Goal: Task Accomplishment & Management: Manage account settings

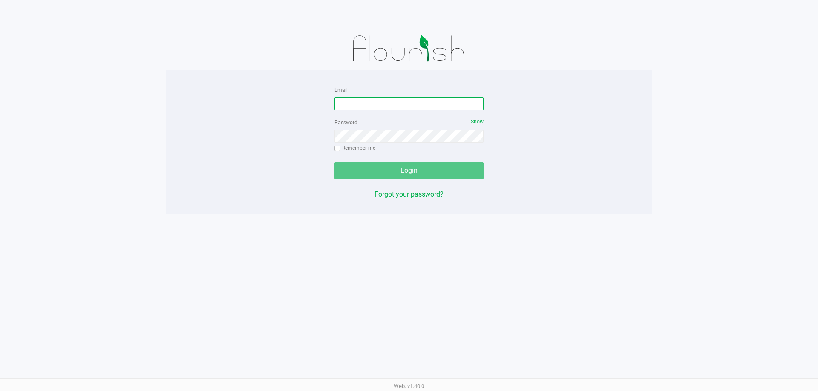
click at [345, 100] on input "Email" at bounding box center [408, 104] width 149 height 13
type input "s"
type input "[EMAIL_ADDRESS][DOMAIN_NAME]"
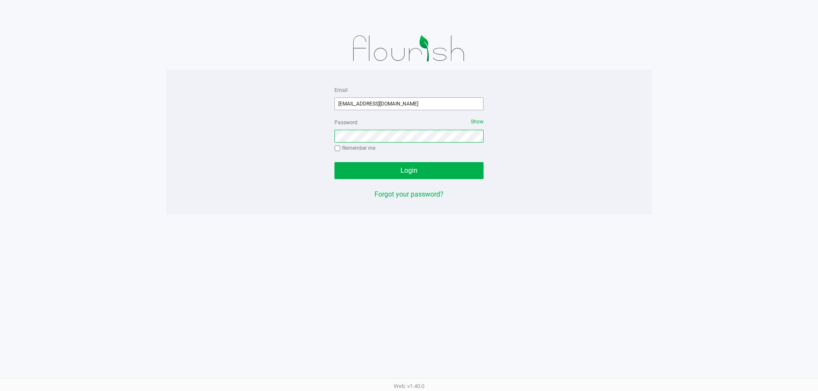
click at [334, 162] on button "Login" at bounding box center [408, 170] width 149 height 17
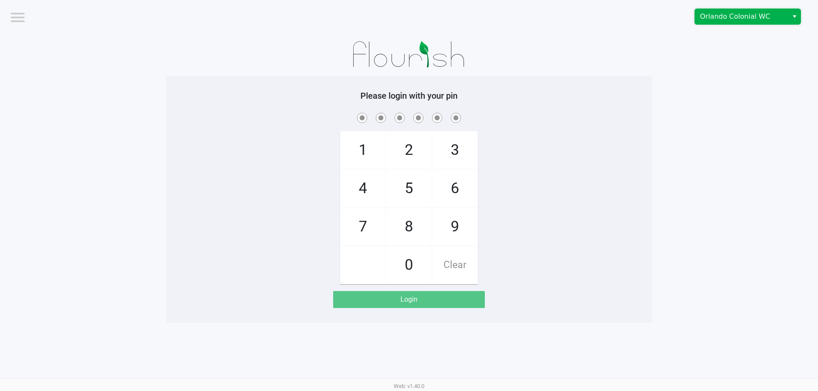
click at [728, 21] on span "Orlando Colonial WC" at bounding box center [741, 17] width 83 height 10
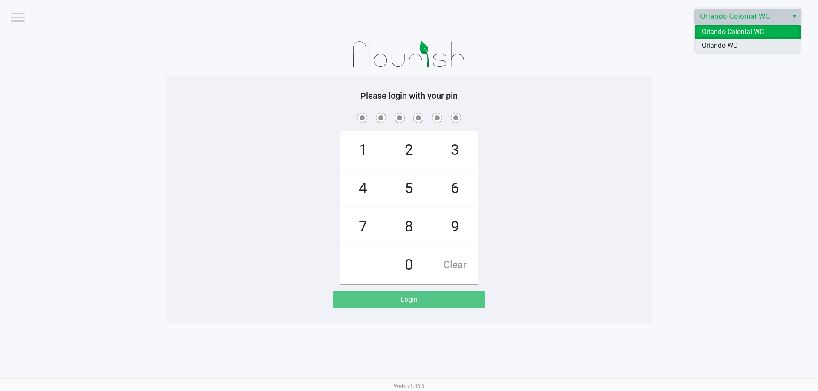
click at [730, 46] on span "Orlando WC" at bounding box center [720, 45] width 36 height 10
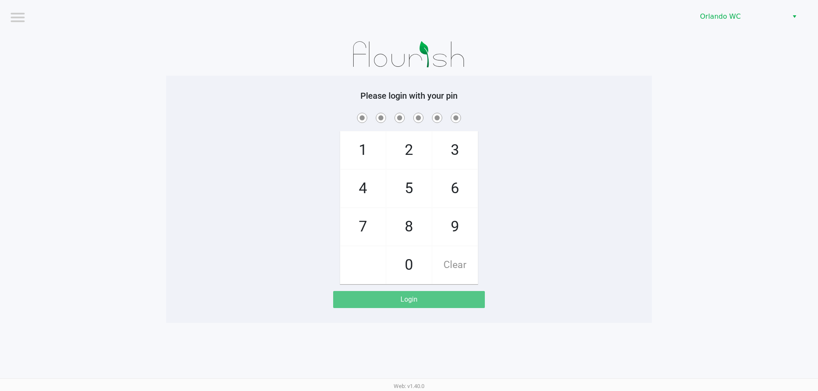
click at [689, 94] on app-pos-login-wrapper "Logout Orlando WC Please login with your pin 1 4 7 2 5 8 0 3 6 9 Clear Login" at bounding box center [409, 161] width 818 height 323
checkbox input "true"
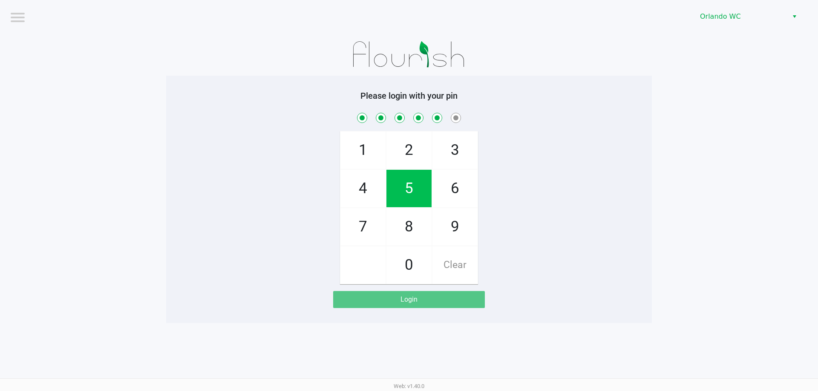
checkbox input "true"
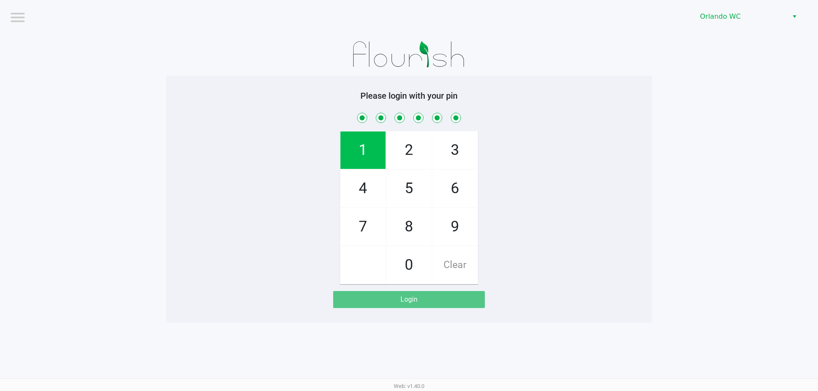
checkbox input "true"
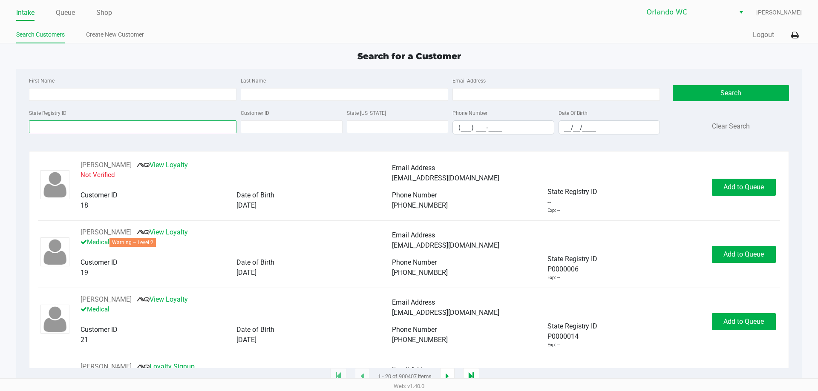
click at [85, 131] on input "State Registry ID" at bounding box center [132, 127] width 207 height 13
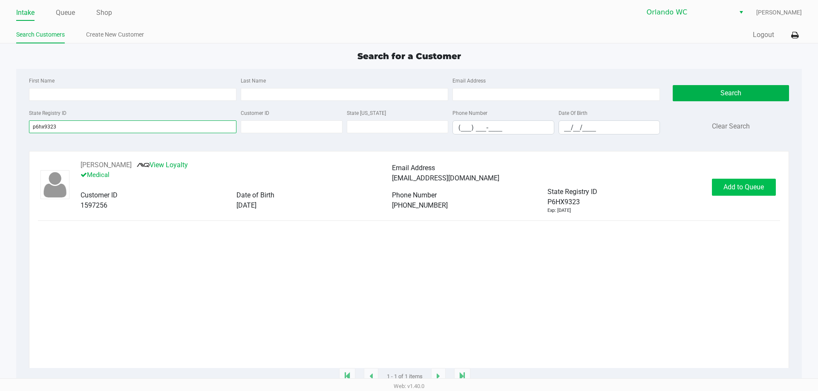
type input "p6hx9323"
click at [724, 185] on span "Add to Queue" at bounding box center [743, 187] width 40 height 8
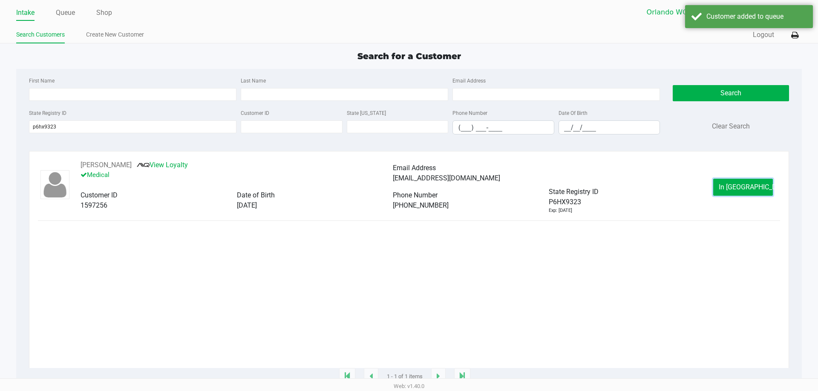
click at [731, 188] on span "In Queue" at bounding box center [755, 187] width 72 height 8
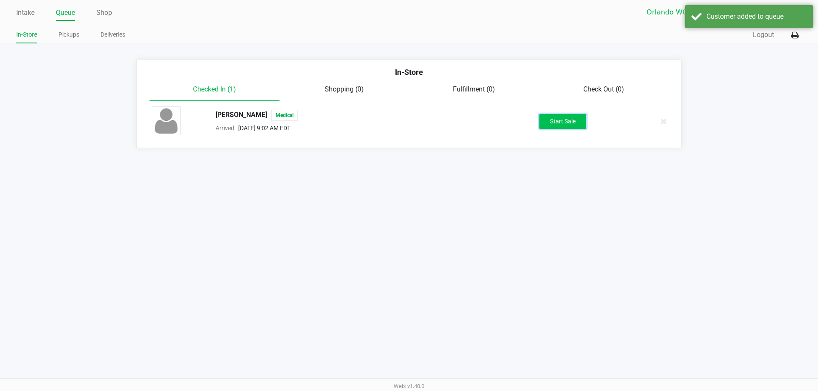
click at [568, 120] on button "Start Sale" at bounding box center [562, 121] width 47 height 15
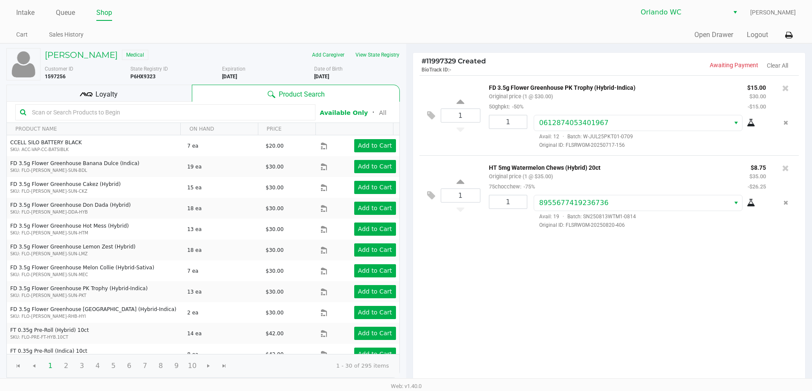
scroll to position [87, 0]
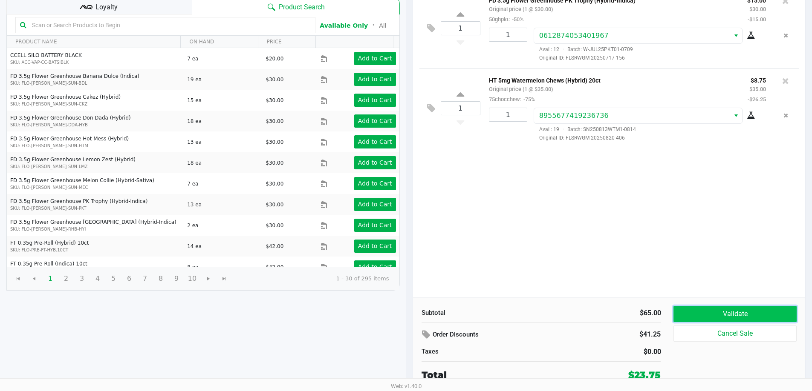
click at [749, 318] on button "Validate" at bounding box center [734, 314] width 123 height 16
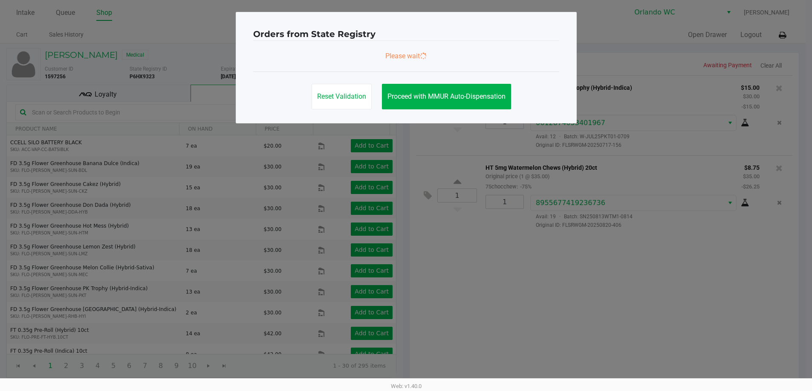
scroll to position [0, 0]
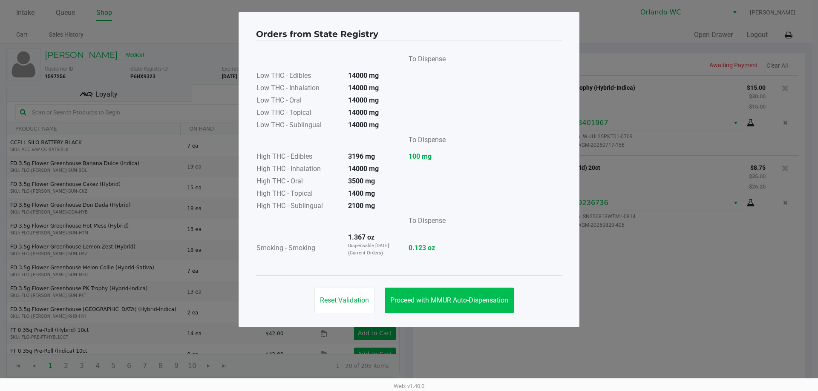
click at [438, 298] on span "Proceed with MMUR Auto-Dispensation" at bounding box center [449, 300] width 118 height 8
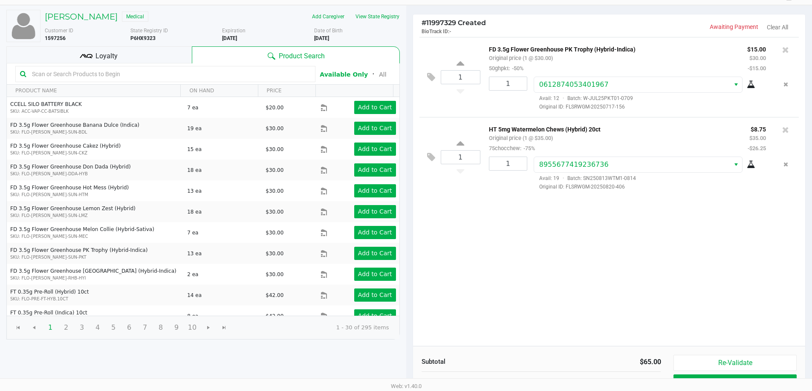
scroll to position [87, 0]
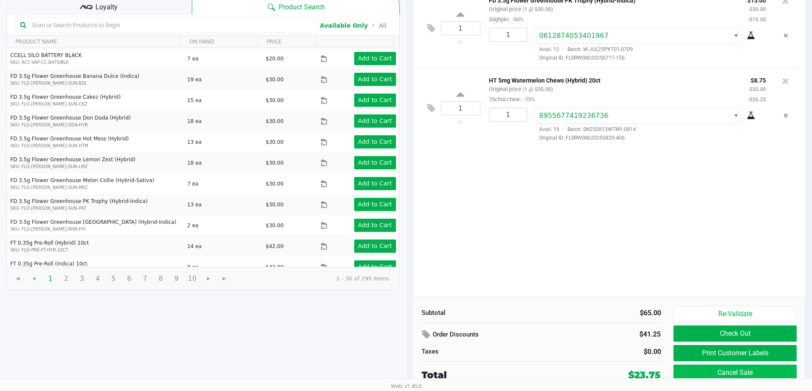
click at [766, 368] on button "Cancel Sale" at bounding box center [734, 373] width 123 height 16
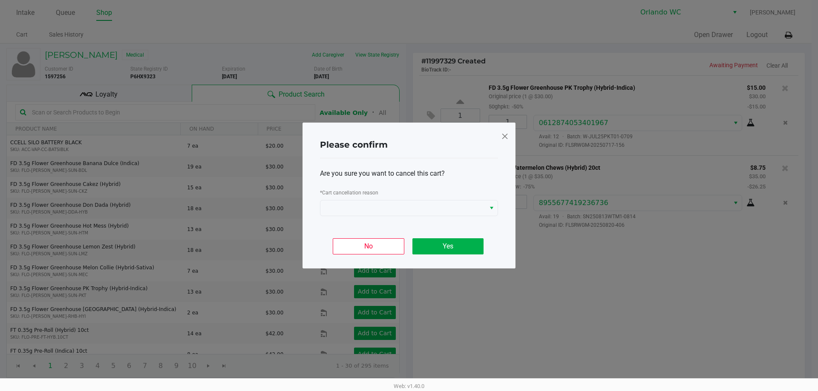
click at [507, 137] on span at bounding box center [505, 137] width 8 height 14
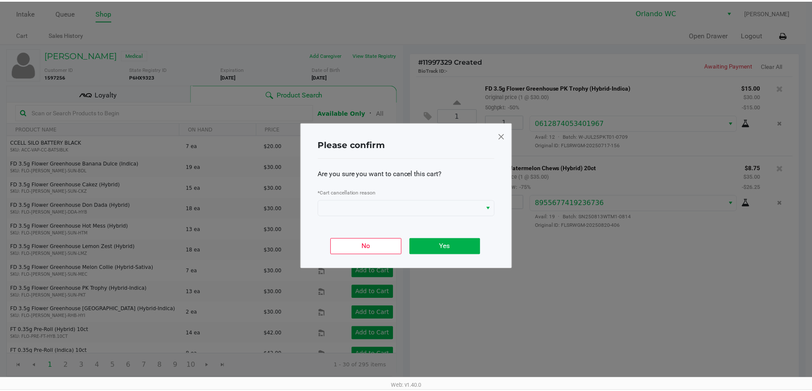
scroll to position [87, 0]
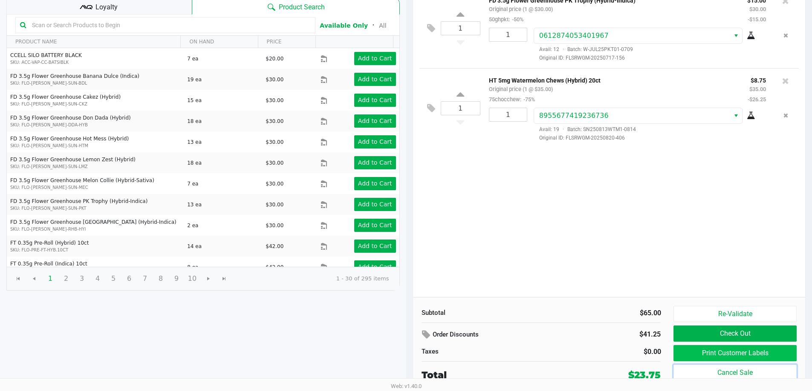
click at [763, 358] on button "Print Customer Labels" at bounding box center [734, 353] width 123 height 16
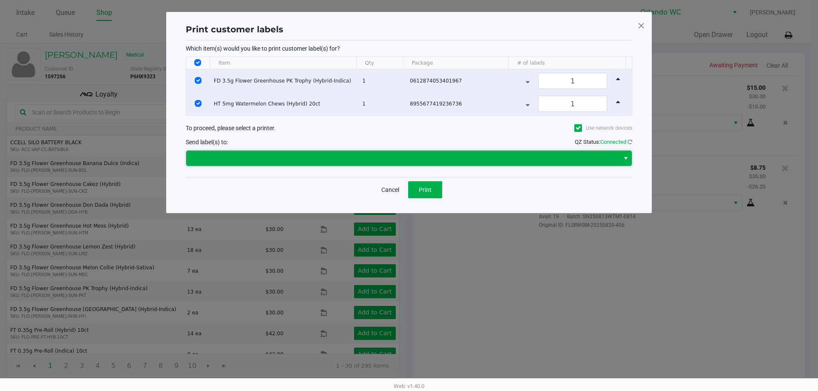
click at [429, 162] on span at bounding box center [402, 158] width 423 height 10
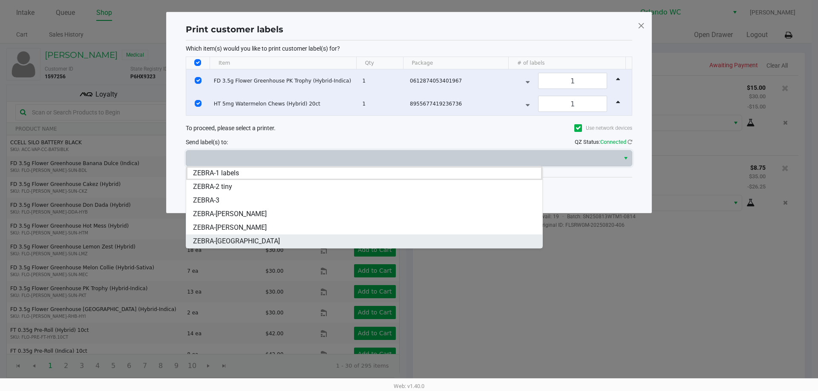
click at [266, 235] on li "ZEBRA-MADAGASCAR" at bounding box center [364, 242] width 356 height 14
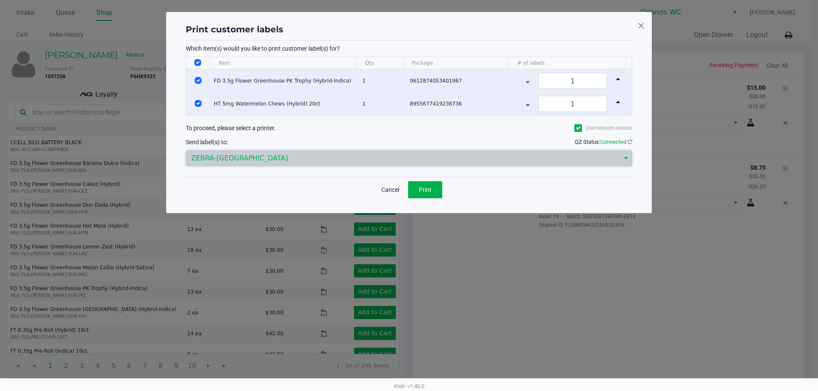
click at [386, 161] on span "ZEBRA-MADAGASCAR" at bounding box center [402, 158] width 423 height 10
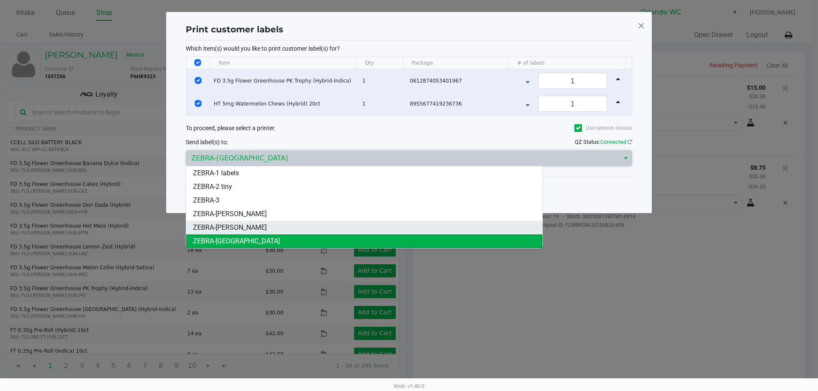
click at [272, 226] on li "ZEBRA-RODNEY-ATKINS" at bounding box center [364, 228] width 356 height 14
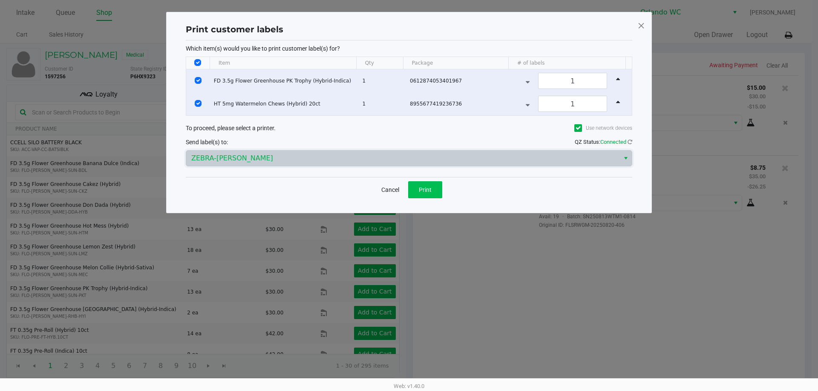
click at [421, 193] on button "Print" at bounding box center [425, 189] width 34 height 17
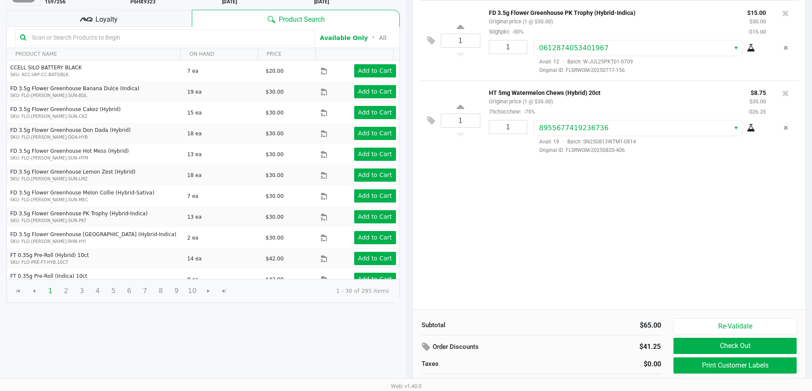
scroll to position [87, 0]
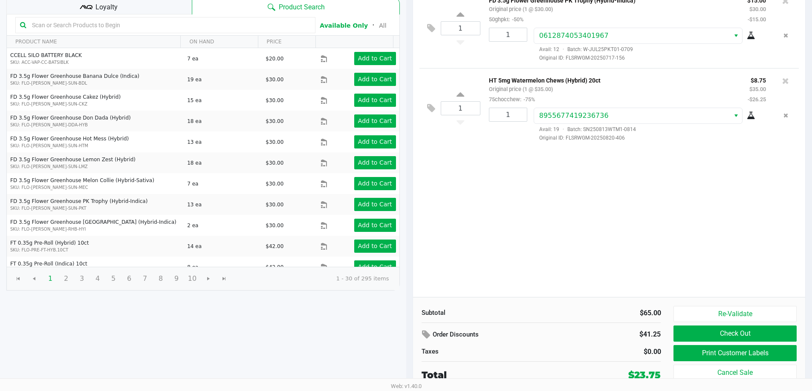
click at [757, 337] on button "Check Out" at bounding box center [734, 334] width 123 height 16
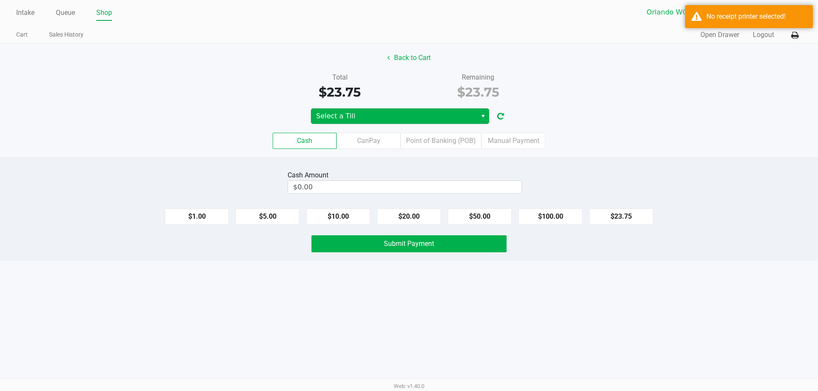
click at [416, 118] on span "Select a Till" at bounding box center [393, 116] width 155 height 10
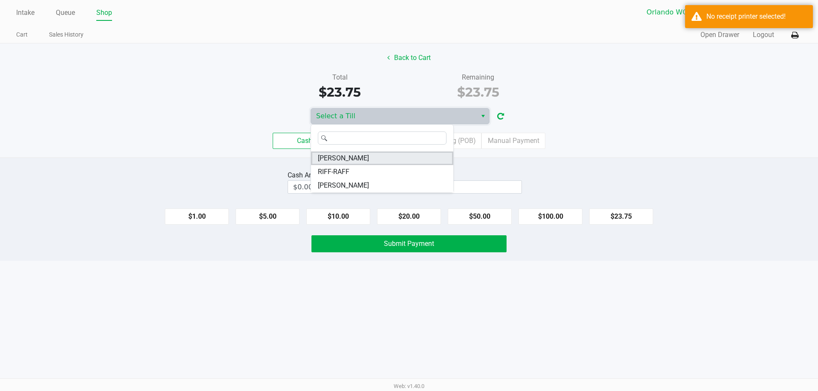
click at [398, 162] on li "RODNEY-ATKINS" at bounding box center [382, 159] width 142 height 14
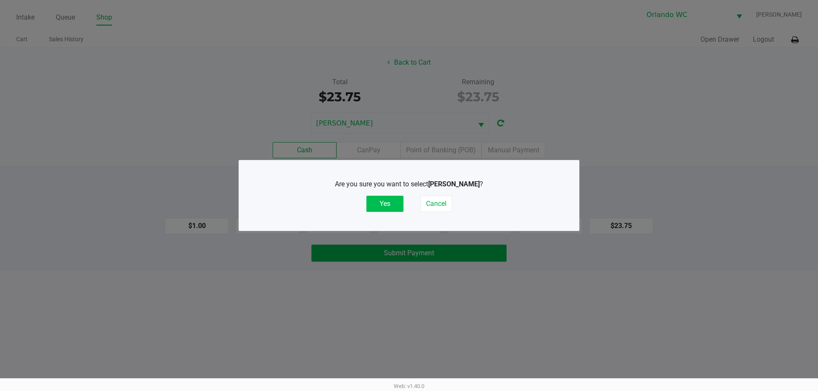
click at [382, 206] on button "Yes" at bounding box center [384, 204] width 37 height 16
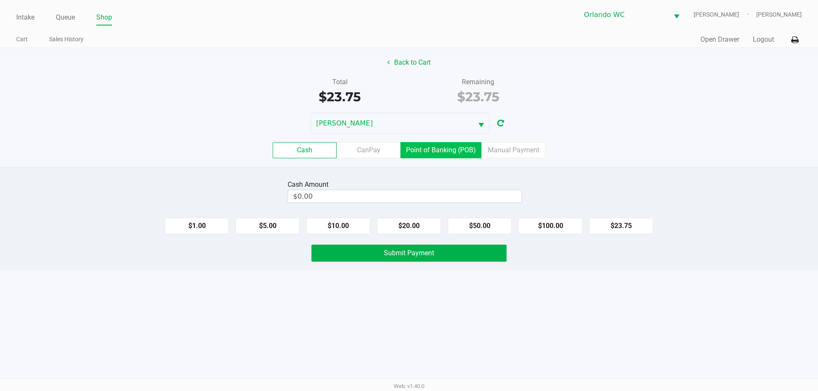
click at [444, 150] on label "Point of Banking (POB)" at bounding box center [440, 150] width 81 height 16
click at [0, 0] on 7 "Point of Banking (POB)" at bounding box center [0, 0] width 0 height 0
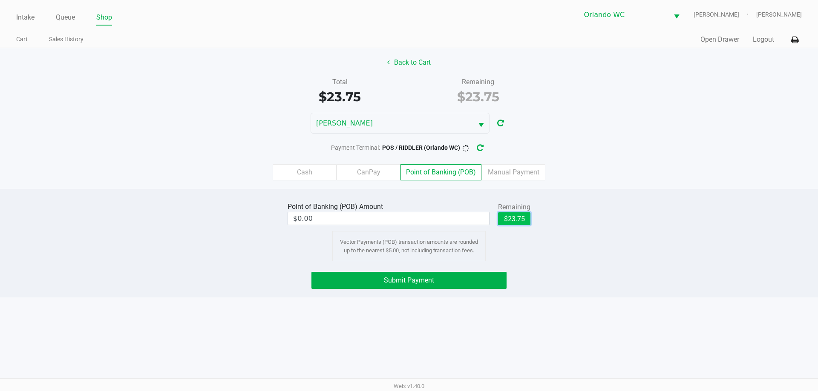
click at [507, 217] on button "$23.75" at bounding box center [514, 219] width 32 height 13
type input "$23.75"
click at [375, 281] on button "Submit Payment" at bounding box center [408, 280] width 195 height 17
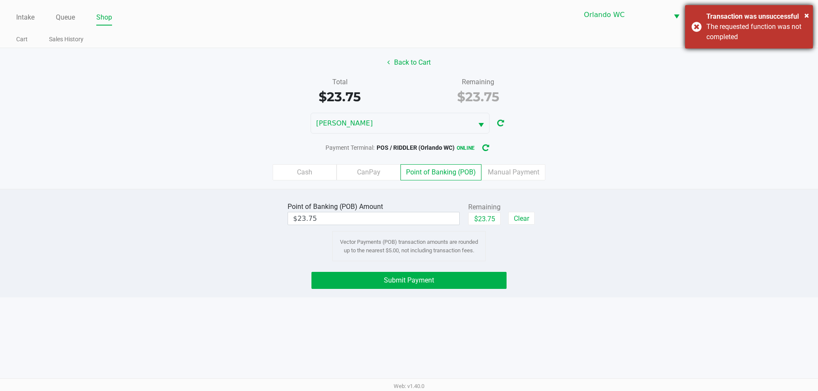
click at [689, 29] on div "× Transaction was unsuccessful The requested function was not completed" at bounding box center [749, 26] width 128 height 43
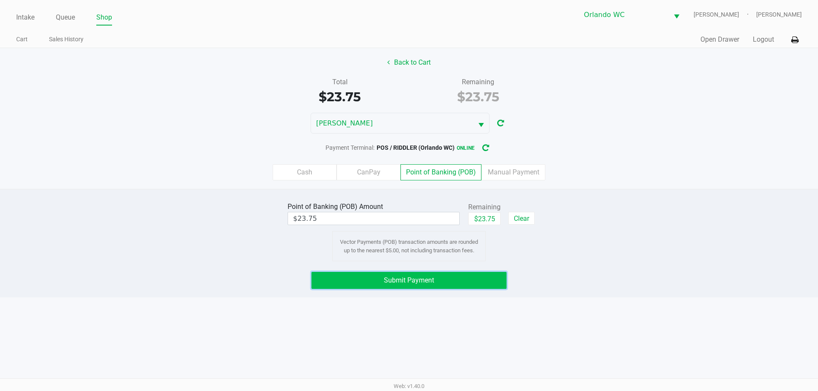
click at [458, 279] on button "Submit Payment" at bounding box center [408, 280] width 195 height 17
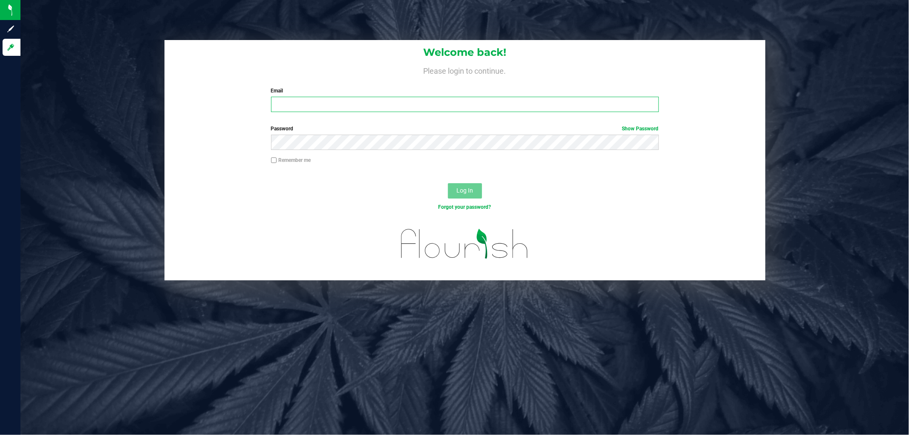
click at [343, 105] on input "Email" at bounding box center [465, 104] width 388 height 15
click at [311, 105] on input "sconcepcoin@liveparallel.com" at bounding box center [465, 104] width 388 height 15
type input "sconcepcion@liveparallel.com"
click at [174, 164] on form "Welcome back! Please login to continue. Email sconcepcion@liveparallel.com Requ…" at bounding box center [465, 160] width 588 height 240
click at [448, 183] on button "Log In" at bounding box center [465, 190] width 34 height 15
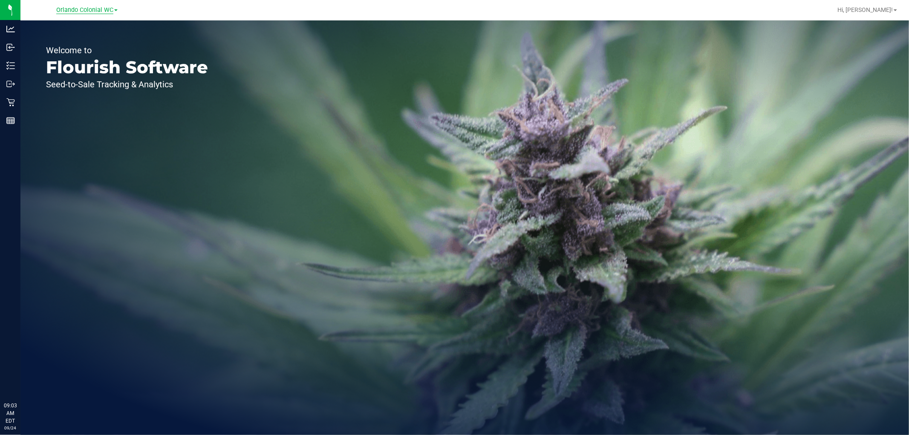
click at [109, 7] on span "Orlando Colonial WC" at bounding box center [84, 10] width 57 height 8
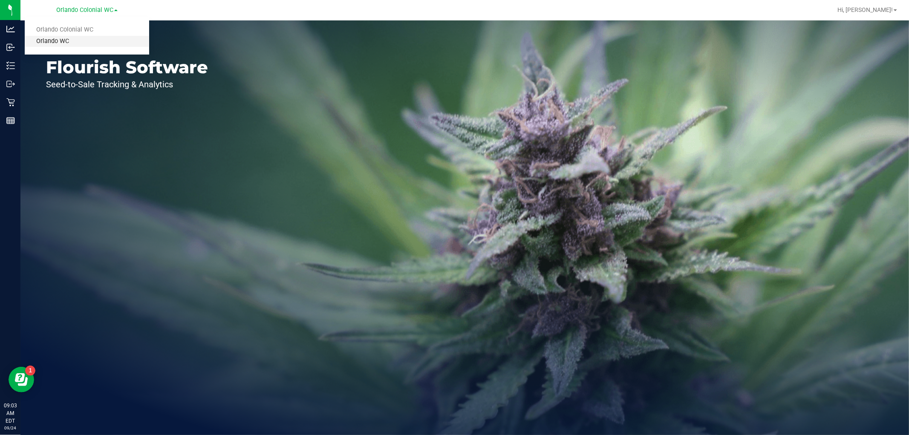
click at [77, 40] on link "Orlando WC" at bounding box center [87, 42] width 124 height 12
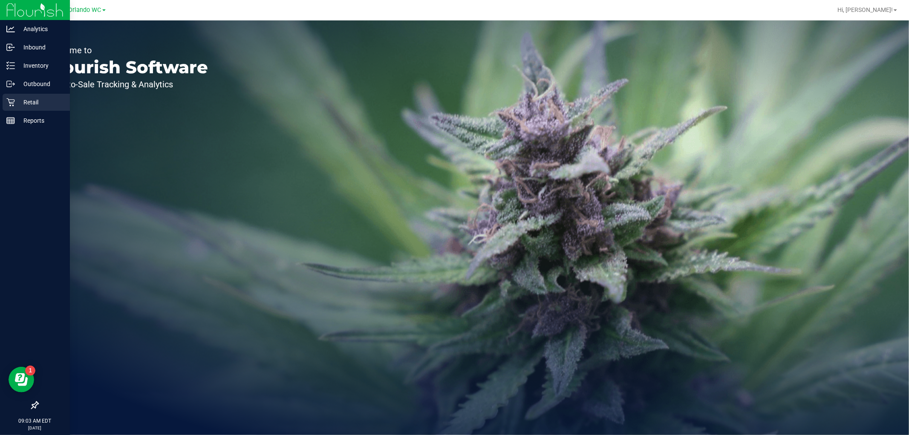
click at [27, 104] on p "Retail" at bounding box center [40, 102] width 51 height 10
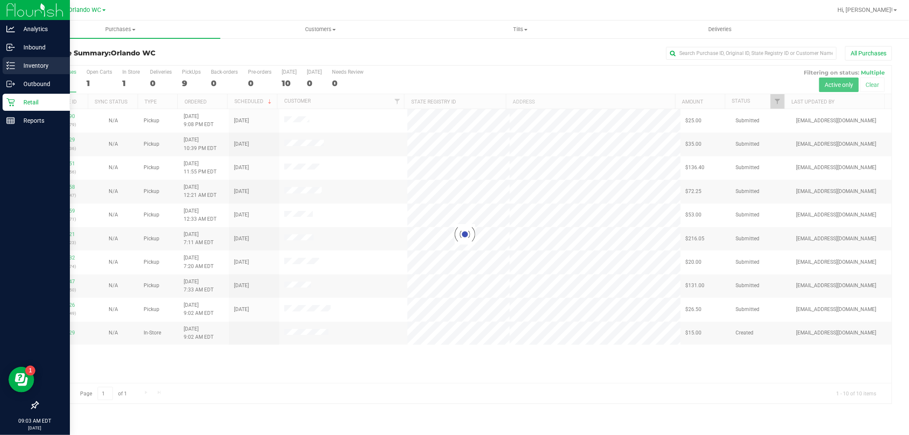
click at [40, 64] on p "Inventory" at bounding box center [40, 65] width 51 height 10
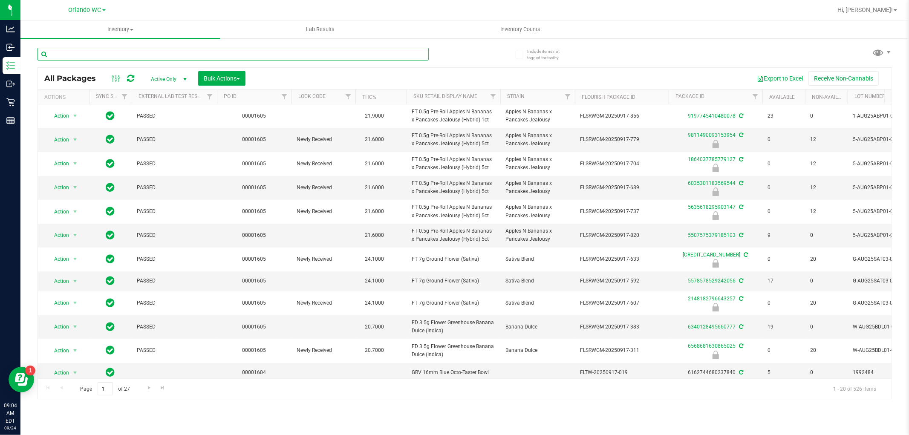
click at [60, 54] on input "text" at bounding box center [232, 54] width 391 height 13
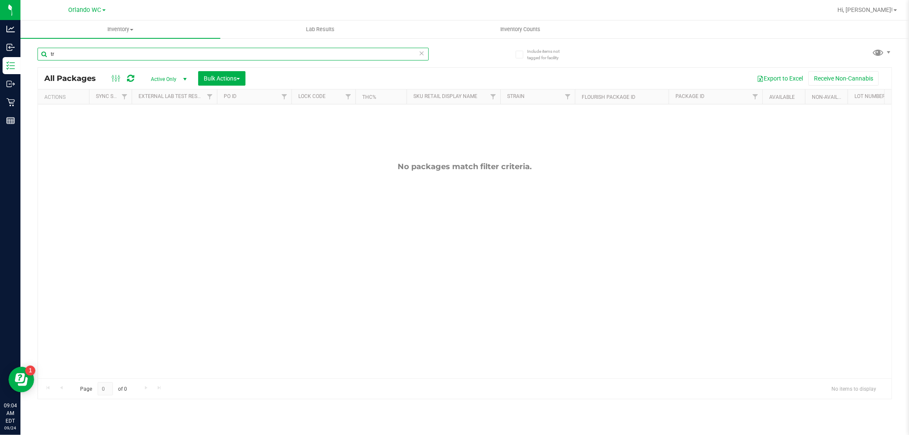
type input "t"
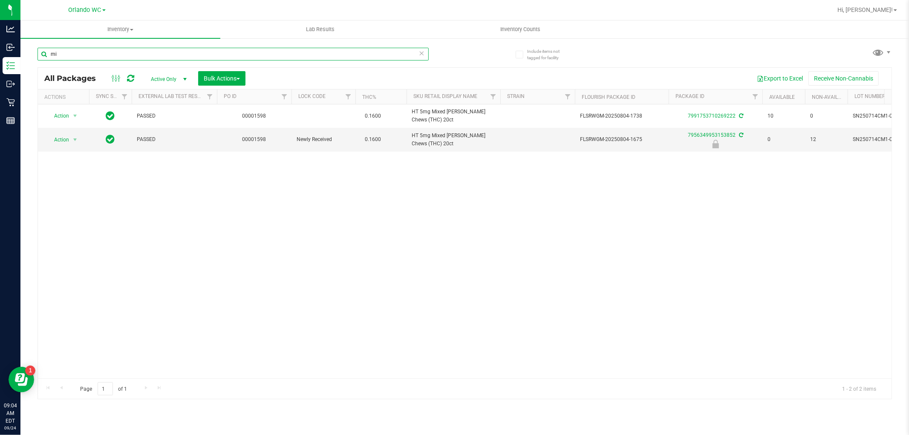
type input "m"
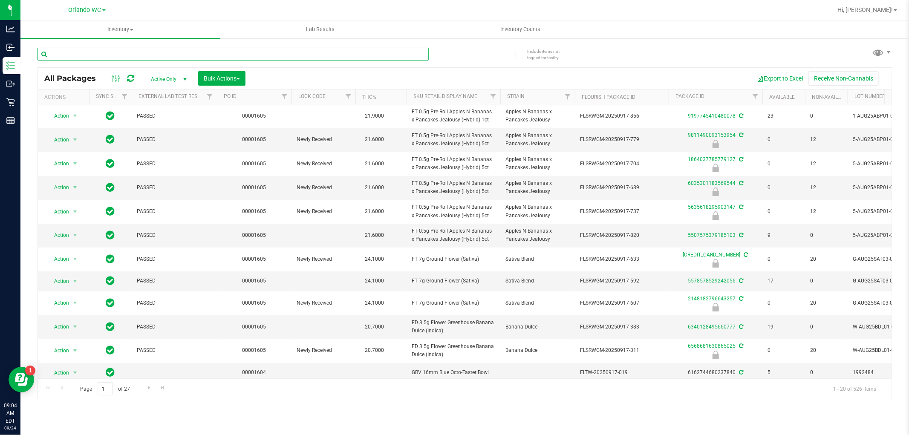
click at [66, 54] on input "text" at bounding box center [232, 54] width 391 height 13
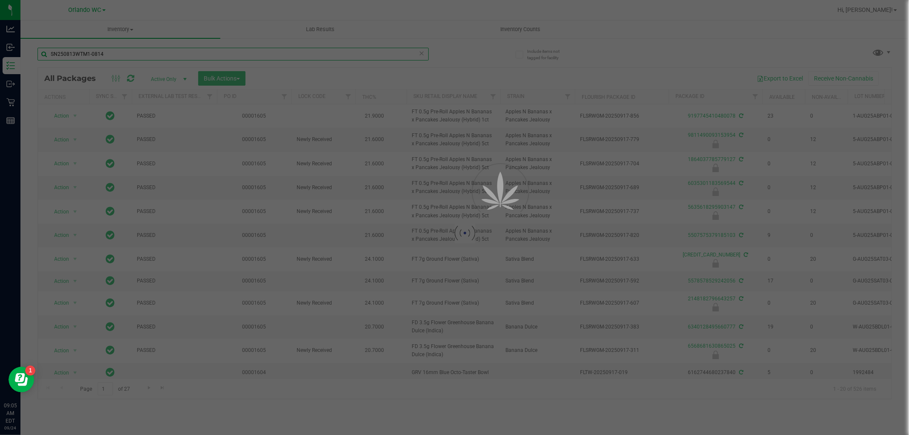
type input "SN250813WTM1-0814"
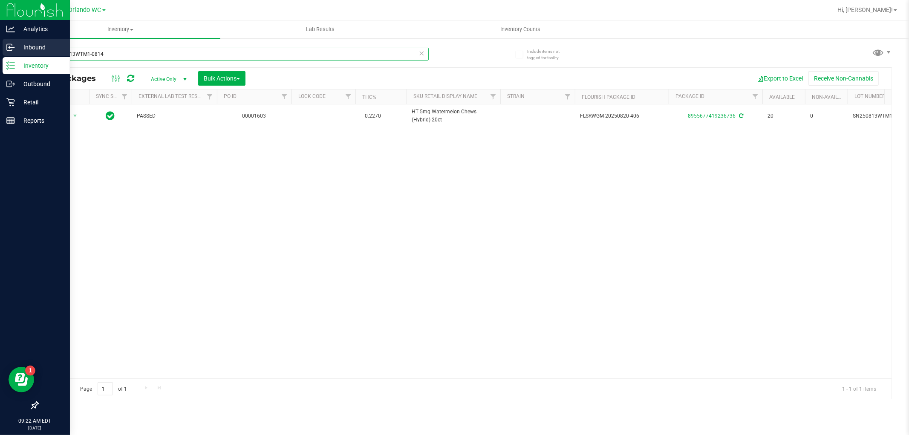
drag, startPoint x: 113, startPoint y: 52, endPoint x: 63, endPoint y: 49, distance: 50.0
click at [0, 48] on div "Analytics Inbound Inventory Outbound Retail Reports 09:22 AM EDT 09/24/2025 09/…" at bounding box center [454, 217] width 909 height 435
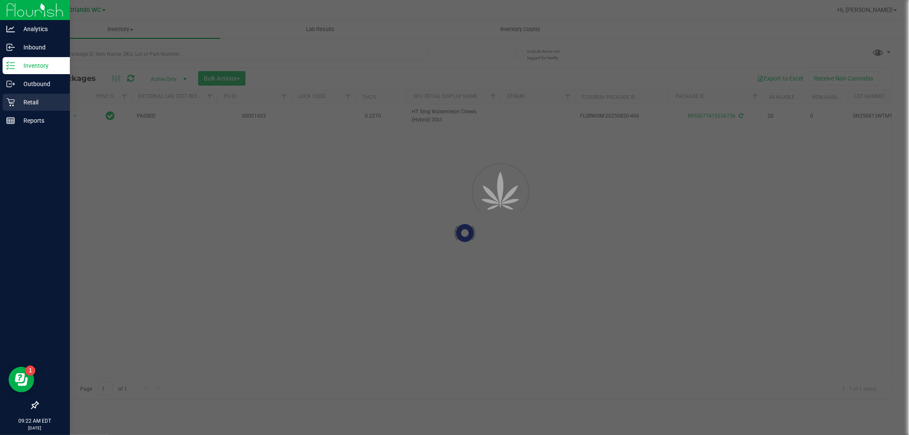
click at [20, 105] on p "Retail" at bounding box center [40, 102] width 51 height 10
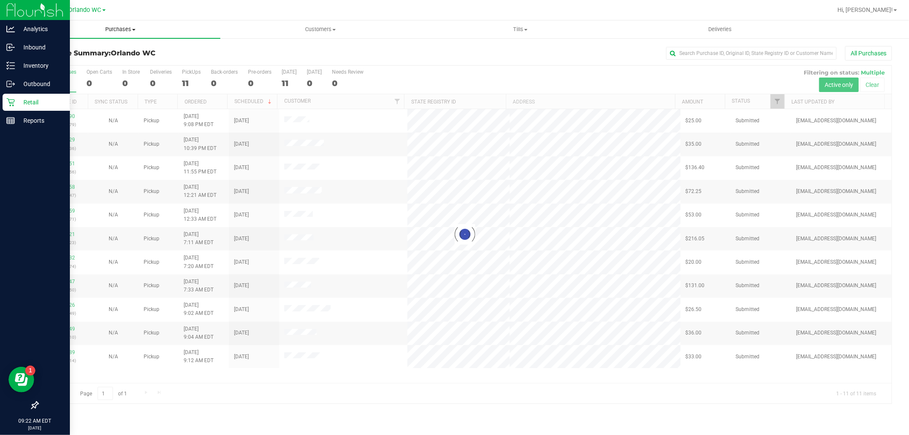
click at [133, 28] on span "Purchases" at bounding box center [120, 30] width 200 height 8
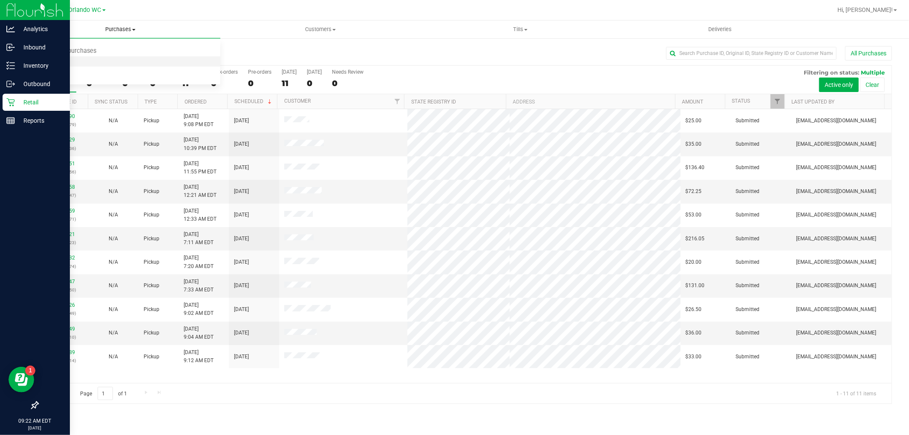
click at [66, 61] on span "Fulfillment" at bounding box center [46, 61] width 53 height 7
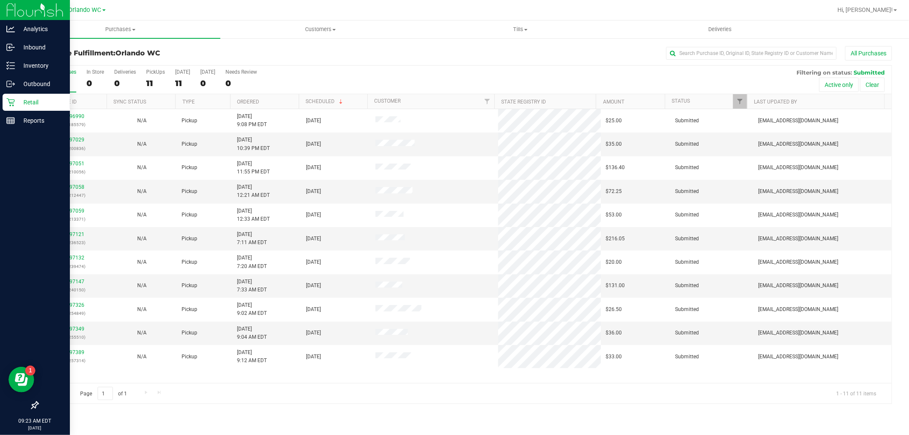
click at [288, 98] on th "Ordered" at bounding box center [264, 101] width 69 height 15
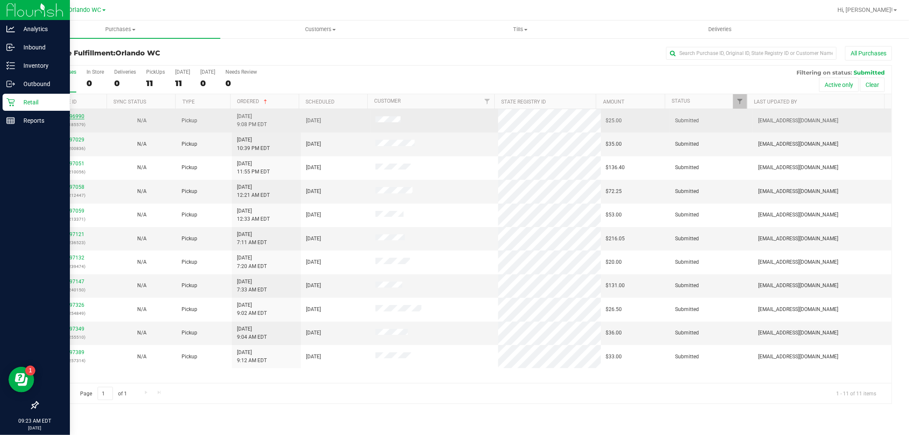
click at [69, 116] on link "11996990" at bounding box center [72, 116] width 24 height 6
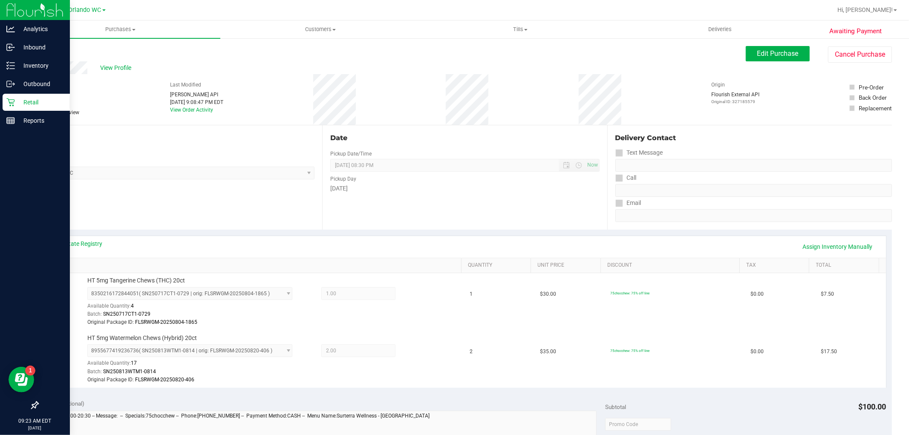
click at [45, 51] on link "Back" at bounding box center [43, 51] width 13 height 6
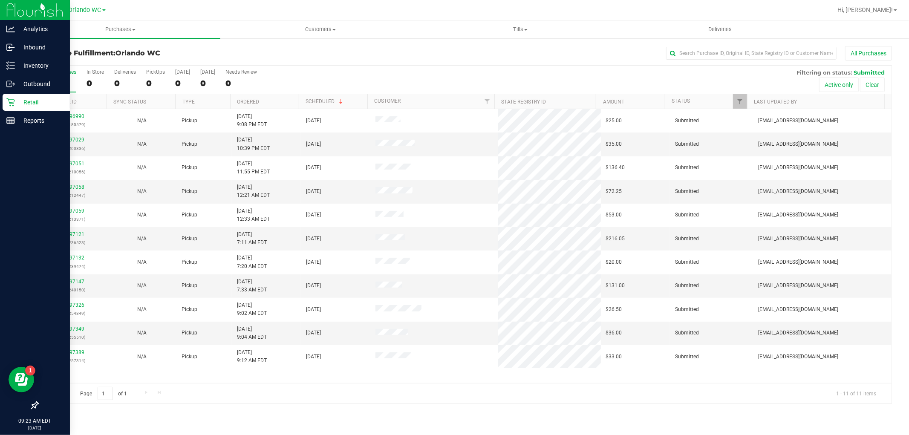
click at [276, 98] on th "Ordered" at bounding box center [264, 101] width 69 height 15
click at [77, 138] on link "11997029" at bounding box center [72, 140] width 24 height 6
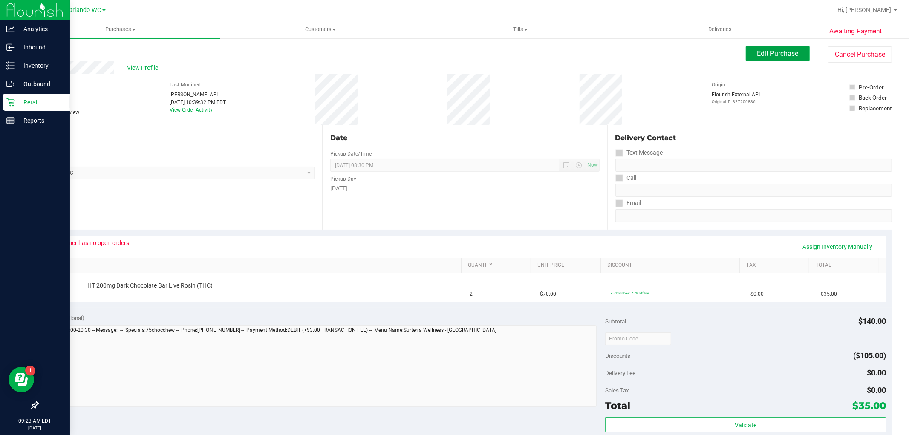
click at [757, 53] on span "Edit Purchase" at bounding box center [777, 53] width 41 height 8
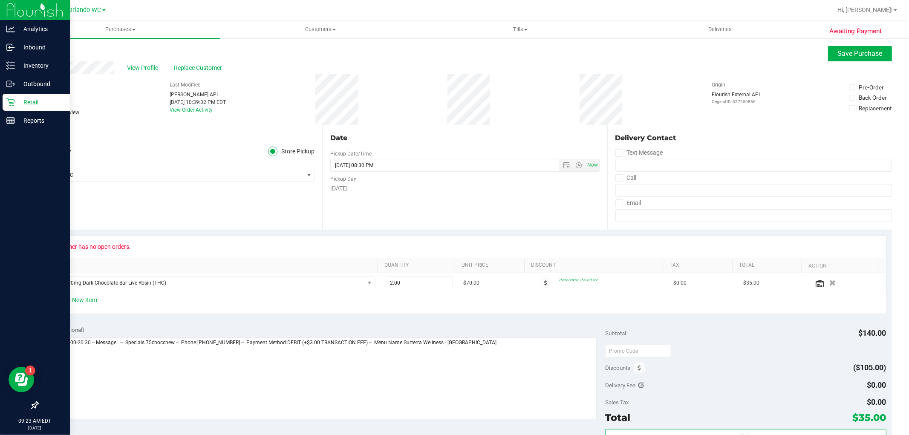
click at [41, 112] on icon at bounding box center [42, 112] width 6 height 0
click at [0, 0] on input "Needs review" at bounding box center [0, 0] width 0 height 0
click at [492, 344] on textarea at bounding box center [319, 378] width 553 height 82
click at [60, 368] on textarea at bounding box center [319, 378] width 553 height 82
click at [54, 363] on textarea at bounding box center [319, 378] width 553 height 82
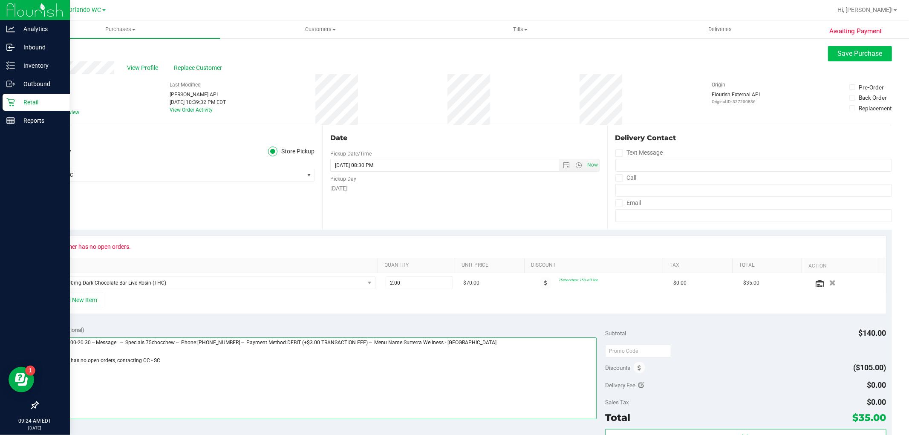
type textarea "Wednesday 09/24/2025 09:00-20:30 -- Message: -- Specials:75chocchew -- Phone:86…"
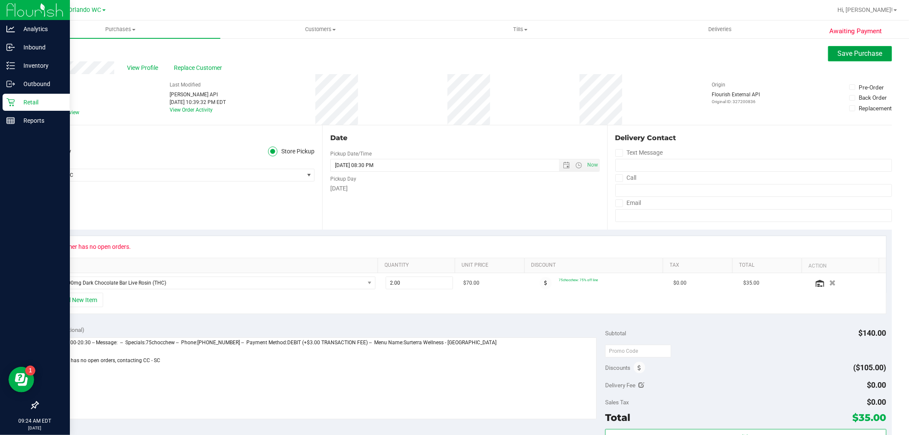
click at [859, 58] on button "Save Purchase" at bounding box center [860, 53] width 64 height 15
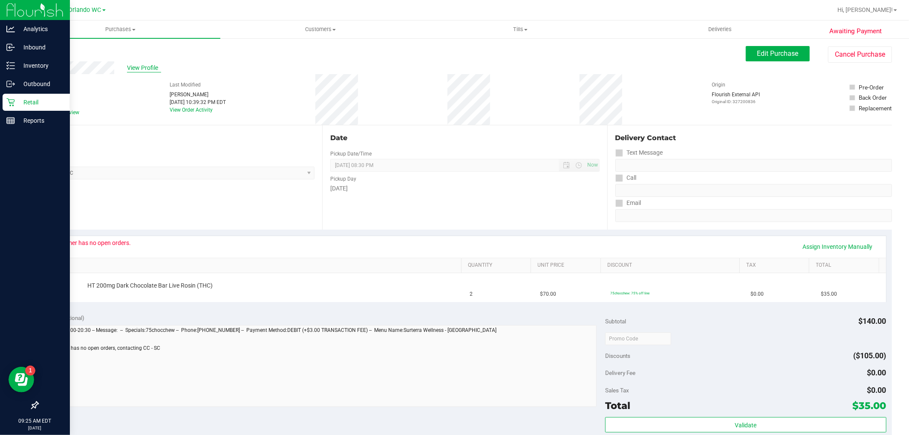
click at [145, 67] on span "View Profile" at bounding box center [144, 67] width 34 height 9
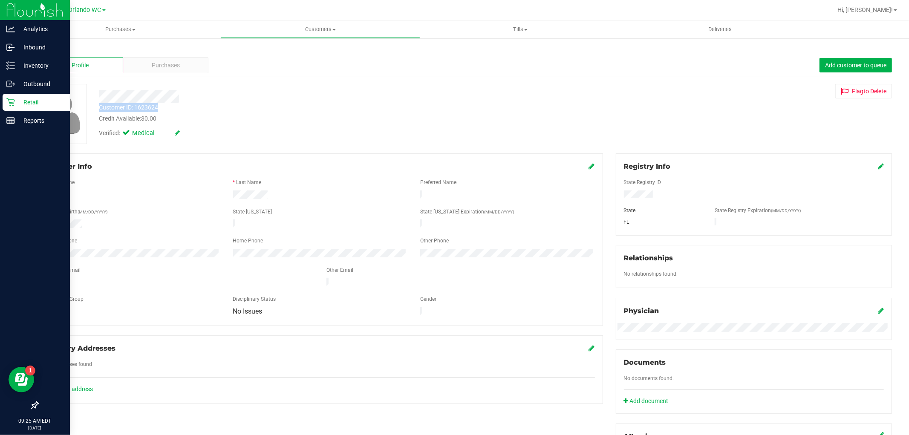
drag, startPoint x: 96, startPoint y: 109, endPoint x: 164, endPoint y: 105, distance: 68.3
click at [164, 105] on div "Customer ID: 1623624 Credit Available: $0.00" at bounding box center [309, 113] width 434 height 20
copy div "Customer ID: 1623624"
click at [48, 49] on link "Back" at bounding box center [44, 50] width 14 height 6
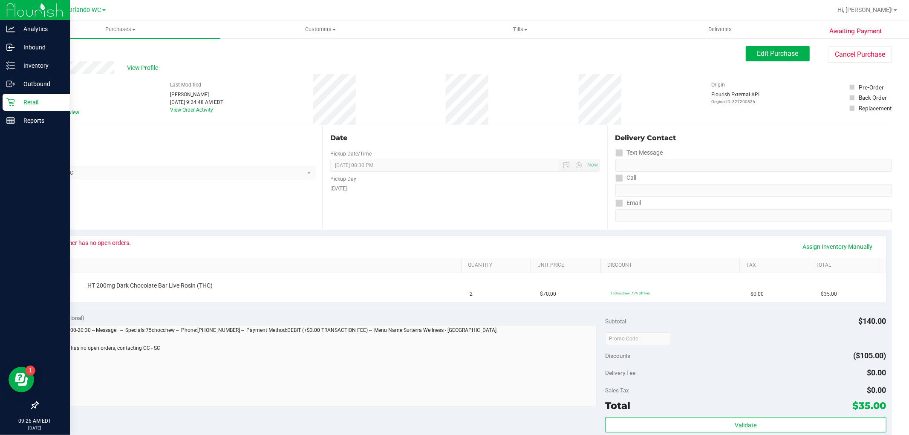
drag, startPoint x: 36, startPoint y: 86, endPoint x: 68, endPoint y: 86, distance: 32.0
click at [68, 86] on div "Awaiting Payment Back Edit Purchase Cancel Purchase View Profile # 11997029 Bio…" at bounding box center [464, 356] width 888 height 639
copy span "# 11997029"
click at [172, 185] on div "Location Pickup Store Orlando WC Select Store Bonita Springs WC Boynton Beach W…" at bounding box center [179, 177] width 285 height 104
click at [49, 52] on link "Back" at bounding box center [43, 51] width 13 height 6
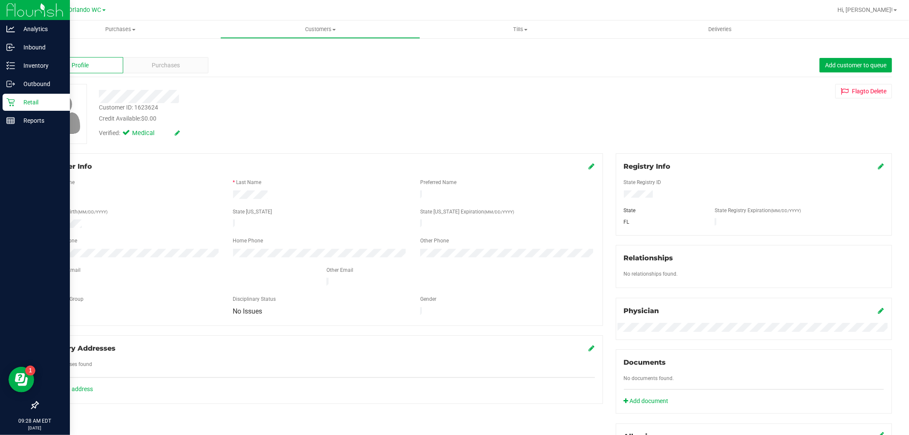
click at [18, 103] on p "Retail" at bounding box center [40, 102] width 51 height 10
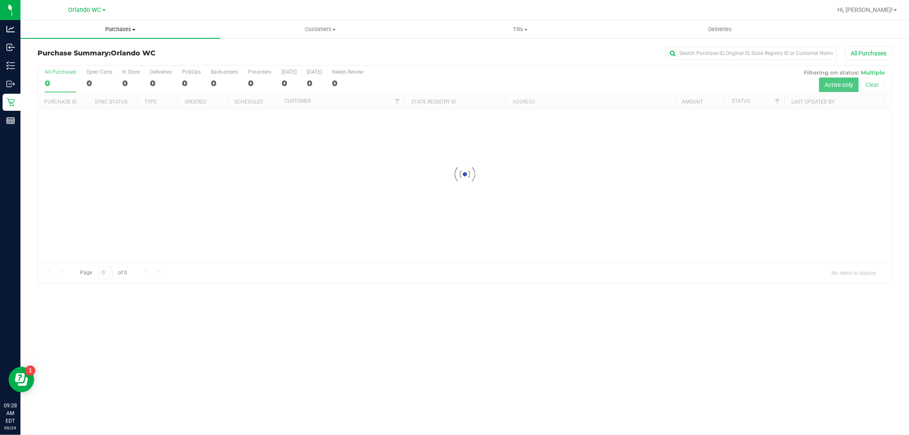
click at [118, 29] on span "Purchases" at bounding box center [120, 30] width 200 height 8
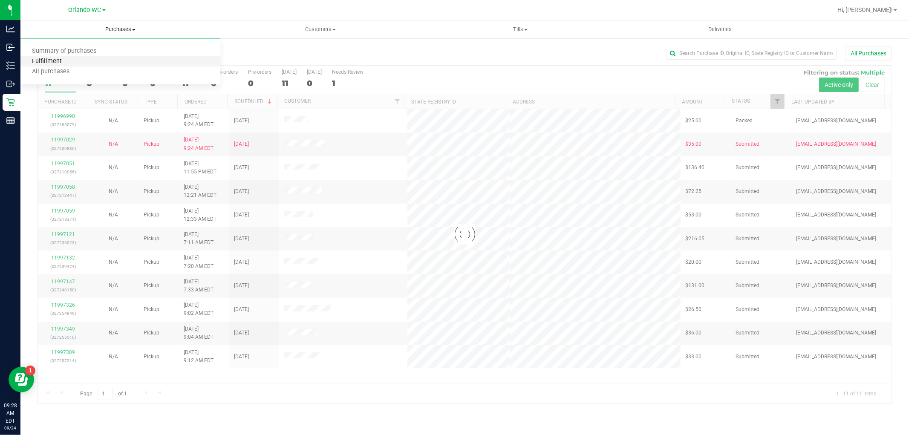
click at [71, 63] on span "Fulfillment" at bounding box center [46, 61] width 53 height 7
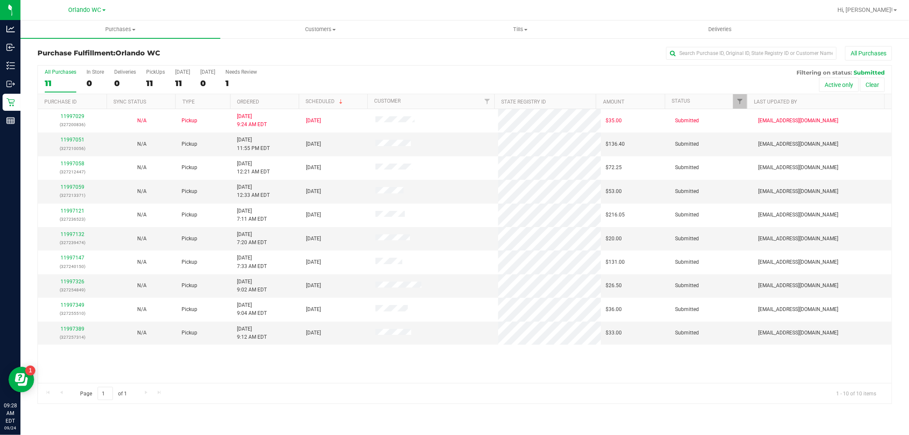
click at [279, 103] on th "Ordered" at bounding box center [264, 101] width 69 height 15
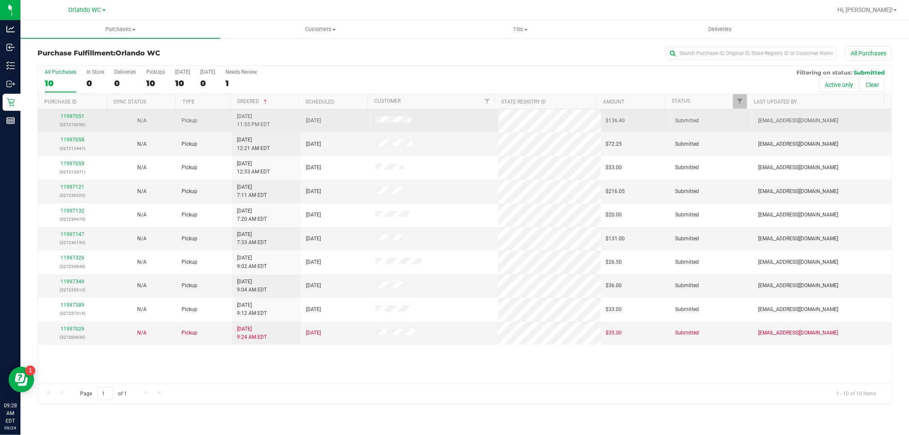
click at [75, 120] on div "11997051 (327210056)" at bounding box center [72, 120] width 59 height 16
click at [77, 116] on link "11997051" at bounding box center [72, 116] width 24 height 6
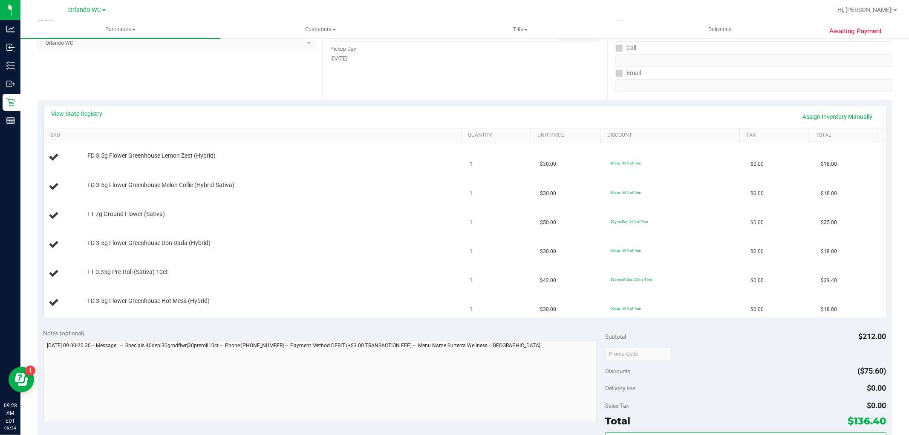
scroll to position [127, 0]
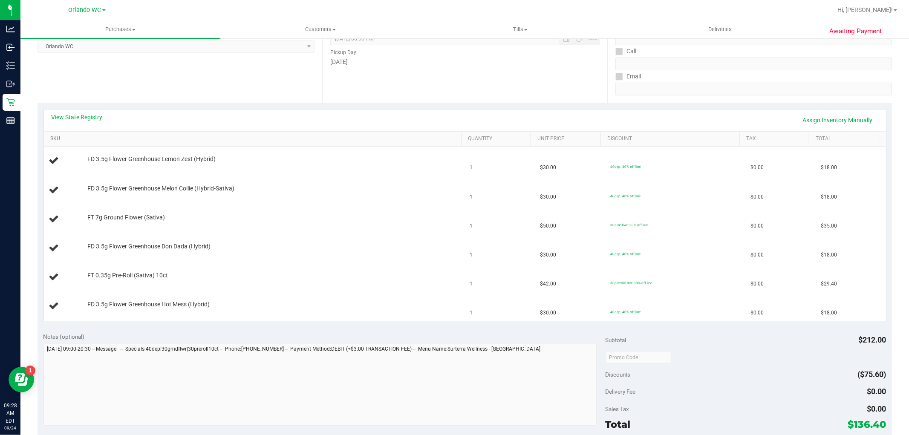
click at [91, 135] on link "SKU" at bounding box center [254, 138] width 408 height 7
click at [94, 118] on link "View State Registry" at bounding box center [77, 117] width 51 height 9
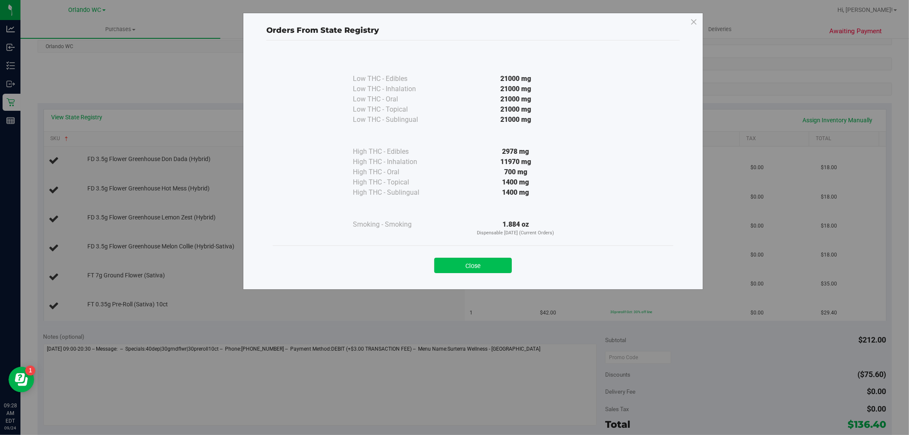
click at [468, 273] on button "Close" at bounding box center [473, 265] width 78 height 15
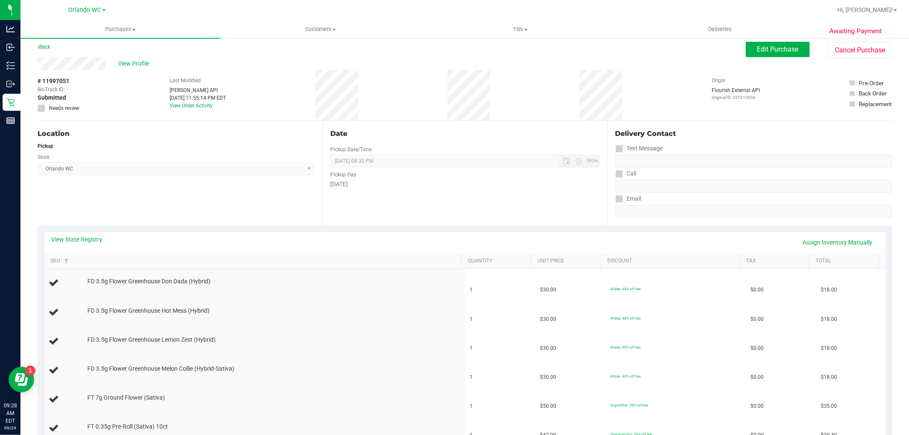
scroll to position [5, 0]
click at [44, 46] on link "Back" at bounding box center [43, 46] width 13 height 6
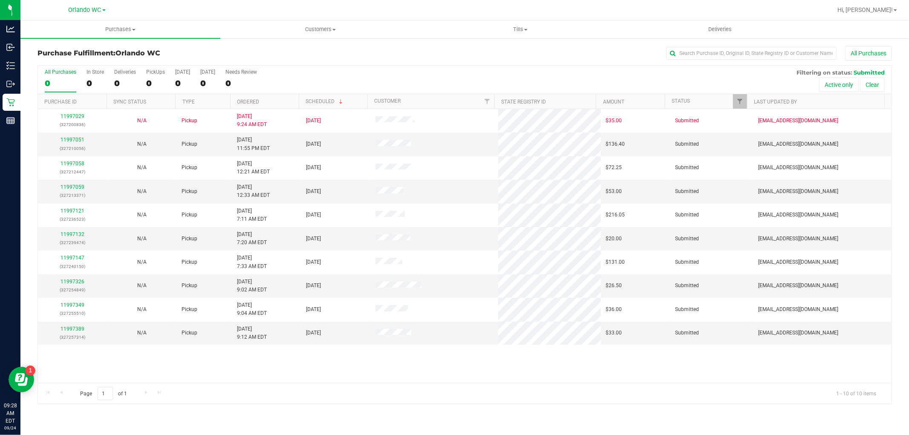
click at [274, 94] on th "Ordered" at bounding box center [264, 101] width 69 height 15
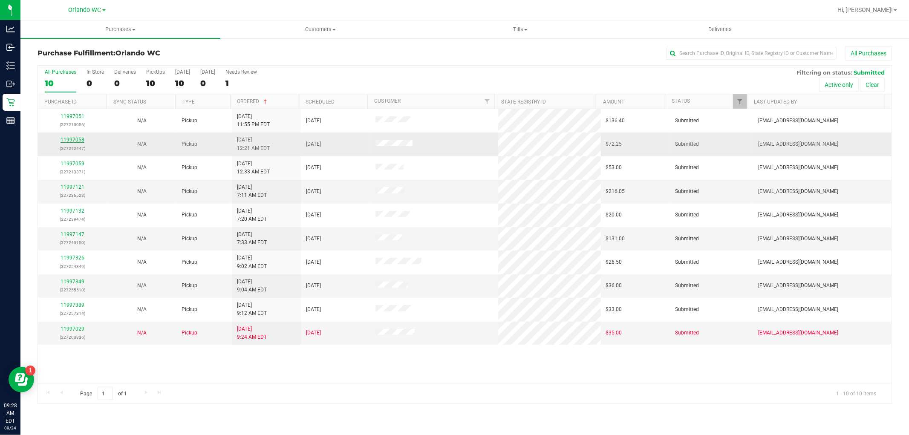
click at [67, 141] on link "11997058" at bounding box center [72, 140] width 24 height 6
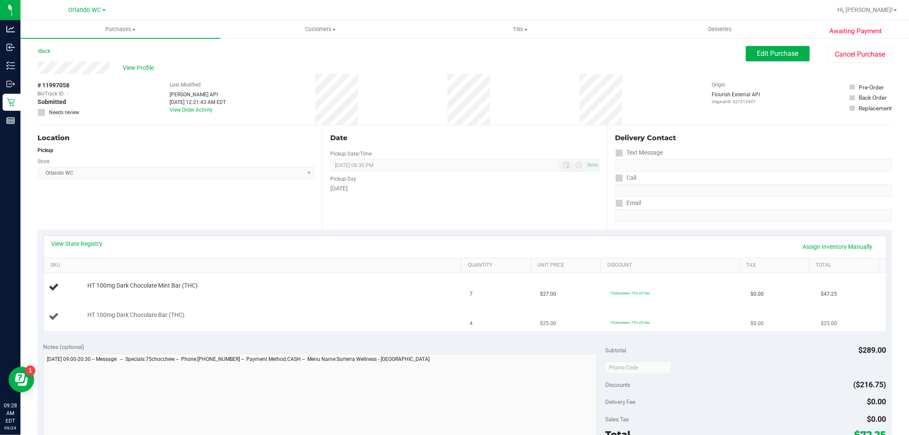
scroll to position [47, 0]
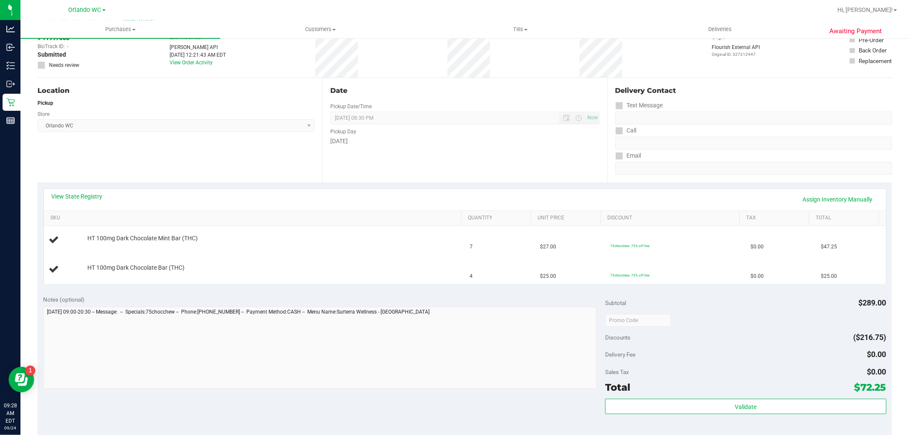
click at [81, 191] on div "View State Registry Assign Inventory Manually" at bounding box center [465, 200] width 842 height 22
click at [99, 198] on link "View State Registry" at bounding box center [77, 196] width 51 height 9
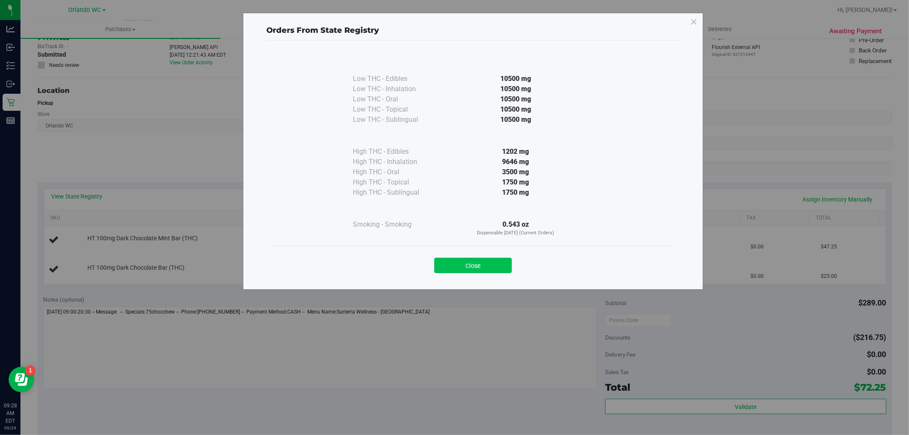
click at [478, 269] on button "Close" at bounding box center [473, 265] width 78 height 15
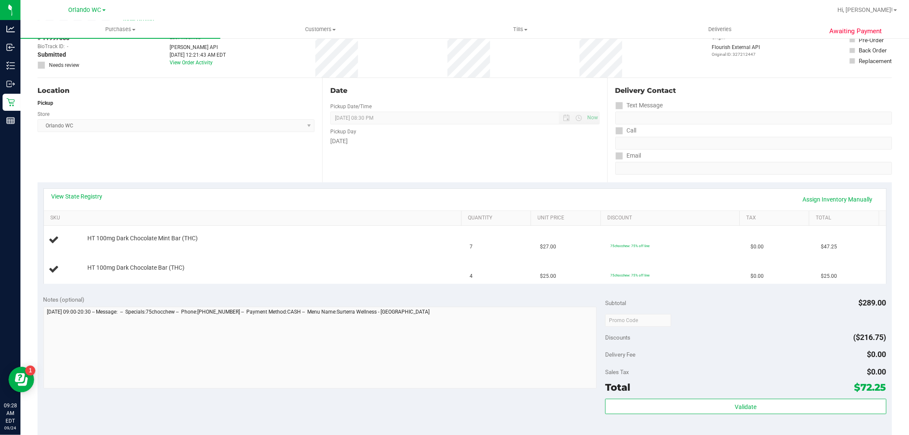
click at [50, 195] on div "View State Registry Assign Inventory Manually" at bounding box center [465, 200] width 842 height 22
click at [66, 198] on link "View State Registry" at bounding box center [77, 196] width 51 height 9
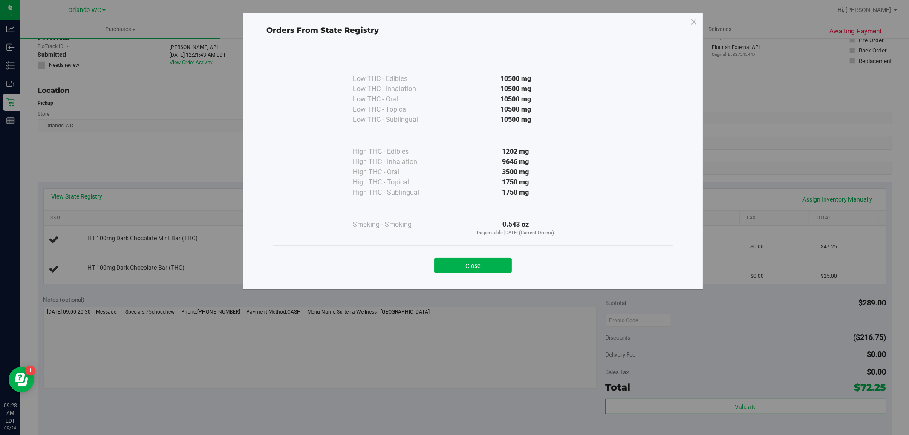
click at [454, 280] on div "Low THC - Edibles 10500 mg Low THC - Inhalation" at bounding box center [472, 160] width 413 height 241
click at [456, 269] on button "Close" at bounding box center [473, 265] width 78 height 15
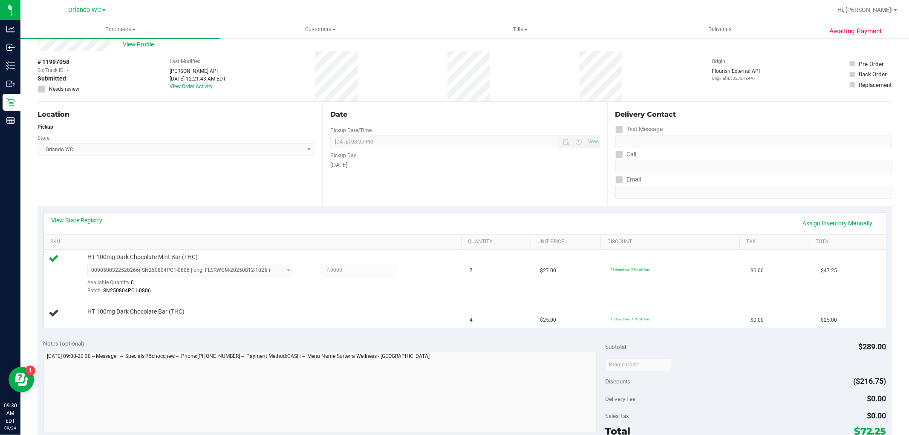
scroll to position [0, 0]
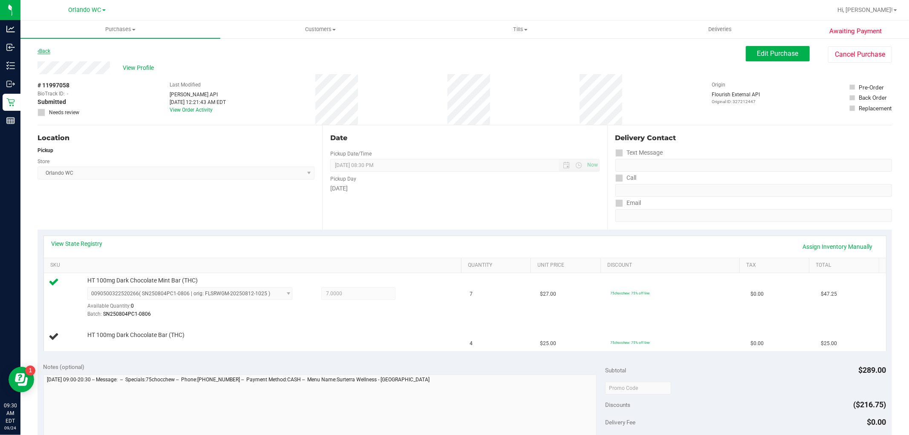
click at [47, 49] on link "Back" at bounding box center [43, 51] width 13 height 6
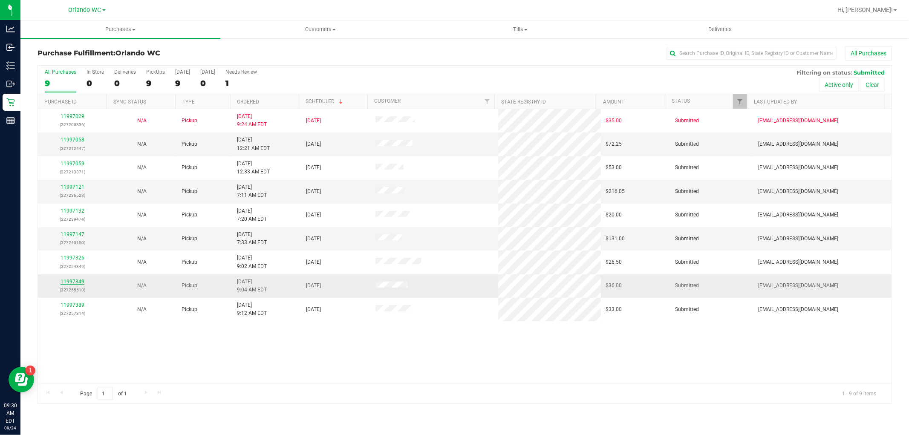
click at [79, 279] on link "11997349" at bounding box center [72, 282] width 24 height 6
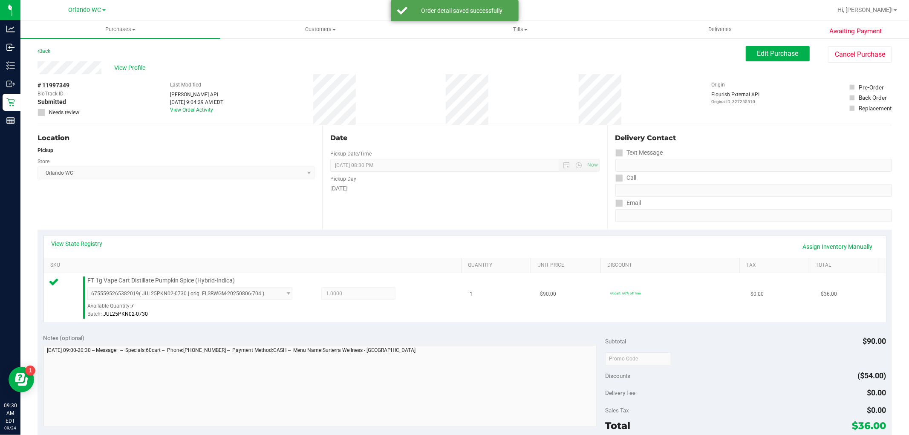
scroll to position [95, 0]
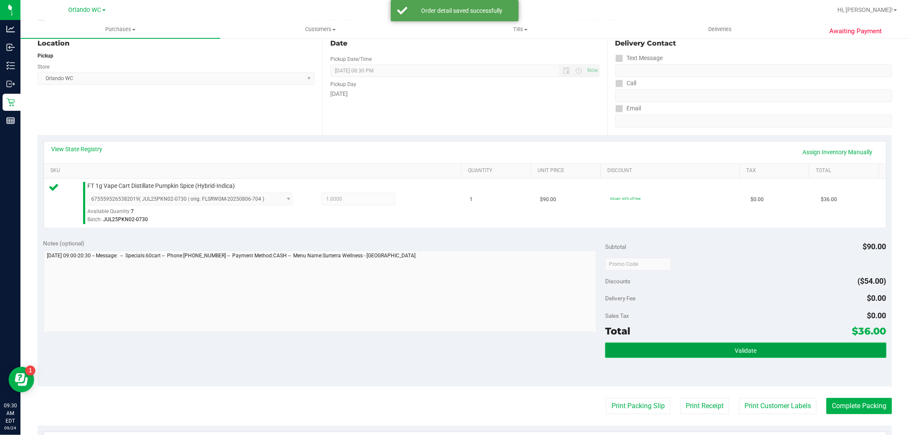
click at [770, 354] on button "Validate" at bounding box center [745, 350] width 281 height 15
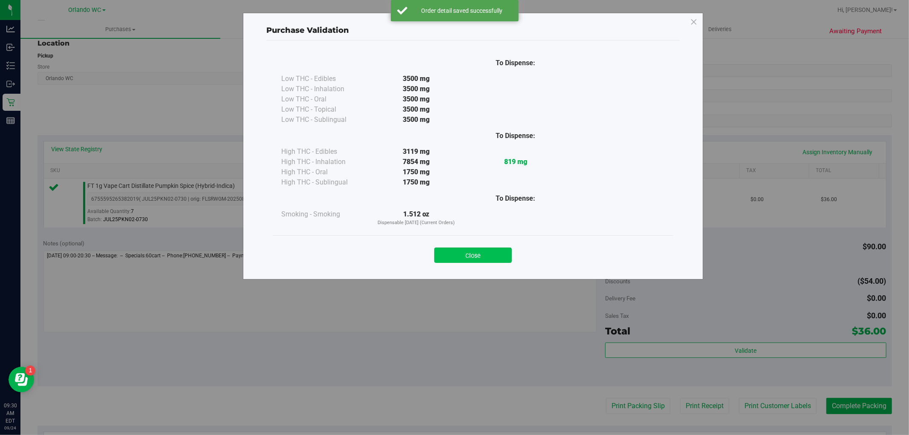
click at [489, 258] on button "Close" at bounding box center [473, 255] width 78 height 15
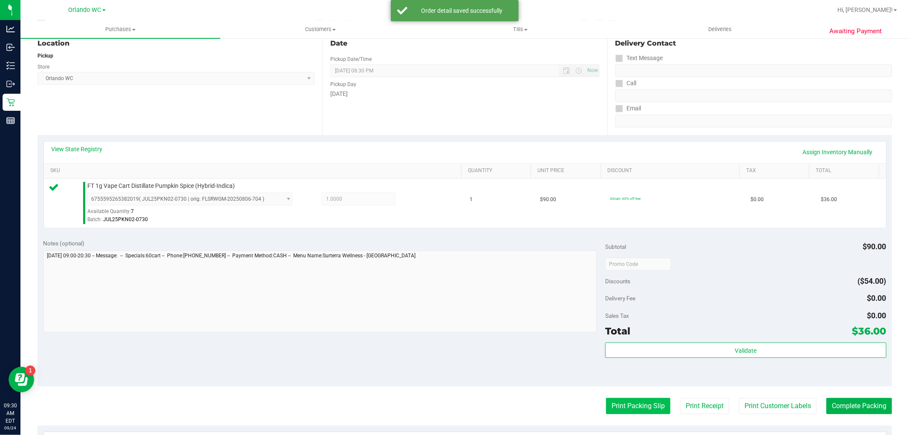
click at [640, 410] on button "Print Packing Slip" at bounding box center [638, 406] width 64 height 16
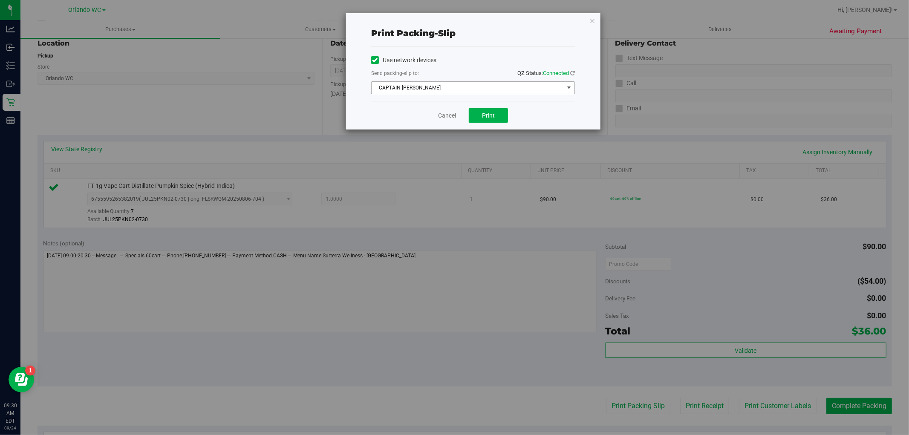
click at [444, 83] on span "CAPTAIN-KANGA" at bounding box center [467, 88] width 192 height 12
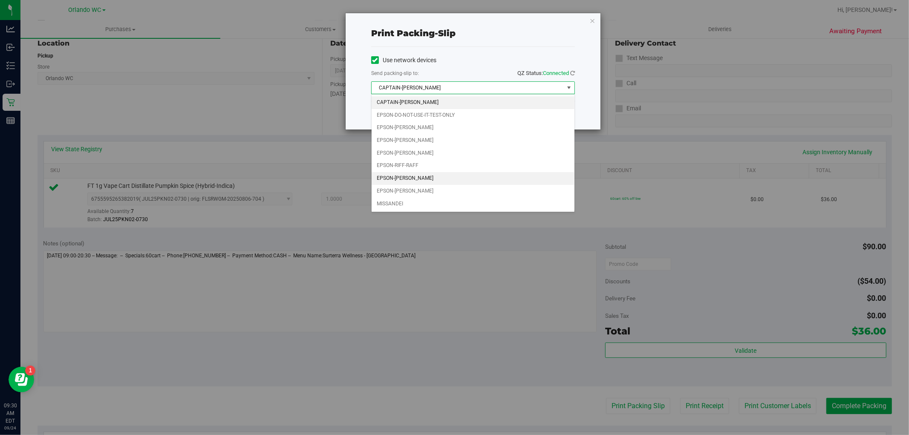
click at [430, 180] on li "EPSON-RODNEY-ATKINS" at bounding box center [472, 178] width 203 height 13
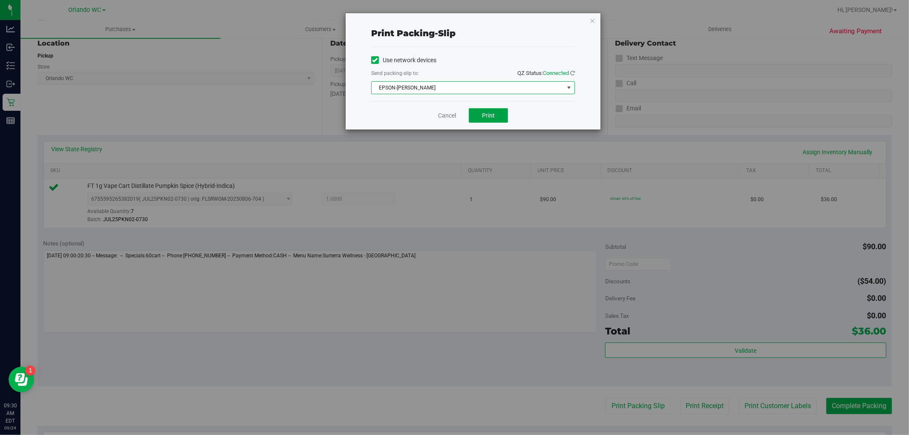
click at [487, 117] on span "Print" at bounding box center [488, 115] width 13 height 7
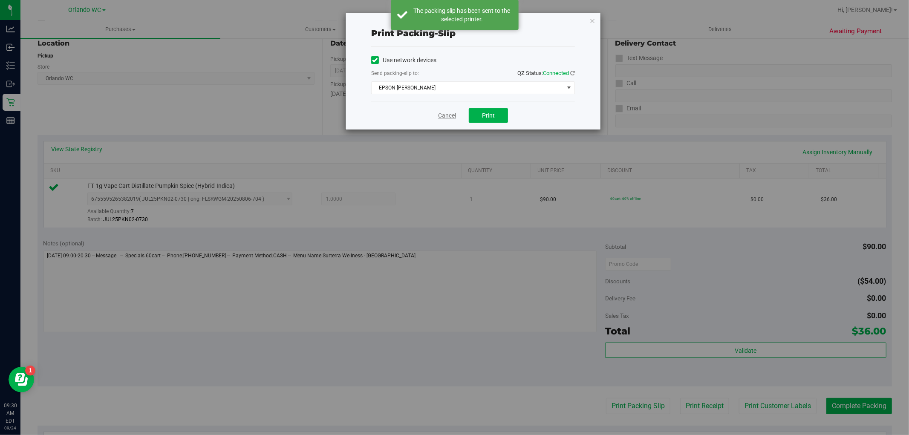
click at [445, 118] on link "Cancel" at bounding box center [447, 115] width 18 height 9
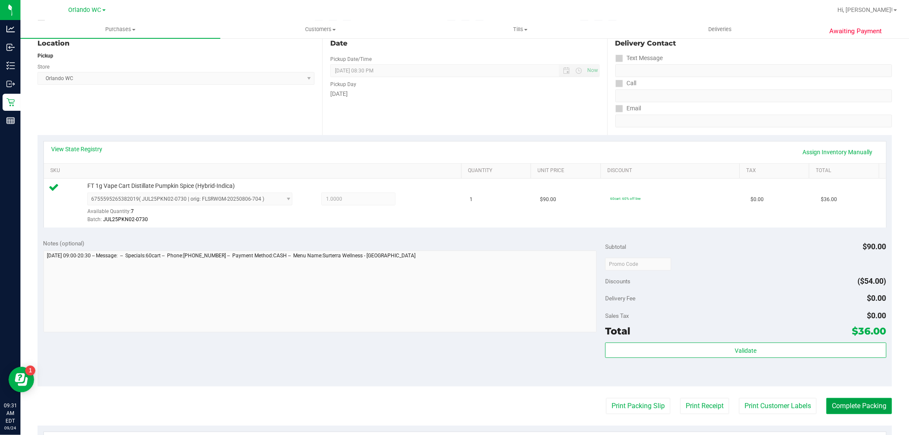
click at [850, 401] on button "Complete Packing" at bounding box center [859, 406] width 66 height 16
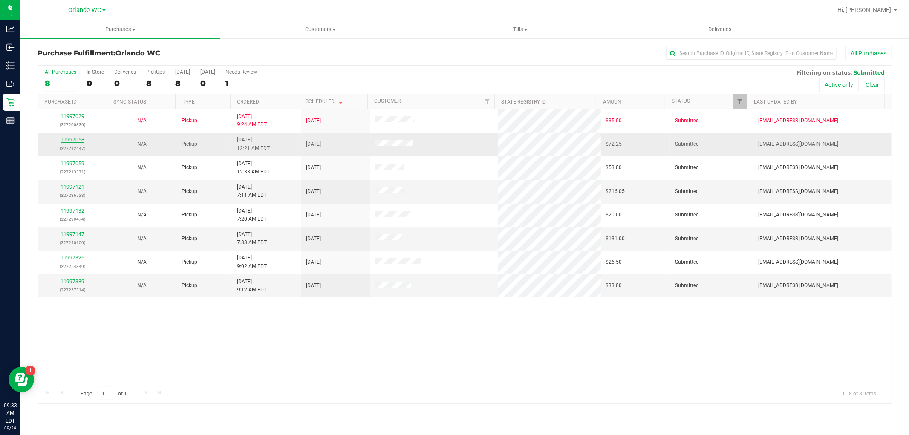
click at [78, 143] on link "11997058" at bounding box center [72, 140] width 24 height 6
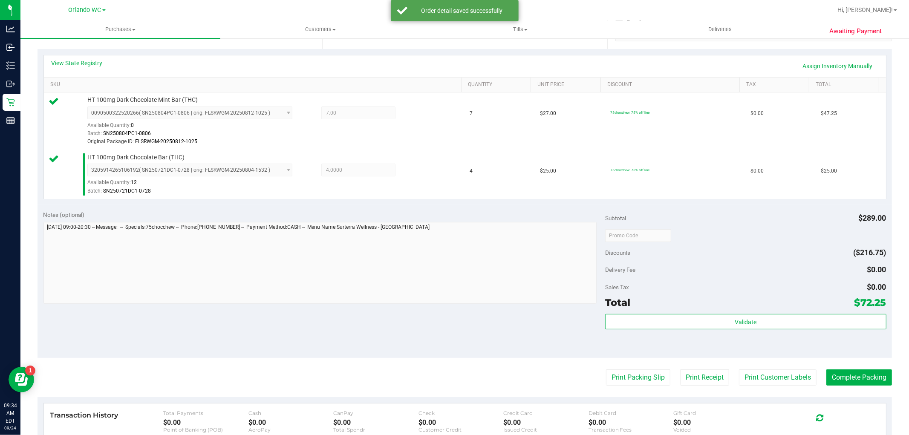
scroll to position [190, 0]
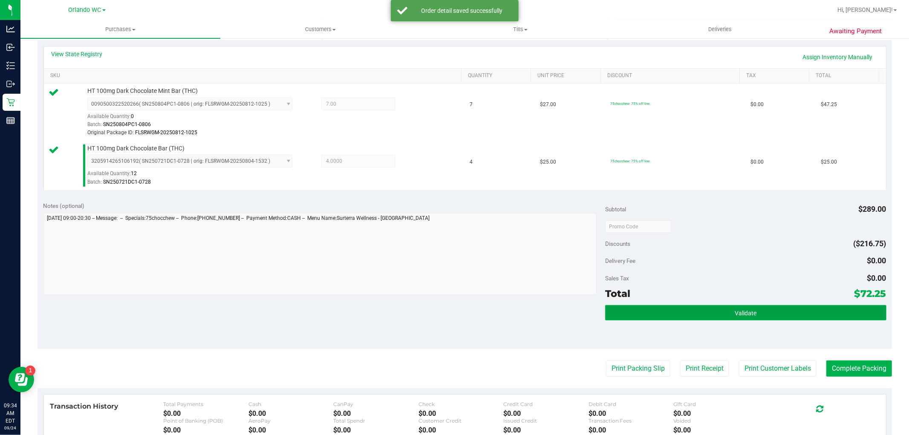
click at [716, 318] on button "Validate" at bounding box center [745, 312] width 281 height 15
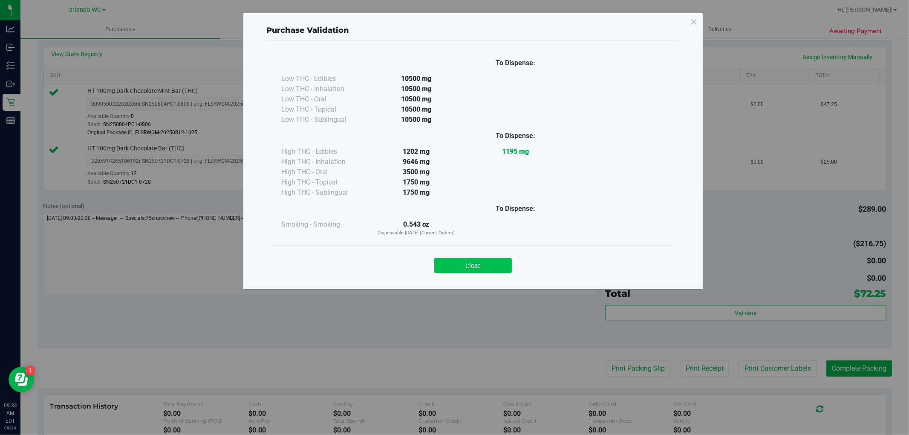
click at [495, 270] on button "Close" at bounding box center [473, 265] width 78 height 15
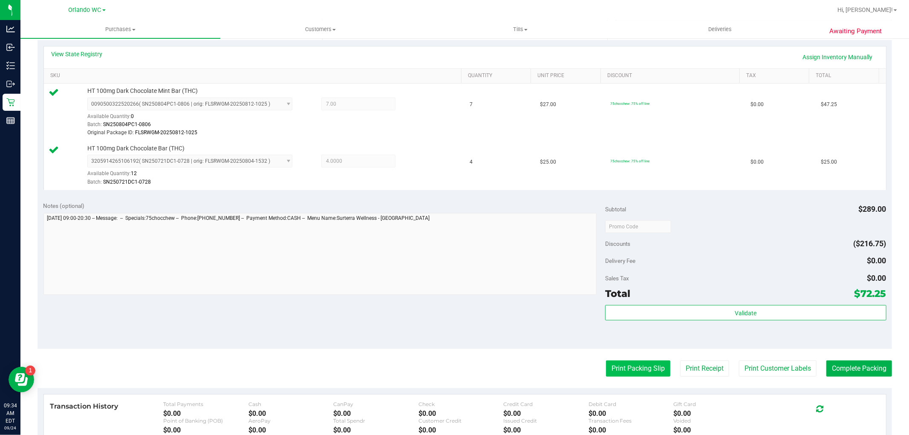
click at [633, 366] on button "Print Packing Slip" at bounding box center [638, 368] width 64 height 16
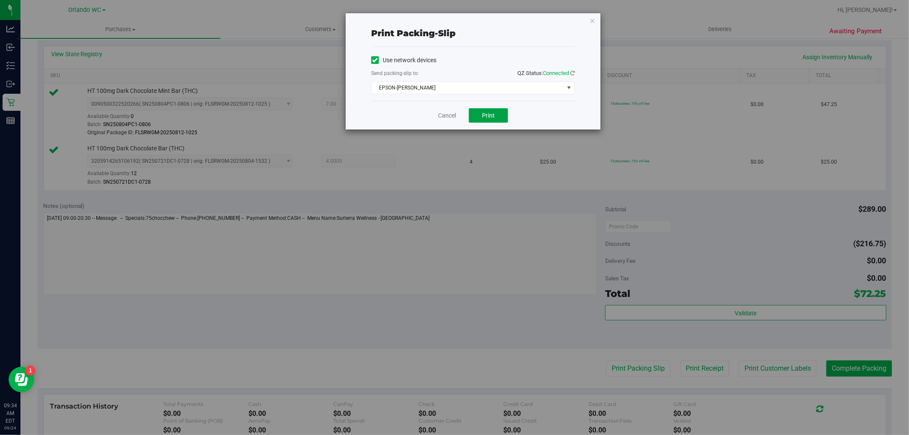
click at [483, 115] on span "Print" at bounding box center [488, 115] width 13 height 7
click at [442, 113] on link "Cancel" at bounding box center [447, 115] width 18 height 9
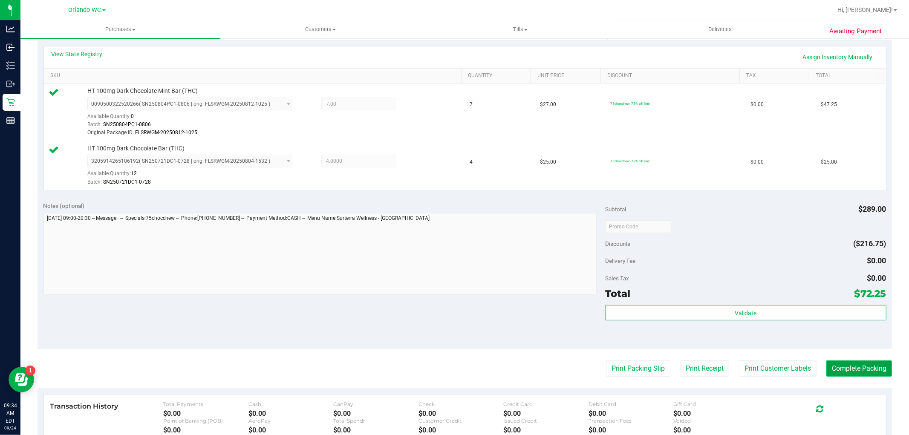
click at [865, 368] on button "Complete Packing" at bounding box center [859, 368] width 66 height 16
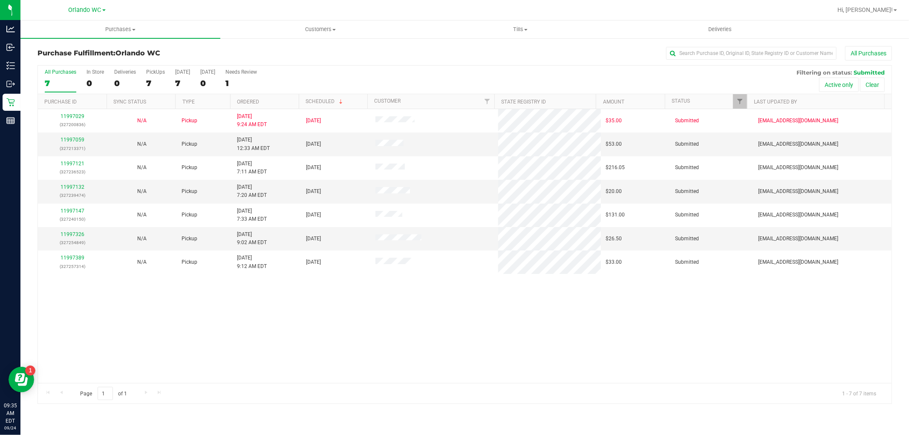
click at [282, 101] on th "Ordered" at bounding box center [264, 101] width 69 height 15
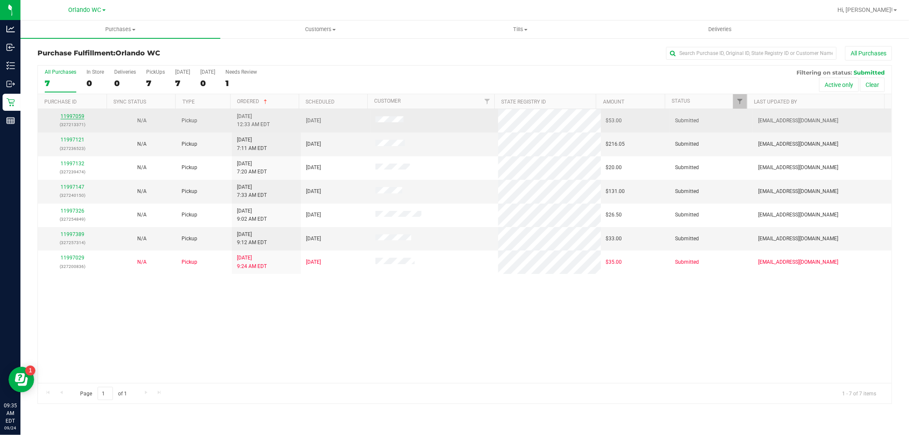
click at [68, 116] on link "11997059" at bounding box center [72, 116] width 24 height 6
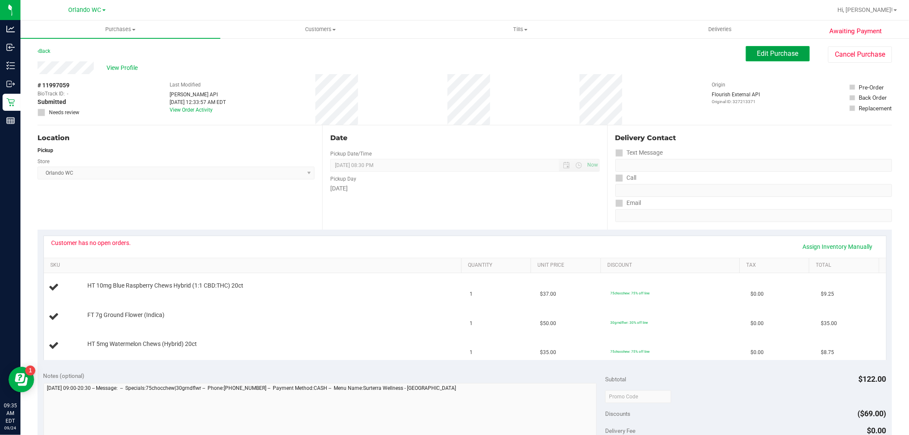
click at [791, 57] on span "Edit Purchase" at bounding box center [777, 53] width 41 height 8
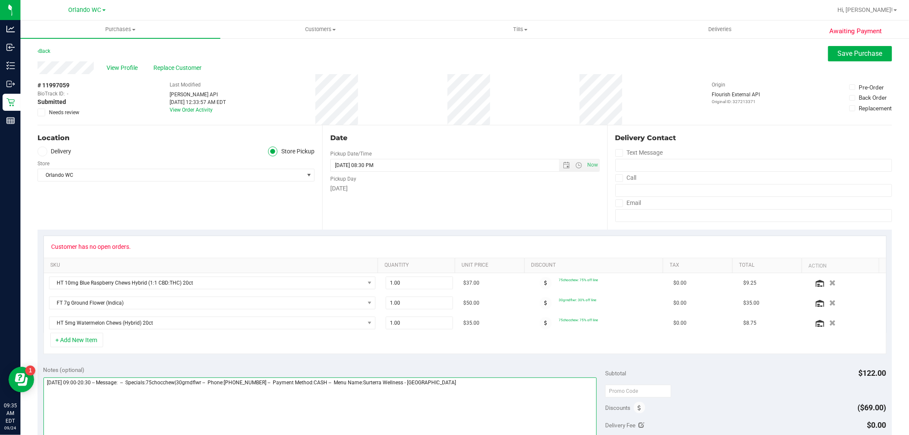
click at [469, 387] on textarea at bounding box center [319, 418] width 553 height 82
type textarea "Wednesday 09/24/2025 09:00-20:30 -- Message: -- Specials:75chocchew|30grndflwr …"
click at [37, 116] on div "Awaiting Payment Back Save Purchase View Profile Replace Customer # 11997059 Bi…" at bounding box center [464, 382] width 888 height 691
click at [43, 112] on icon at bounding box center [42, 112] width 6 height 0
click at [0, 0] on input "Needs review" at bounding box center [0, 0] width 0 height 0
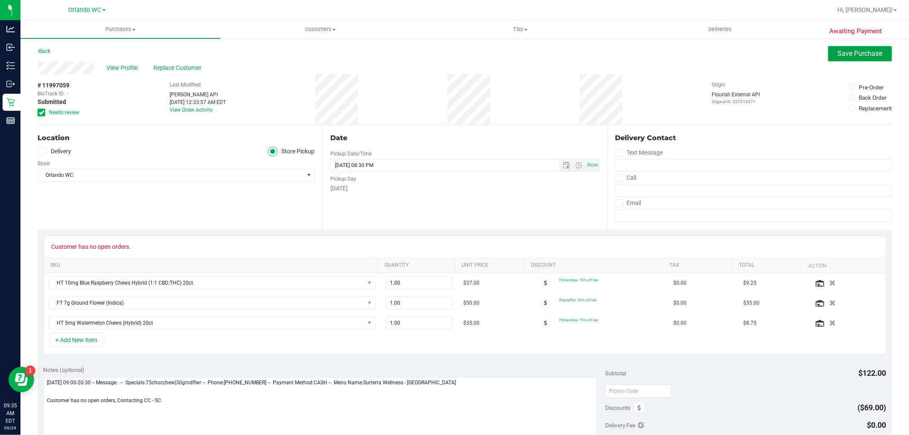
click at [855, 57] on span "Save Purchase" at bounding box center [860, 53] width 45 height 8
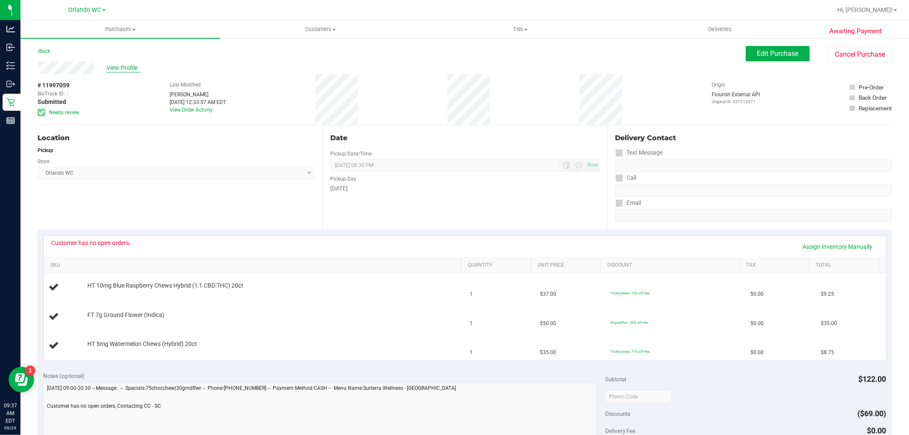
click at [119, 65] on span "View Profile" at bounding box center [123, 67] width 34 height 9
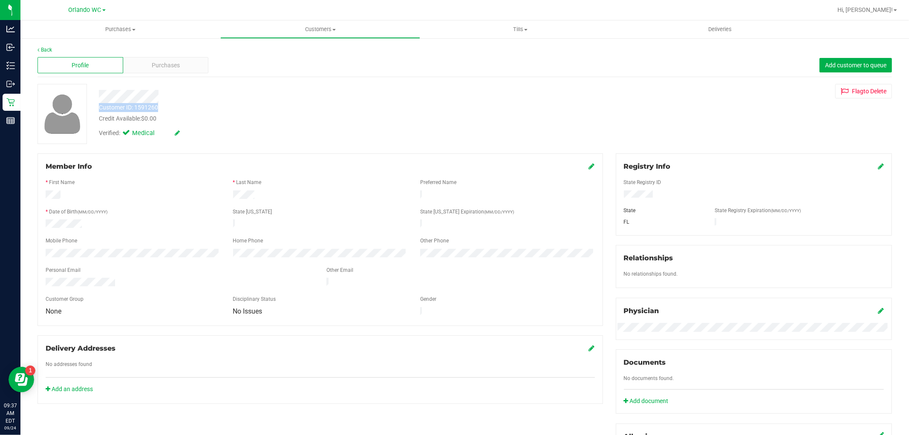
drag, startPoint x: 97, startPoint y: 104, endPoint x: 158, endPoint y: 109, distance: 61.1
click at [158, 109] on div "Customer ID: 1591260 Credit Available: $0.00" at bounding box center [309, 113] width 434 height 20
copy div "Customer ID: 1591260"
click at [46, 48] on link "Back" at bounding box center [44, 50] width 14 height 6
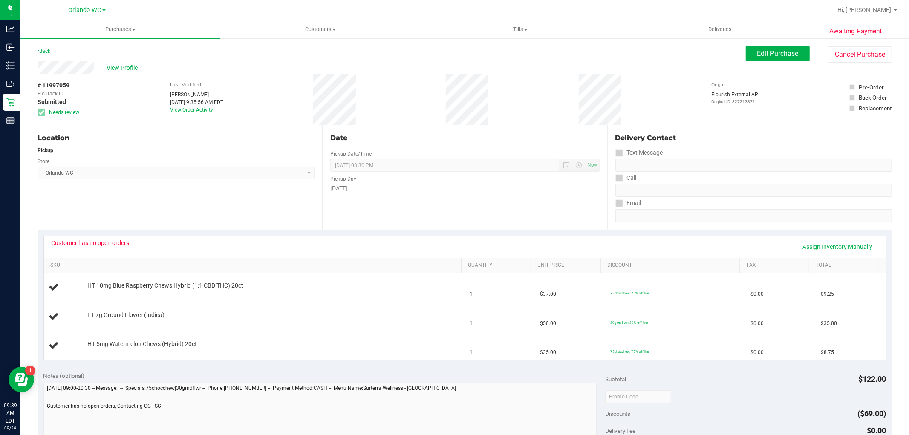
drag, startPoint x: 37, startPoint y: 85, endPoint x: 69, endPoint y: 86, distance: 32.0
click at [69, 86] on span "# 11997059" at bounding box center [53, 85] width 32 height 9
copy span "# 11997059"
click at [196, 245] on div "Customer has no open orders. Assign Inventory Manually" at bounding box center [465, 246] width 826 height 14
click at [43, 50] on link "Back" at bounding box center [43, 51] width 13 height 6
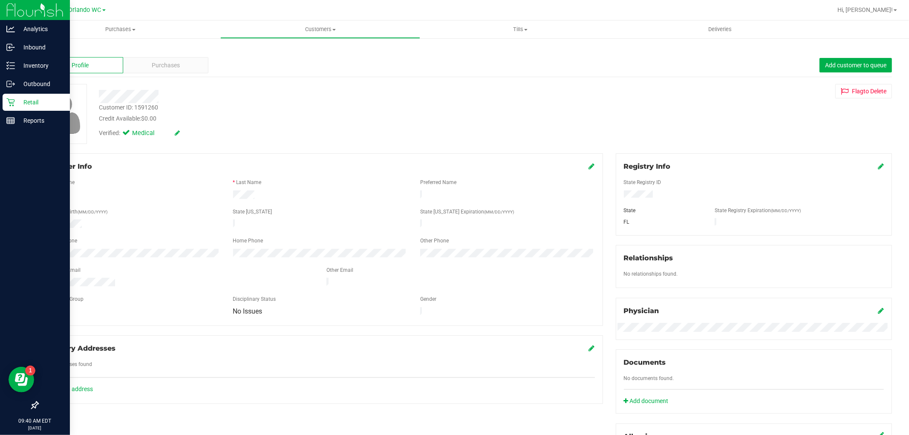
click at [14, 95] on div "Retail" at bounding box center [36, 102] width 67 height 17
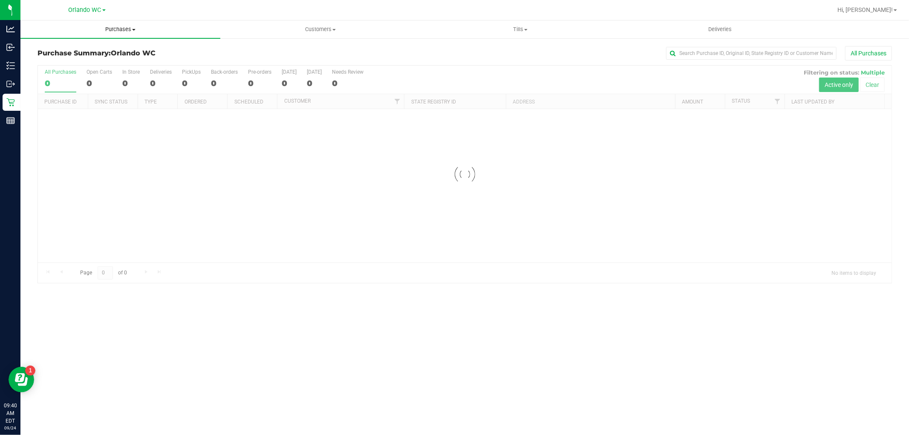
click at [118, 27] on span "Purchases" at bounding box center [120, 30] width 200 height 8
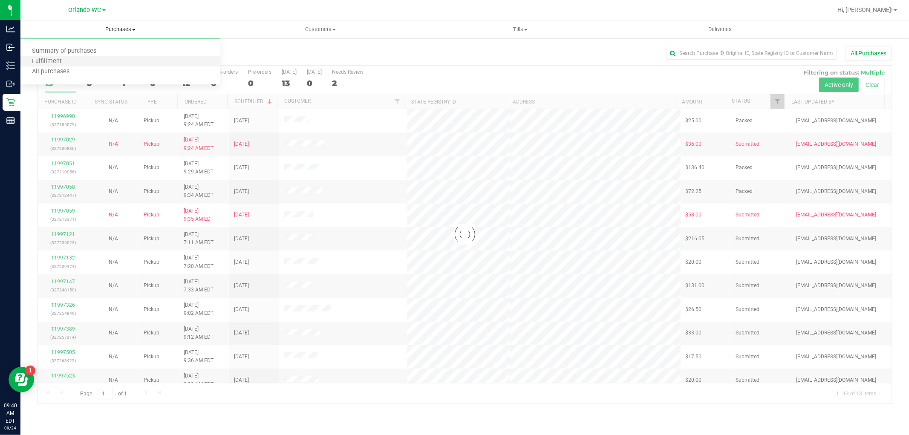
click at [88, 57] on li "Fulfillment" at bounding box center [120, 62] width 200 height 10
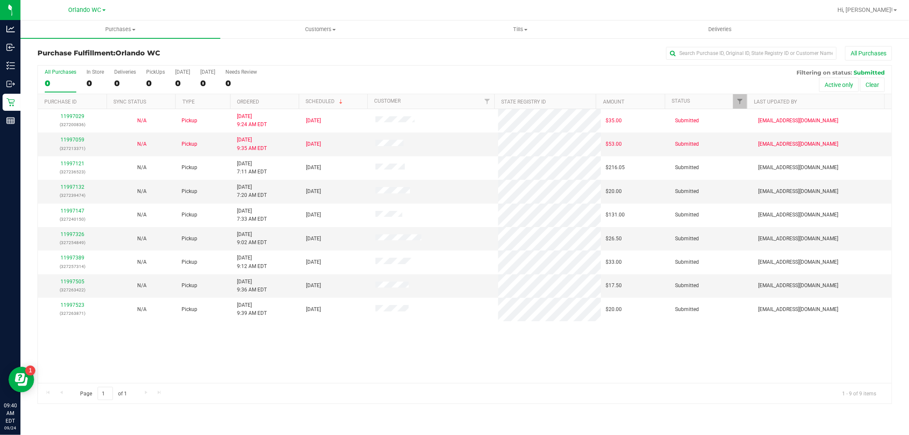
click at [275, 99] on th "Ordered" at bounding box center [264, 101] width 69 height 15
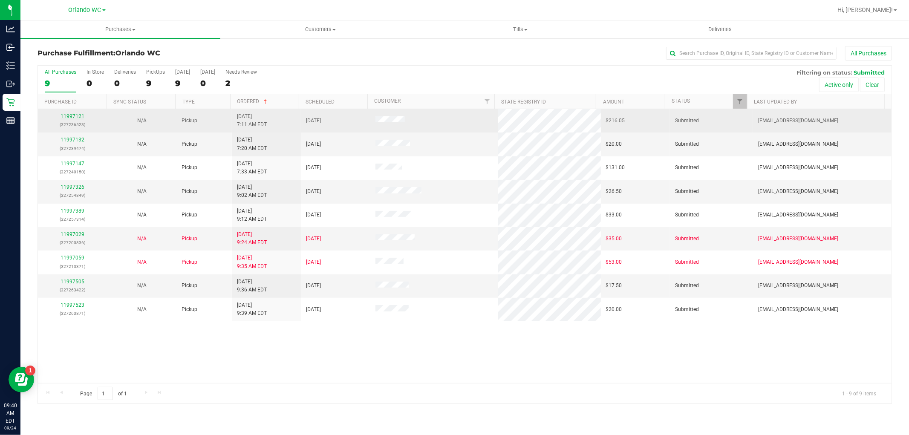
click at [75, 114] on link "11997121" at bounding box center [72, 116] width 24 height 6
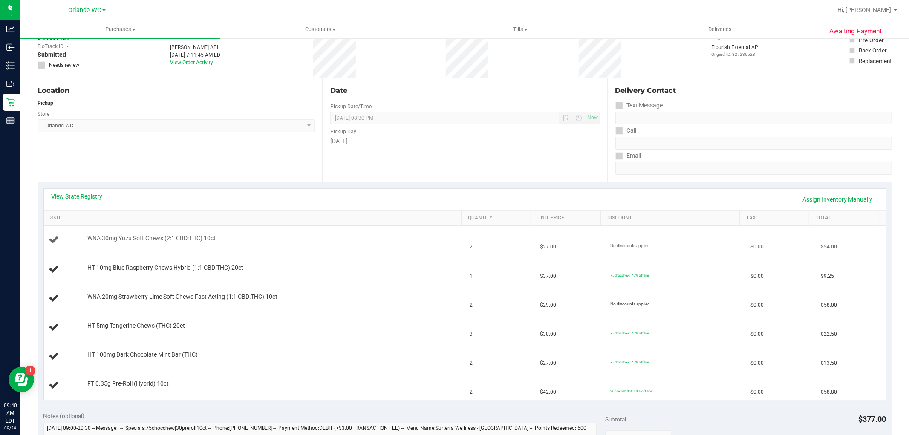
scroll to position [95, 0]
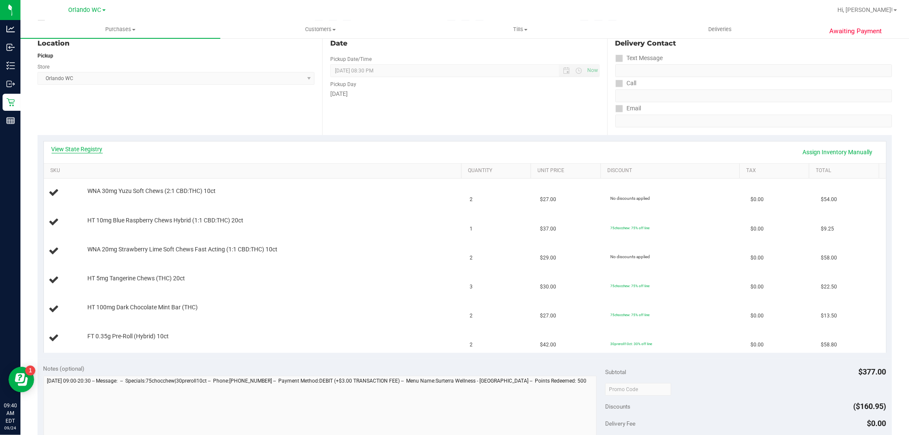
click at [95, 149] on link "View State Registry" at bounding box center [77, 149] width 51 height 9
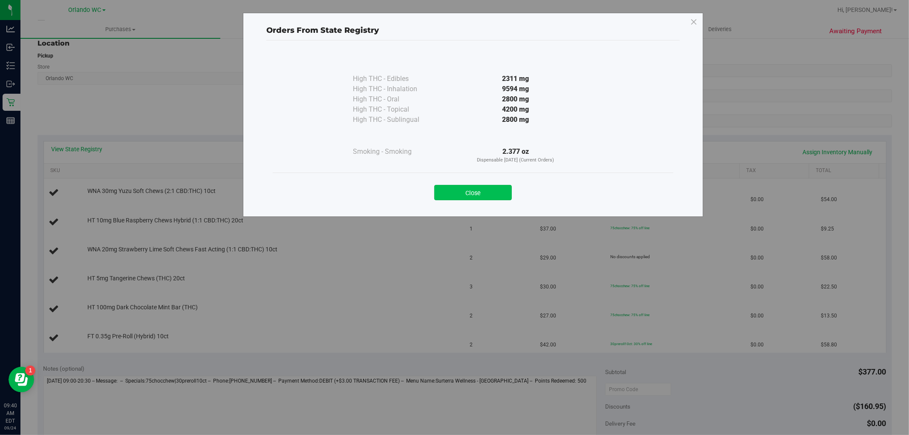
click at [475, 186] on button "Close" at bounding box center [473, 192] width 78 height 15
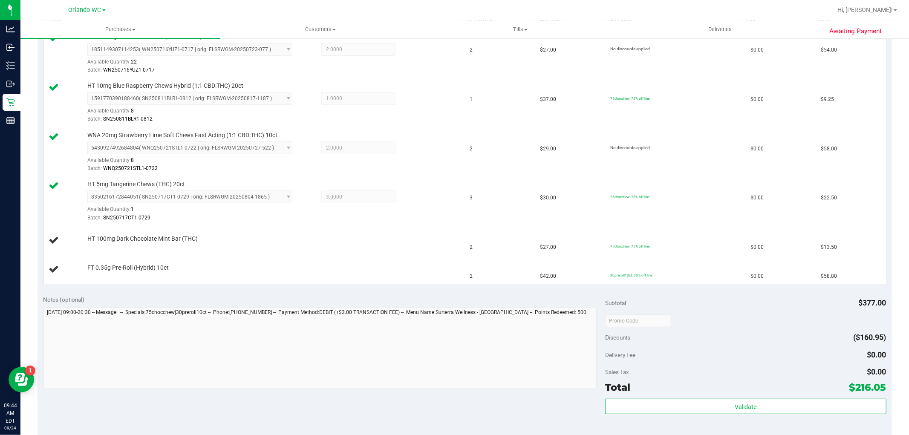
scroll to position [245, 0]
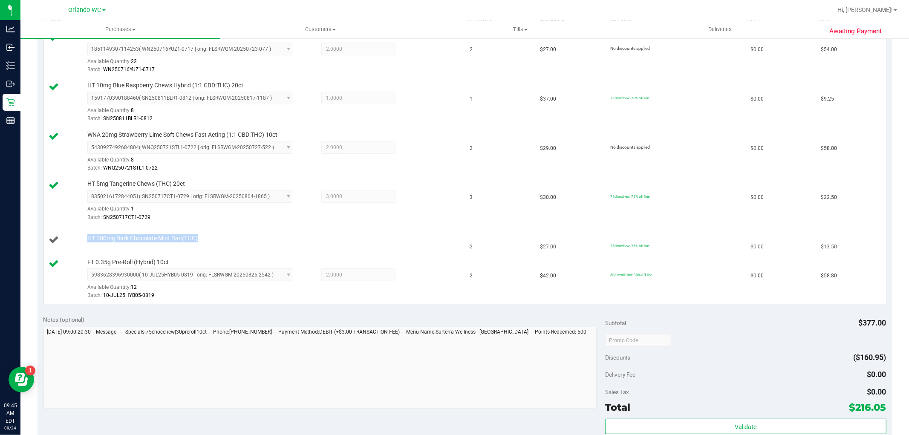
drag, startPoint x: 84, startPoint y: 240, endPoint x: 201, endPoint y: 245, distance: 116.8
click at [201, 245] on div "HT 100mg Dark Chocolate Mint Bar (THC)" at bounding box center [254, 240] width 411 height 12
copy div "HT 100mg Dark Chocolate Mint Bar (THC)"
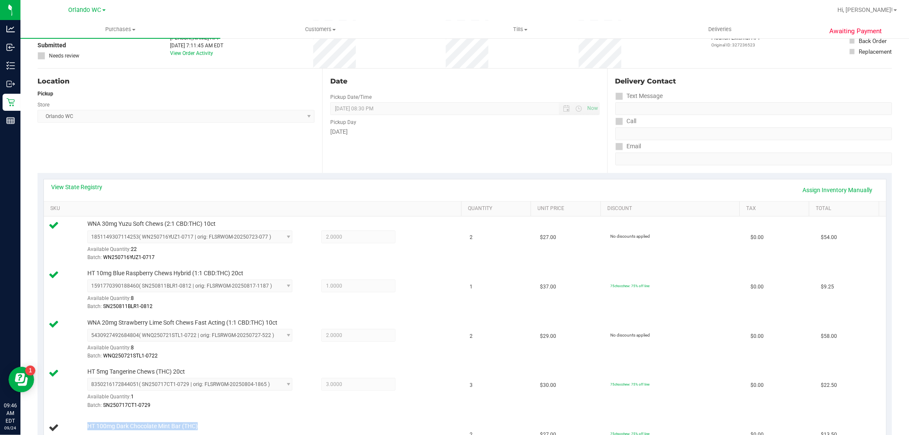
scroll to position [0, 0]
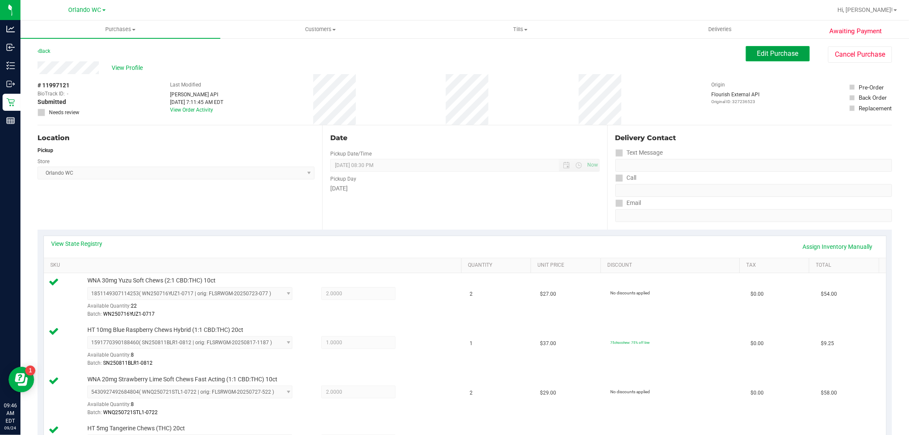
click at [770, 55] on span "Edit Purchase" at bounding box center [777, 53] width 41 height 8
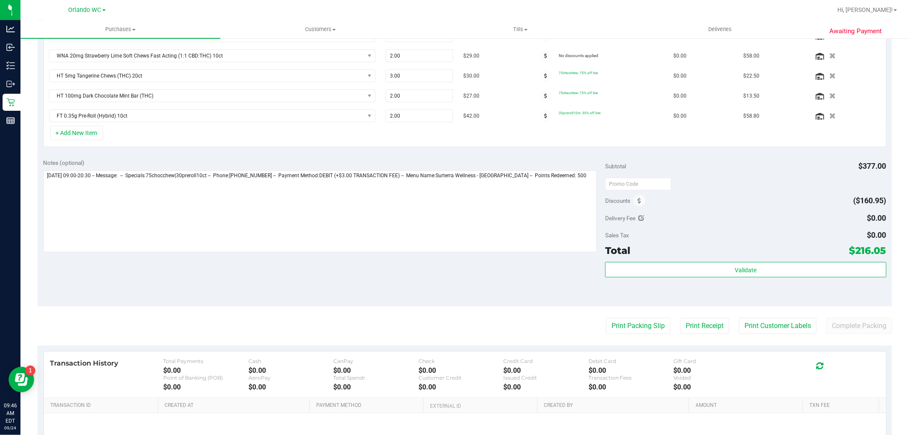
scroll to position [284, 0]
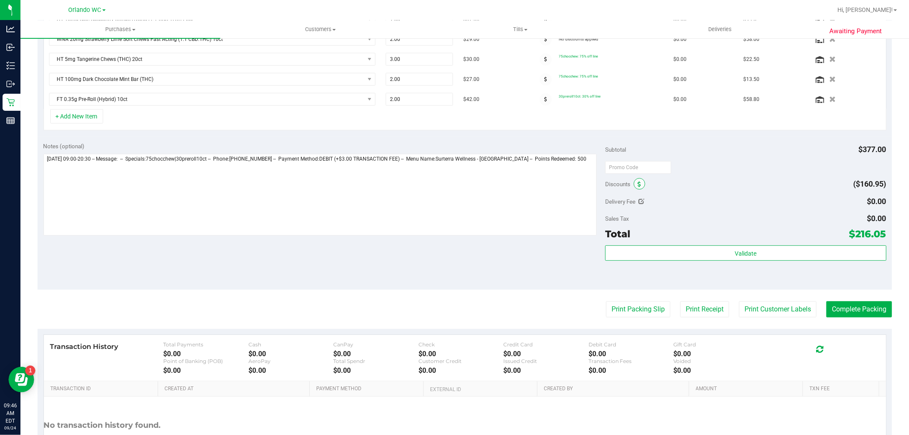
click at [637, 184] on icon at bounding box center [638, 184] width 3 height 6
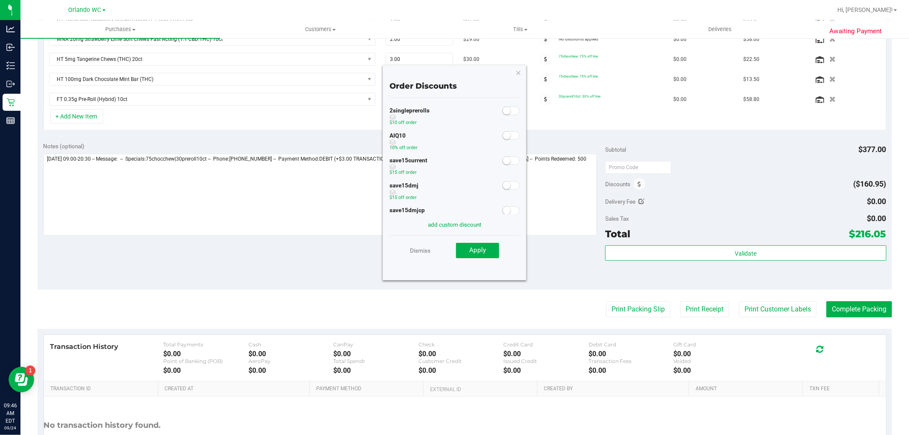
click at [503, 138] on small at bounding box center [507, 136] width 8 height 8
click at [475, 245] on button "Apply" at bounding box center [477, 250] width 43 height 15
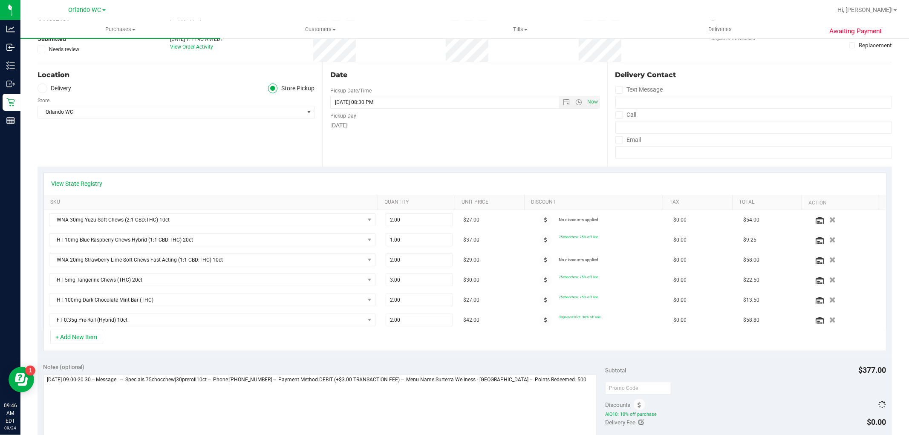
scroll to position [0, 0]
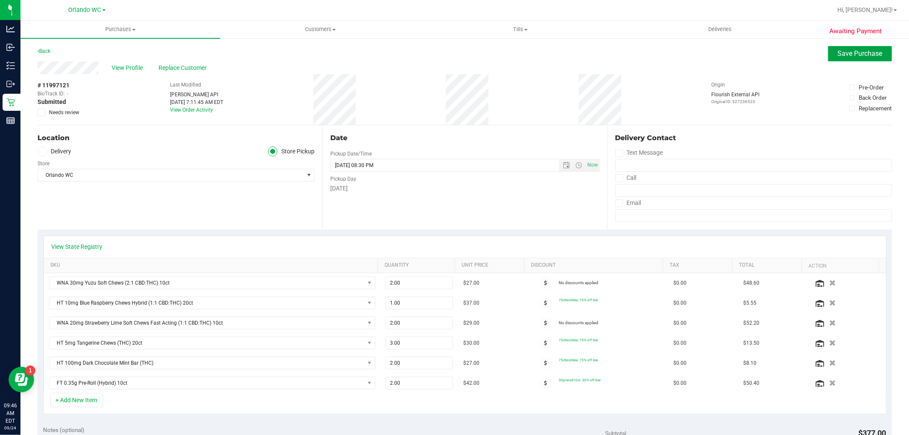
click at [863, 58] on button "Save Purchase" at bounding box center [860, 53] width 64 height 15
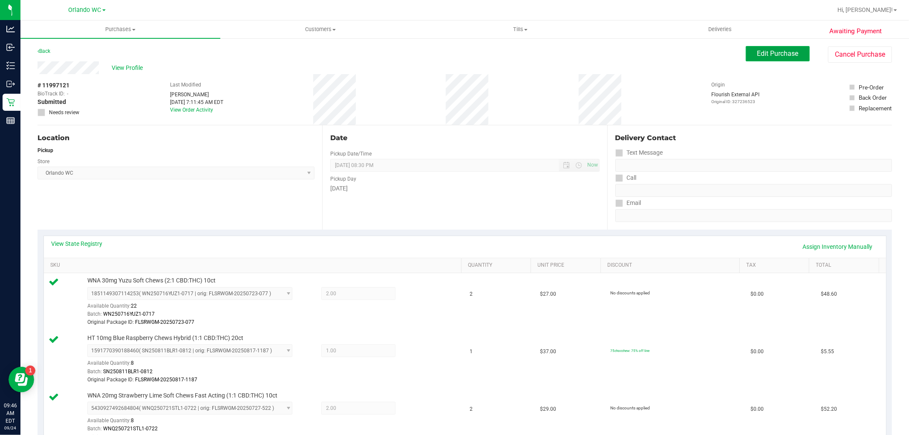
click at [771, 55] on span "Edit Purchase" at bounding box center [777, 53] width 41 height 8
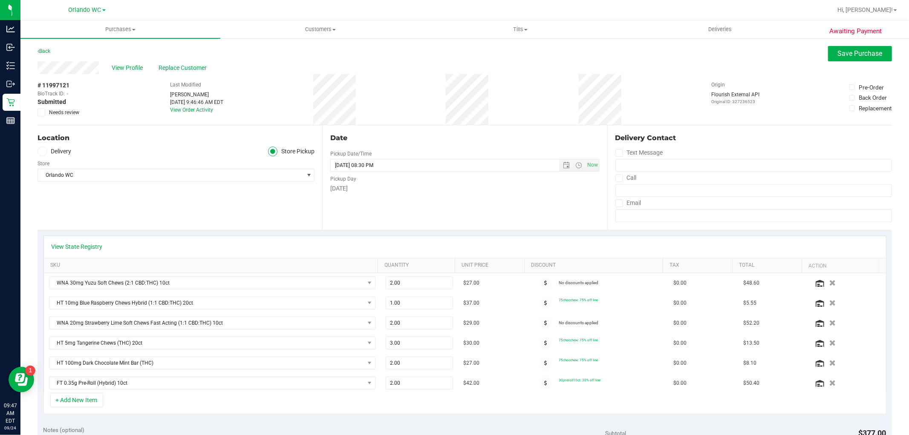
click at [42, 112] on icon at bounding box center [42, 112] width 6 height 0
click at [0, 0] on input "Needs review" at bounding box center [0, 0] width 0 height 0
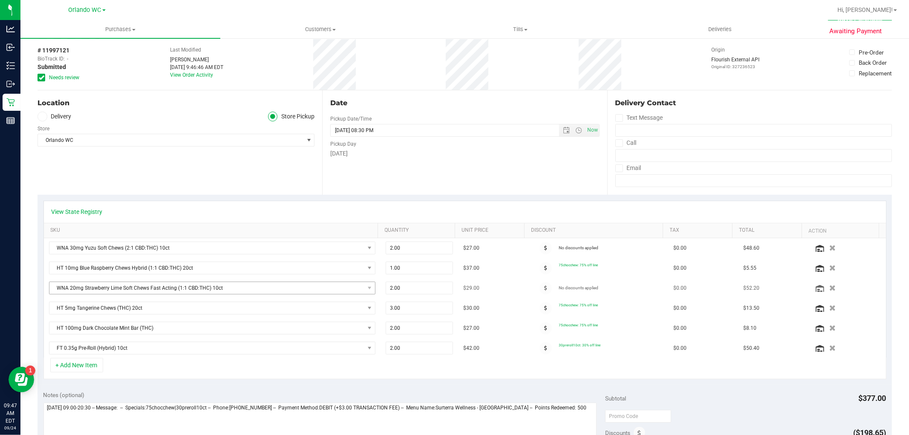
scroll to position [142, 0]
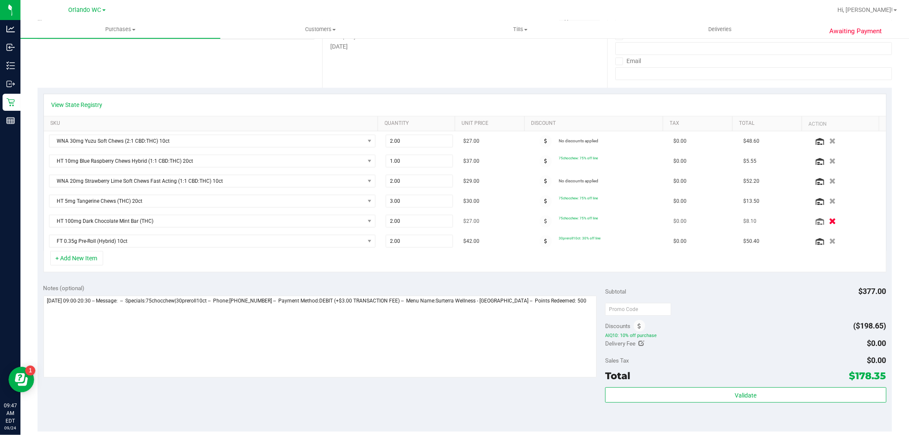
click at [829, 225] on icon "button" at bounding box center [832, 221] width 7 height 6
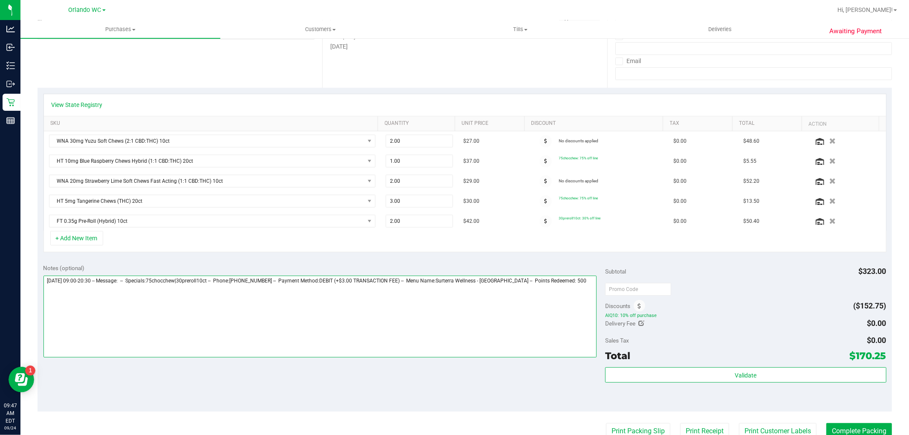
click at [51, 300] on textarea at bounding box center [319, 317] width 553 height 82
click at [581, 282] on textarea at bounding box center [319, 317] width 553 height 82
drag, startPoint x: 122, startPoint y: 301, endPoint x: 97, endPoint y: 300, distance: 24.7
click at [97, 300] on textarea at bounding box center [319, 317] width 553 height 82
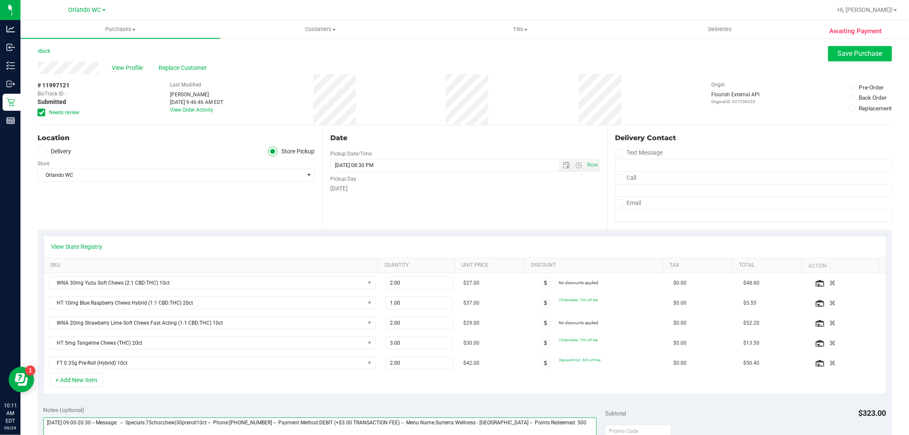
type textarea "Wednesday 09/24/2025 09:00-20:30 -- Message: -- Specials:75chocchew|30preroll10…"
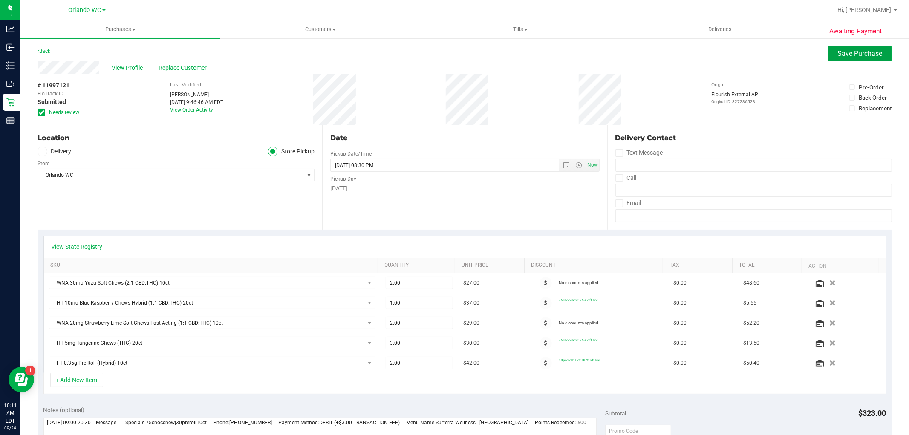
click at [838, 54] on span "Save Purchase" at bounding box center [860, 53] width 45 height 8
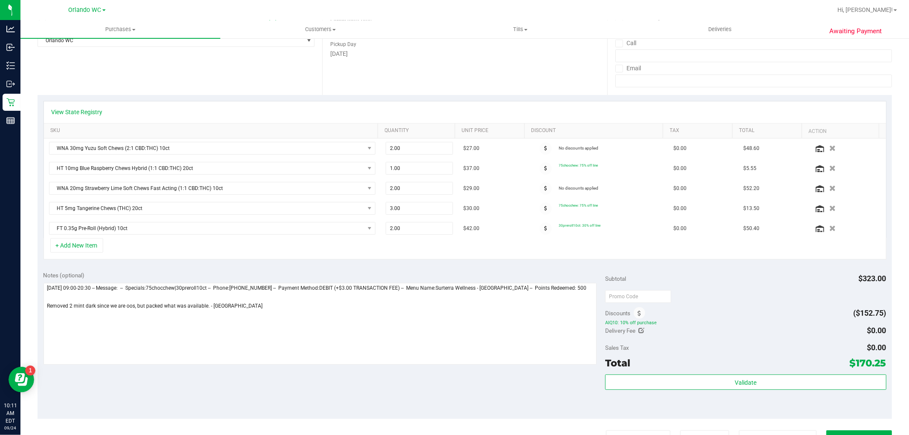
scroll to position [189, 0]
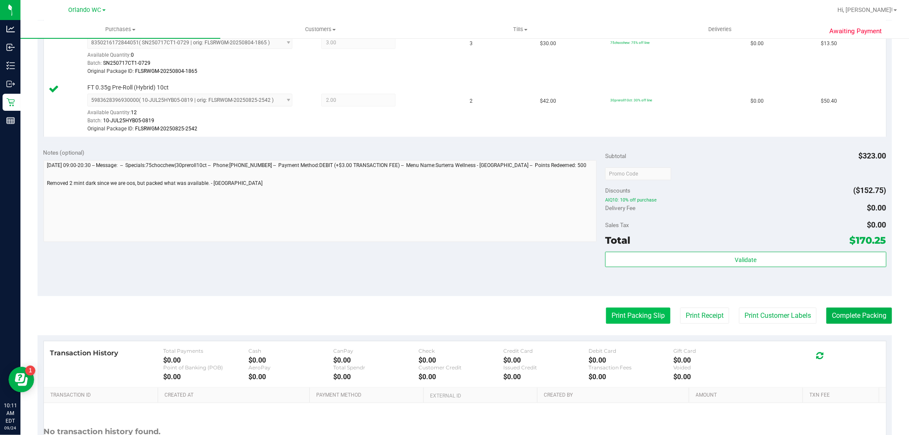
scroll to position [426, 0]
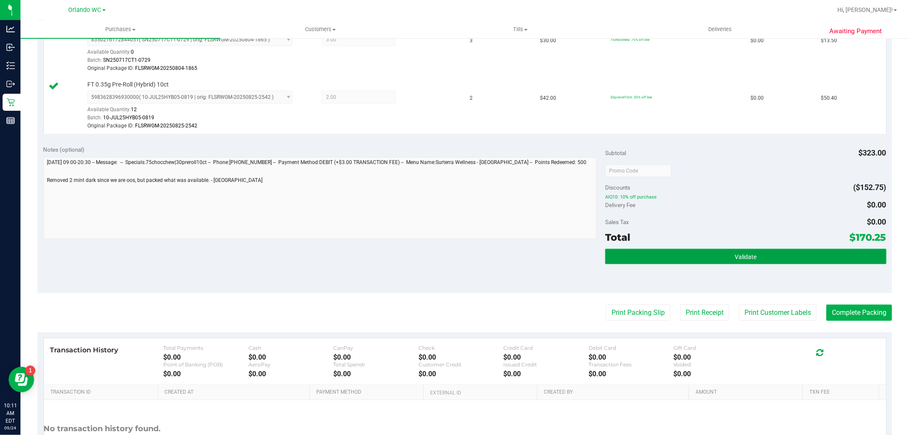
click at [680, 250] on button "Validate" at bounding box center [745, 256] width 281 height 15
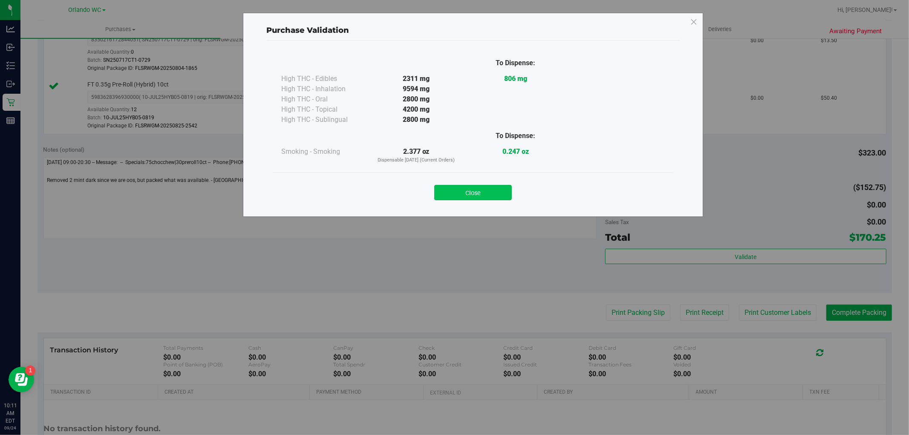
click at [495, 188] on button "Close" at bounding box center [473, 192] width 78 height 15
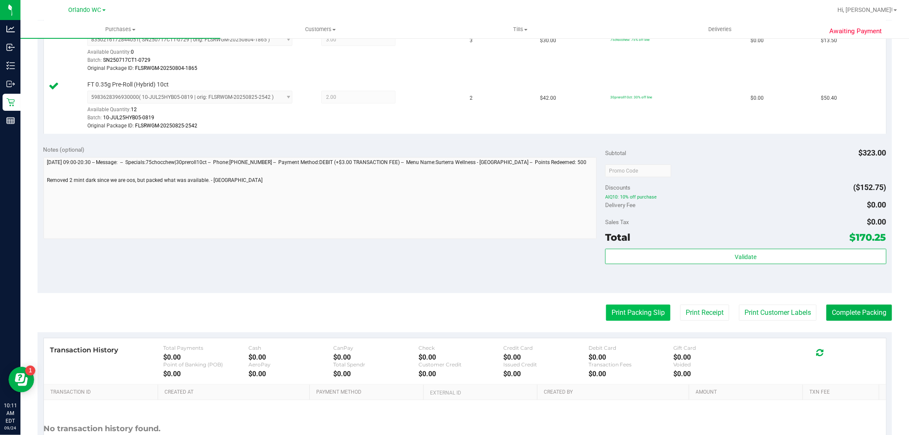
click at [627, 314] on button "Print Packing Slip" at bounding box center [638, 313] width 64 height 16
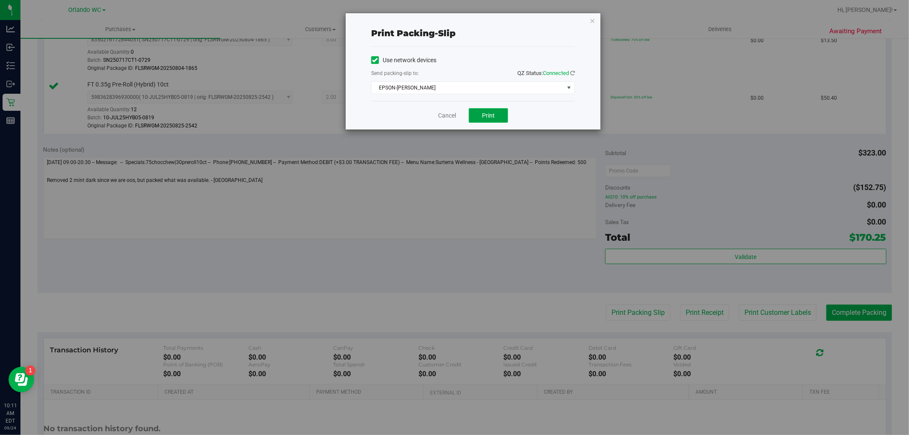
click at [497, 113] on button "Print" at bounding box center [488, 115] width 39 height 14
click at [452, 115] on link "Cancel" at bounding box center [447, 115] width 18 height 9
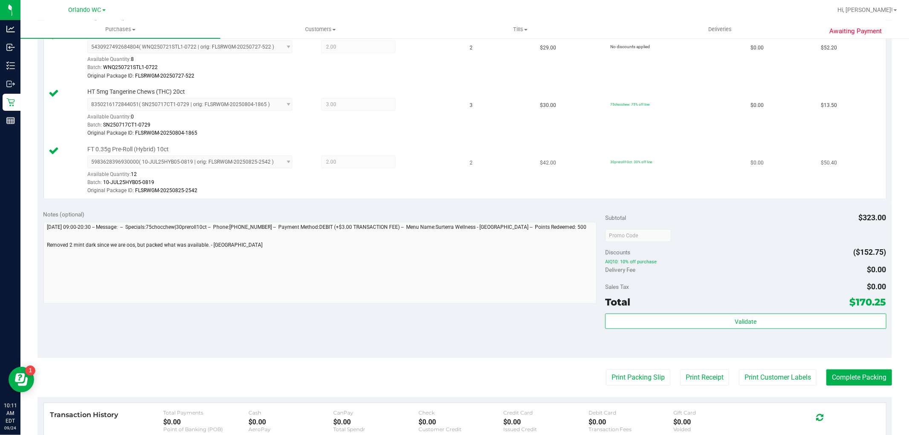
scroll to position [378, 0]
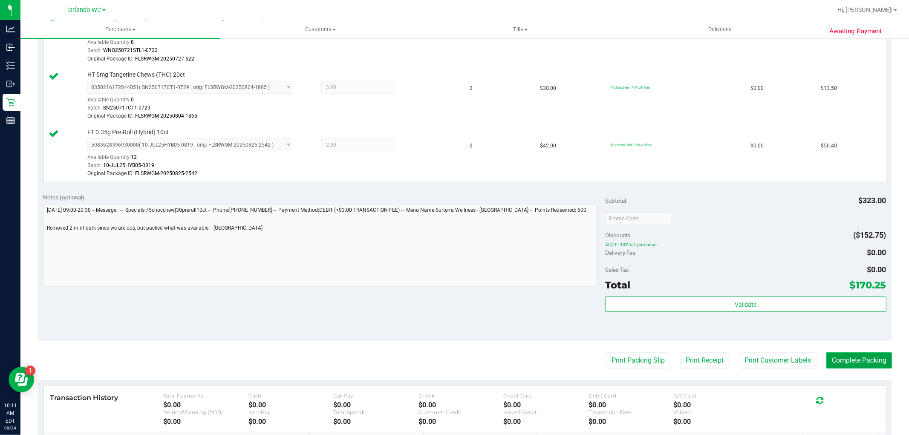
click at [864, 364] on button "Complete Packing" at bounding box center [859, 360] width 66 height 16
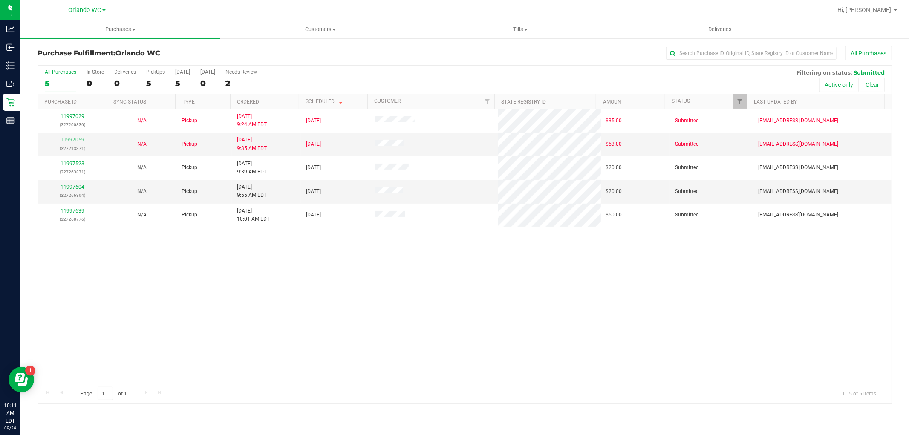
click at [289, 108] on th "Ordered" at bounding box center [264, 101] width 69 height 15
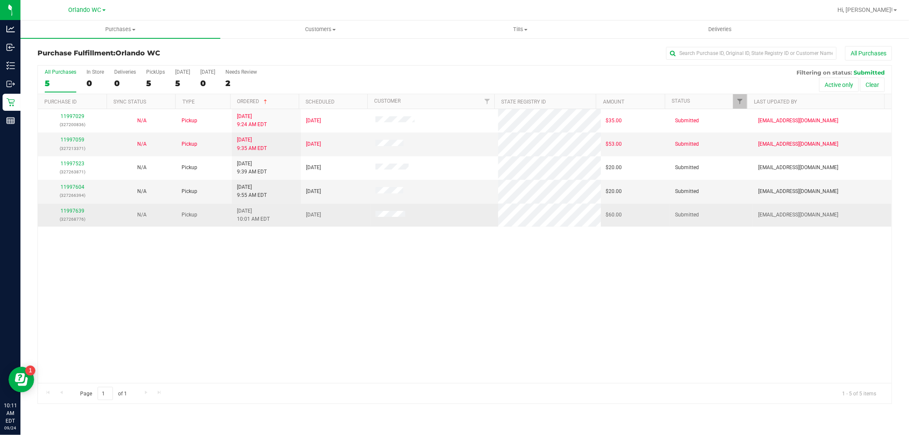
click at [78, 204] on td "11997639 (327268776)" at bounding box center [72, 215] width 69 height 23
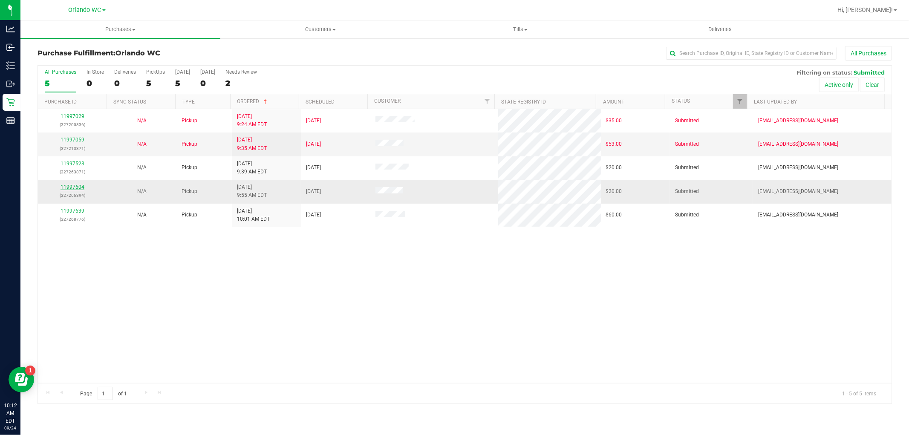
click at [71, 188] on link "11997604" at bounding box center [72, 187] width 24 height 6
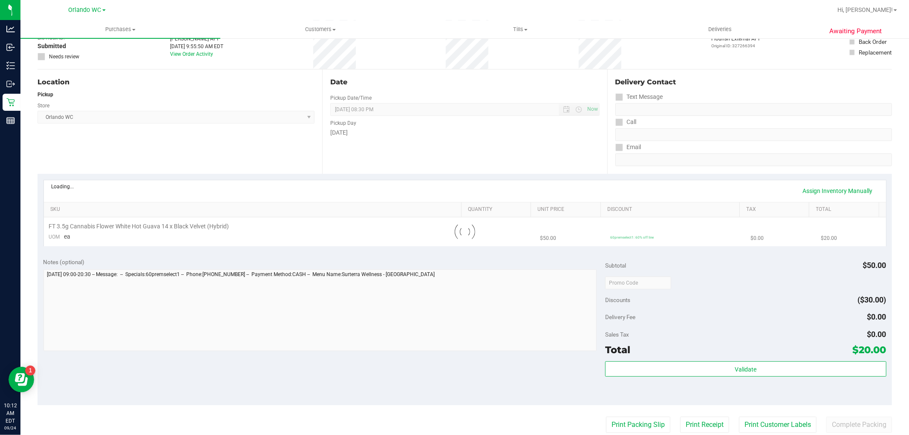
scroll to position [66, 0]
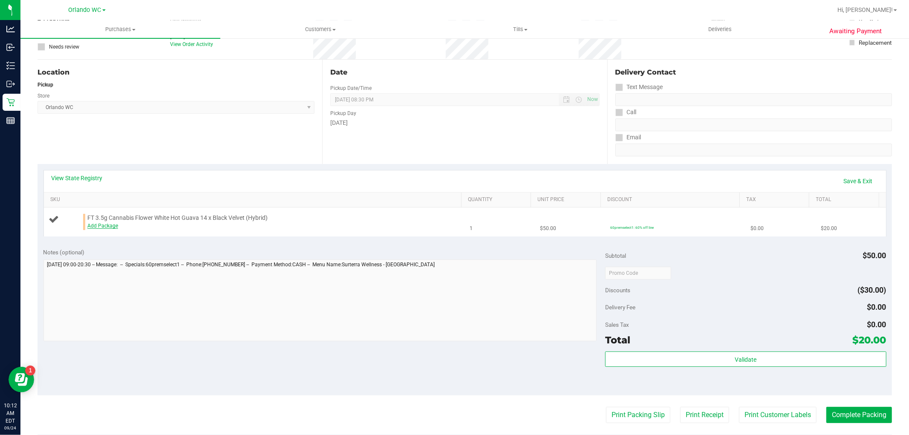
click at [114, 227] on link "Add Package" at bounding box center [102, 226] width 31 height 6
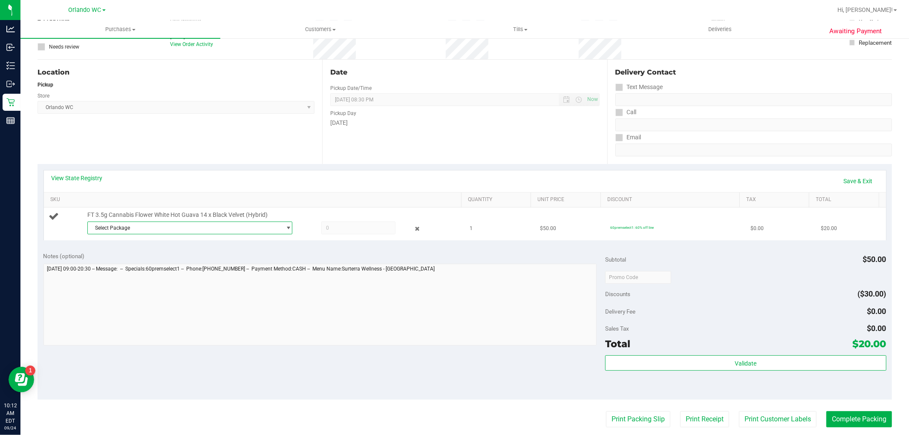
click at [167, 233] on span "Select Package" at bounding box center [184, 228] width 193 height 12
click at [227, 263] on span "( W-JUL25WBV03-0728 | orig: FLSRWGM-20250804-313 )" at bounding box center [207, 263] width 132 height 6
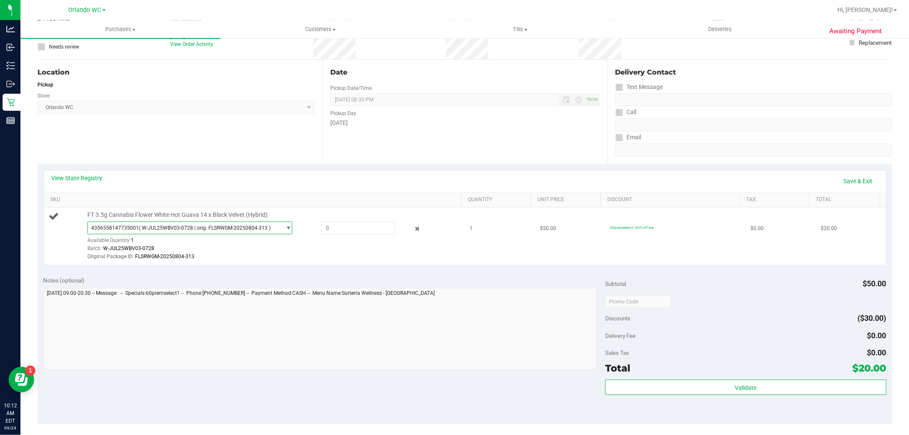
click at [338, 237] on div "4356558147735001 ( W-JUL25WBV03-0728 | orig: FLSRWGM-20250804-313 ) 43565581477…" at bounding box center [272, 242] width 370 height 40
click at [340, 232] on span at bounding box center [358, 228] width 74 height 13
type input "1"
type input "1.0000"
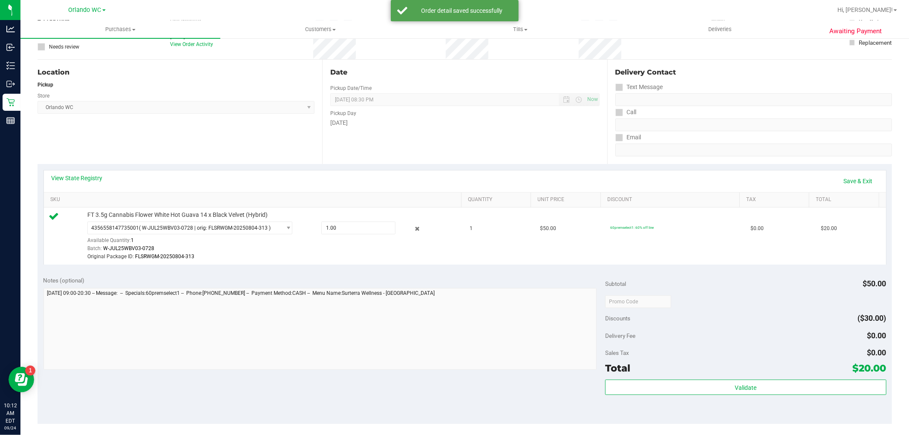
scroll to position [0, 0]
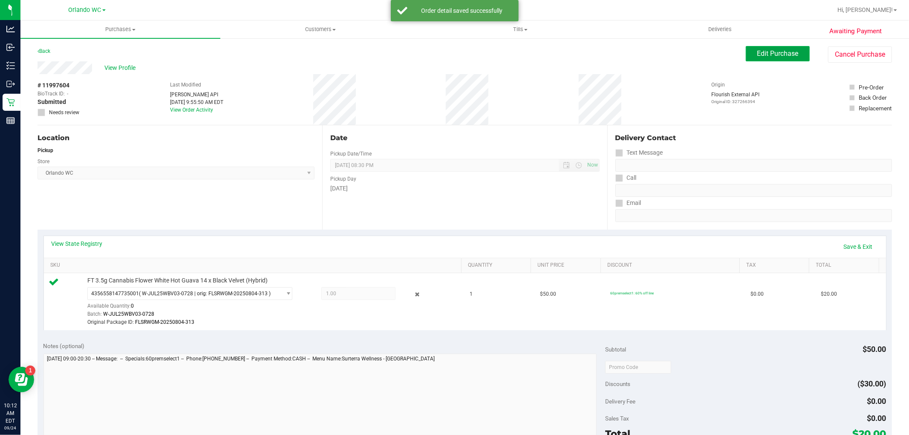
click at [785, 58] on button "Edit Purchase" at bounding box center [777, 53] width 64 height 15
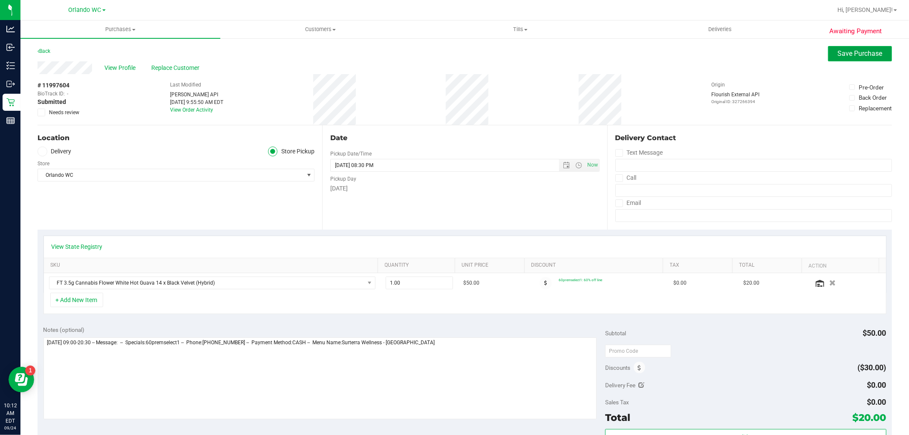
click at [844, 58] on button "Save Purchase" at bounding box center [860, 53] width 64 height 15
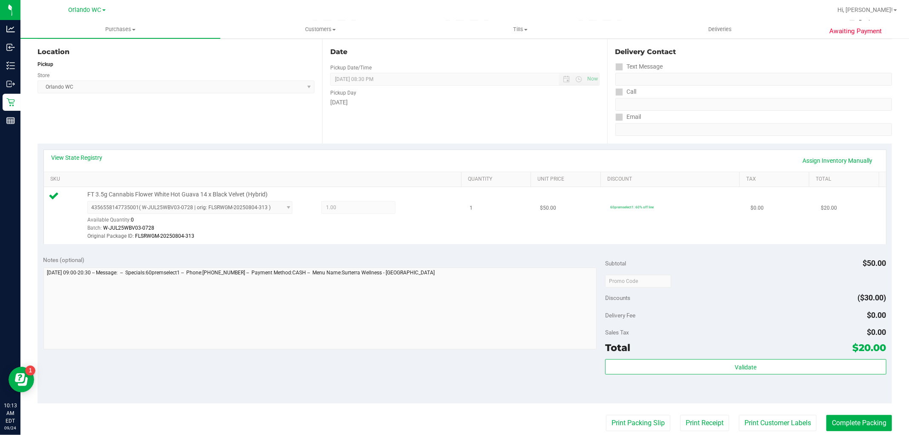
scroll to position [236, 0]
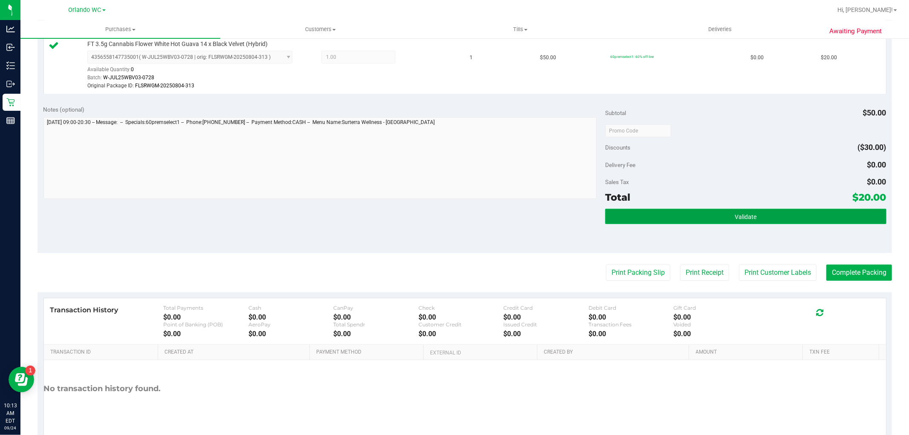
click at [778, 219] on button "Validate" at bounding box center [745, 216] width 281 height 15
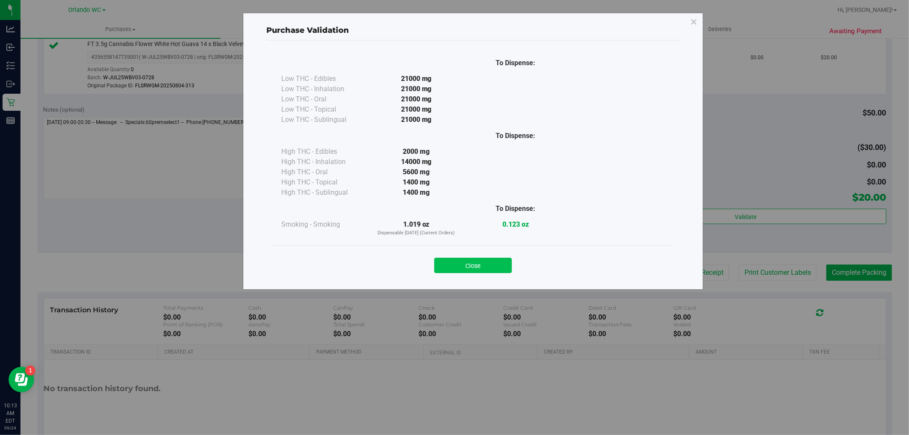
click at [484, 269] on button "Close" at bounding box center [473, 265] width 78 height 15
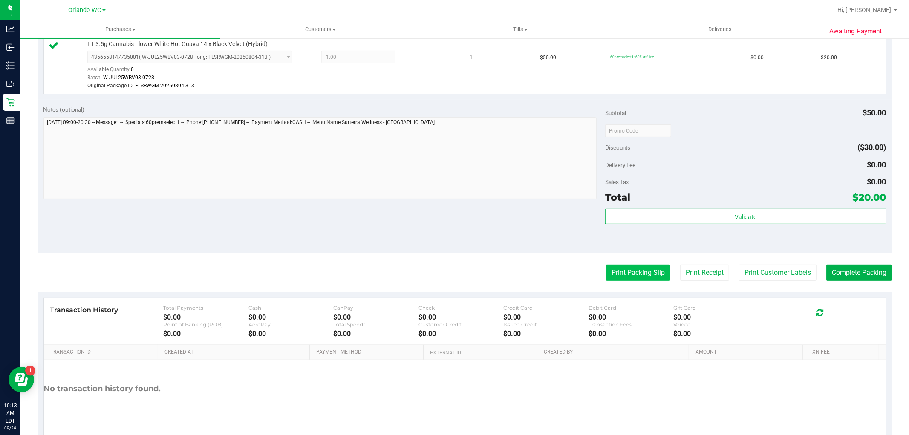
click at [611, 270] on button "Print Packing Slip" at bounding box center [638, 273] width 64 height 16
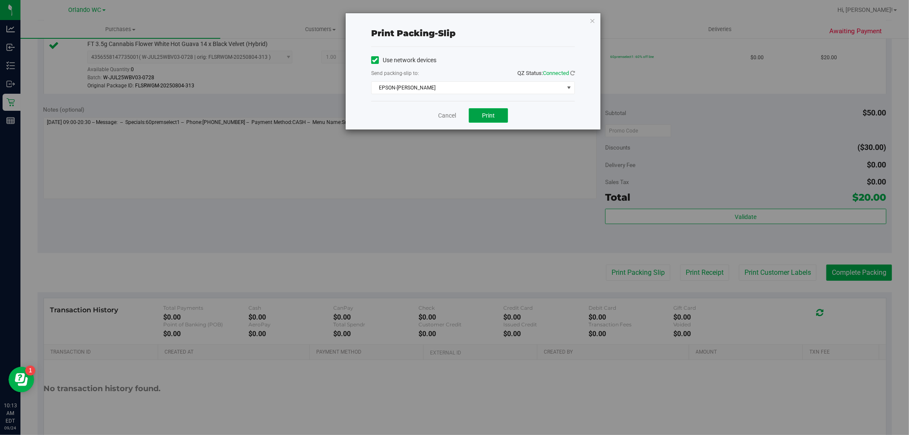
click at [499, 113] on button "Print" at bounding box center [488, 115] width 39 height 14
click at [448, 114] on link "Cancel" at bounding box center [447, 115] width 18 height 9
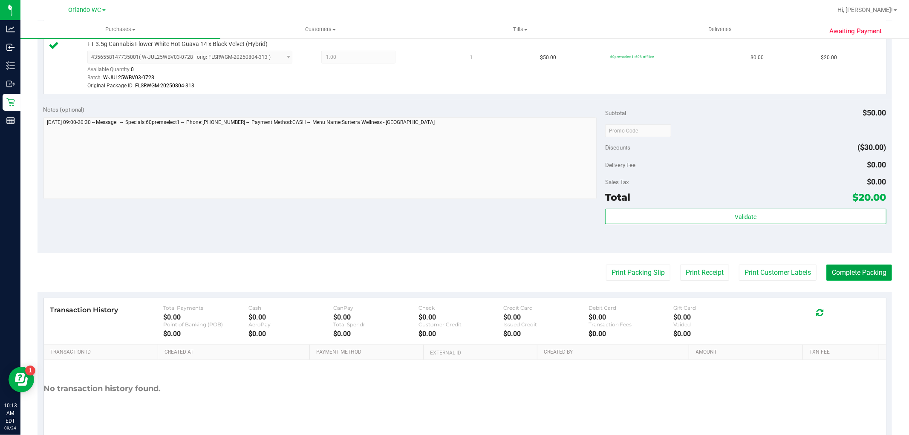
click at [830, 273] on button "Complete Packing" at bounding box center [859, 273] width 66 height 16
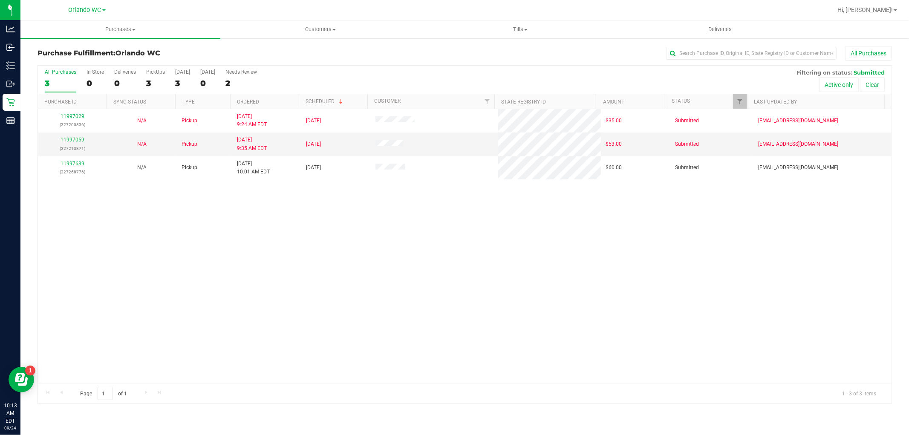
drag, startPoint x: 0, startPoint y: 285, endPoint x: 368, endPoint y: 329, distance: 370.8
click at [368, 329] on div "11997029 (327200836) N/A Pickup 9/24/2025 9:24 AM EDT 9/24/2025 $35.00 Submitte…" at bounding box center [464, 246] width 853 height 274
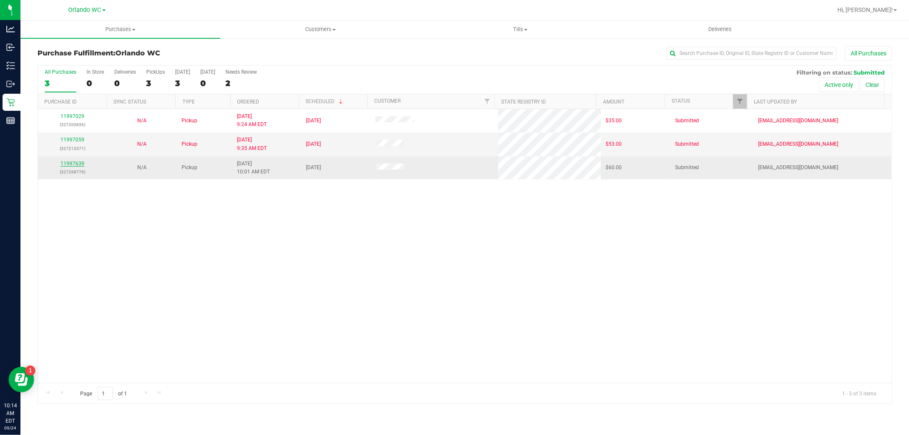
click at [64, 164] on link "11997639" at bounding box center [72, 164] width 24 height 6
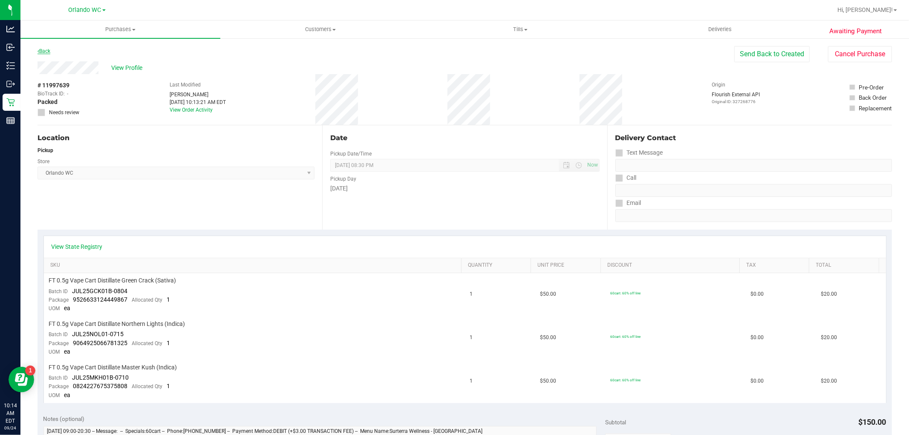
click at [40, 52] on link "Back" at bounding box center [43, 51] width 13 height 6
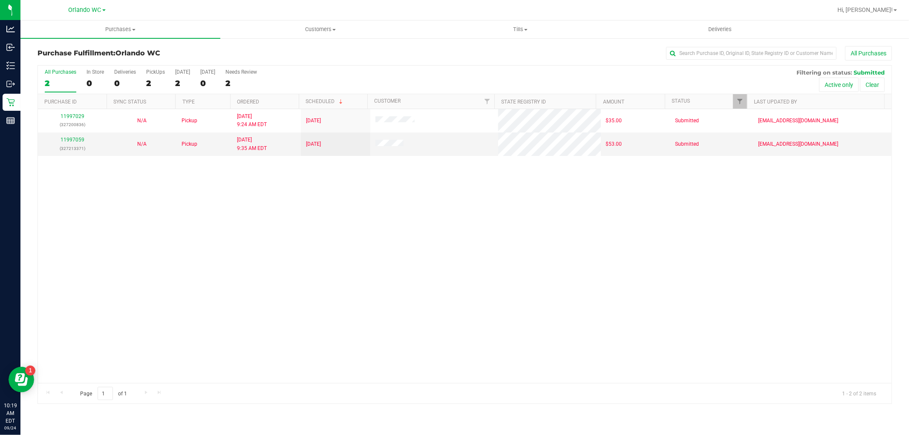
click at [64, 293] on div "11997029 (327200836) N/A Pickup 9/24/2025 9:24 AM EDT 9/24/2025 $35.00 Submitte…" at bounding box center [464, 246] width 853 height 274
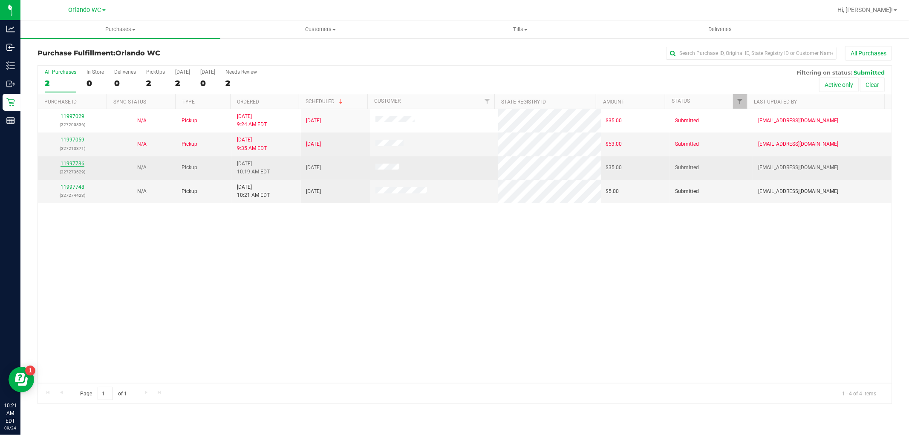
click at [78, 167] on link "11997736" at bounding box center [72, 164] width 24 height 6
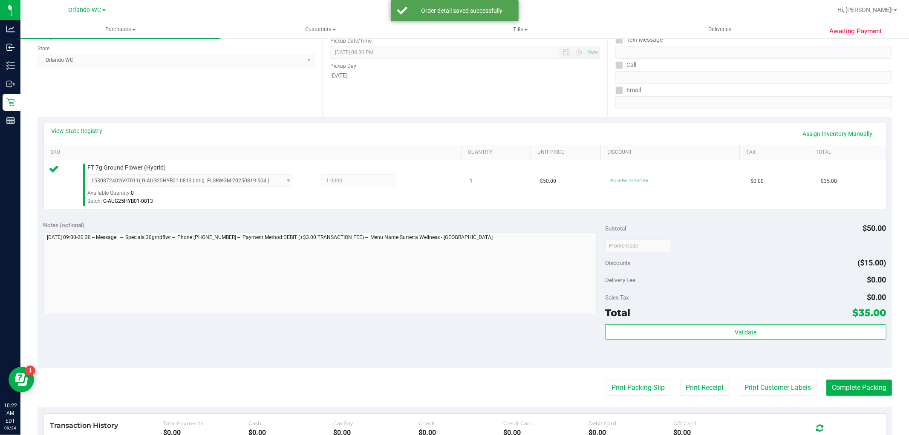
scroll to position [142, 0]
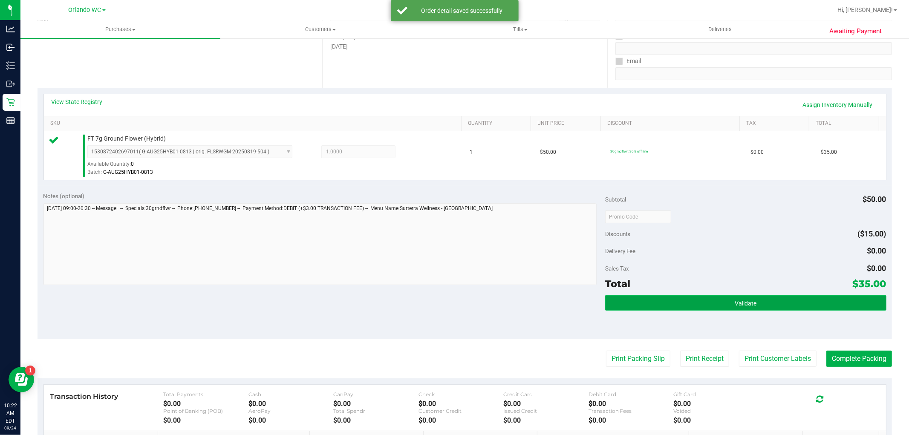
click at [717, 305] on button "Validate" at bounding box center [745, 302] width 281 height 15
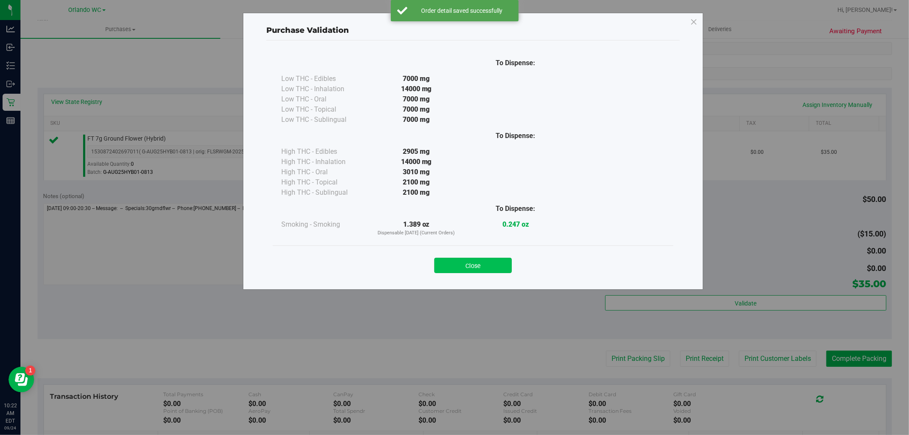
click at [498, 266] on button "Close" at bounding box center [473, 265] width 78 height 15
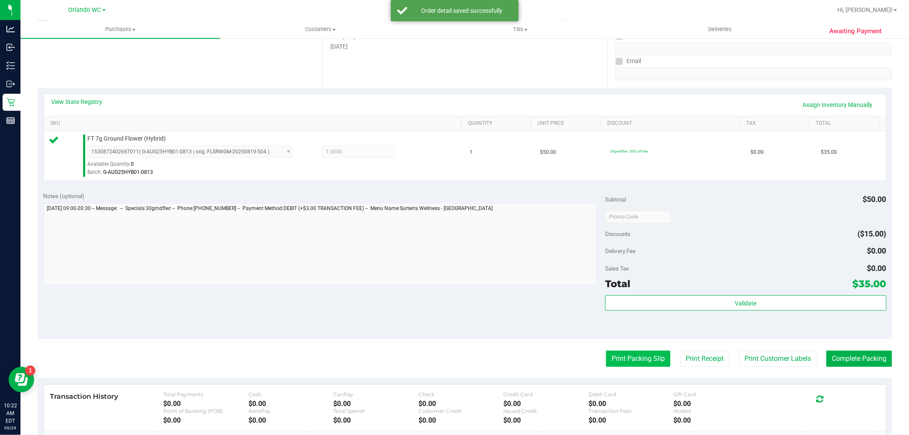
click at [632, 354] on button "Print Packing Slip" at bounding box center [638, 359] width 64 height 16
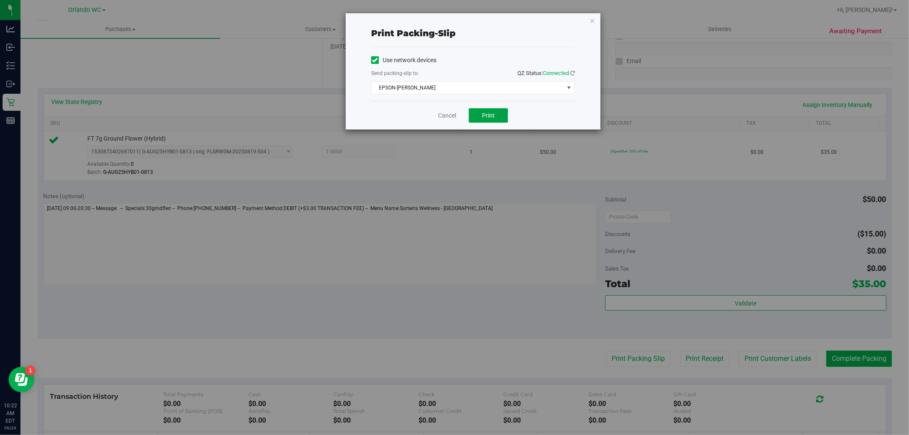
click at [492, 117] on span "Print" at bounding box center [488, 115] width 13 height 7
click at [450, 115] on link "Cancel" at bounding box center [447, 115] width 18 height 9
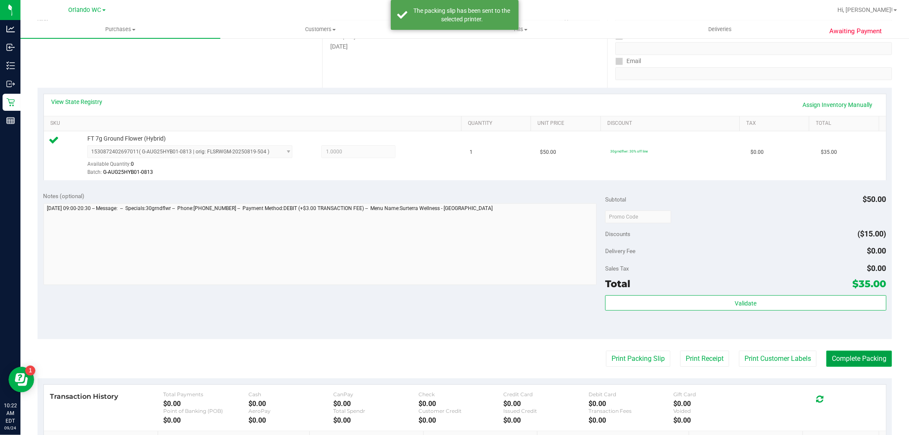
click at [866, 358] on button "Complete Packing" at bounding box center [859, 359] width 66 height 16
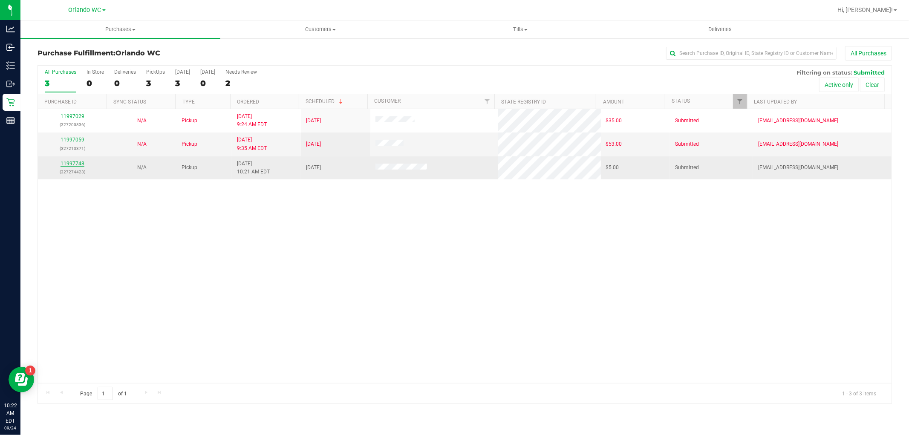
click at [80, 164] on link "11997748" at bounding box center [72, 164] width 24 height 6
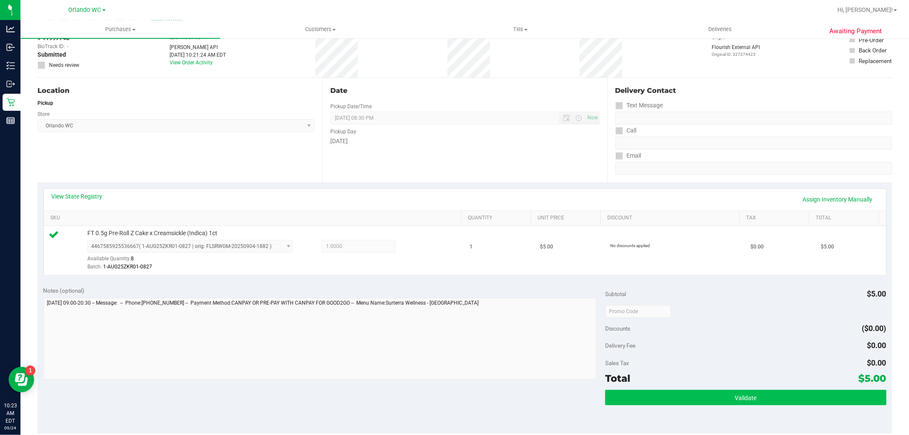
scroll to position [142, 0]
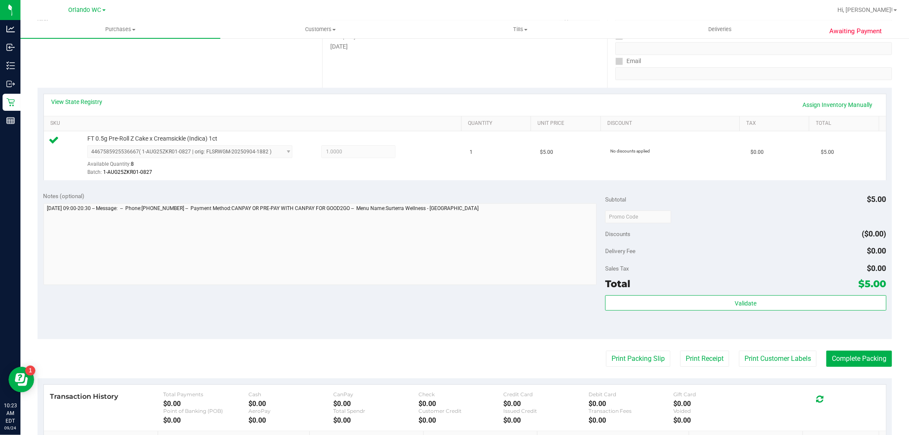
click at [688, 311] on div "Validate" at bounding box center [745, 303] width 281 height 16
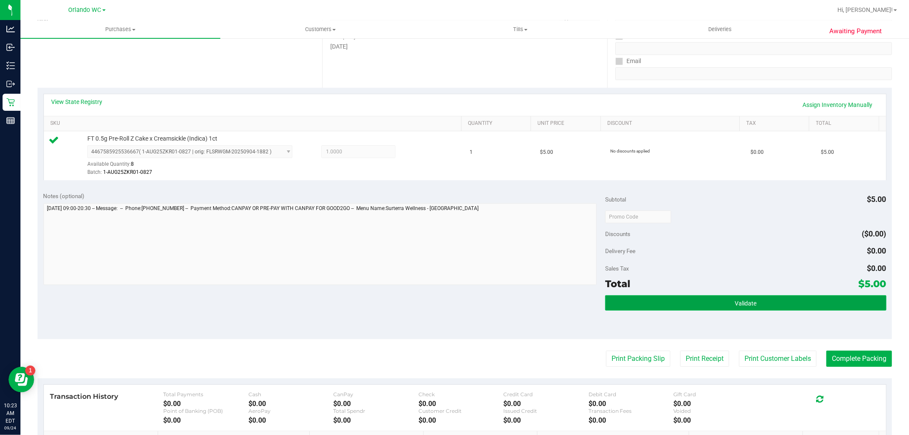
click at [688, 305] on button "Validate" at bounding box center [745, 302] width 281 height 15
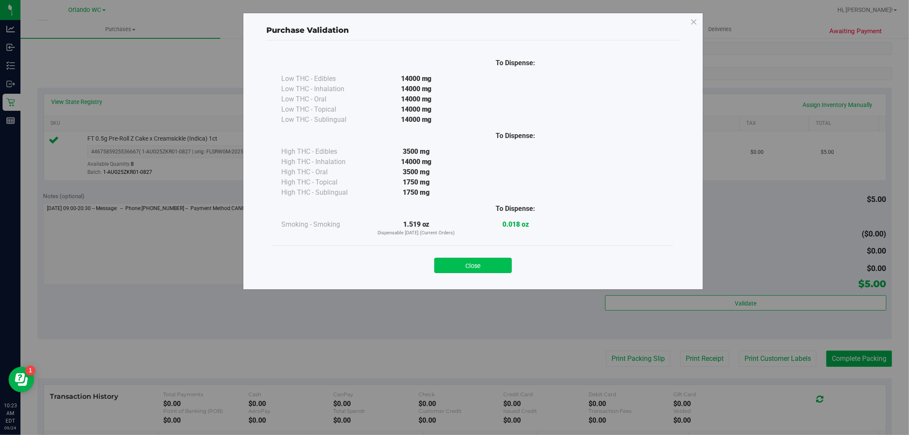
click at [465, 265] on button "Close" at bounding box center [473, 265] width 78 height 15
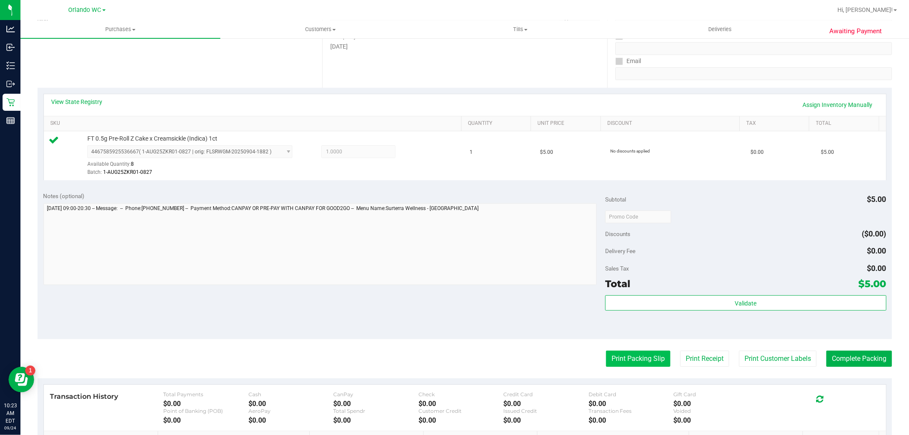
click at [627, 357] on button "Print Packing Slip" at bounding box center [638, 359] width 64 height 16
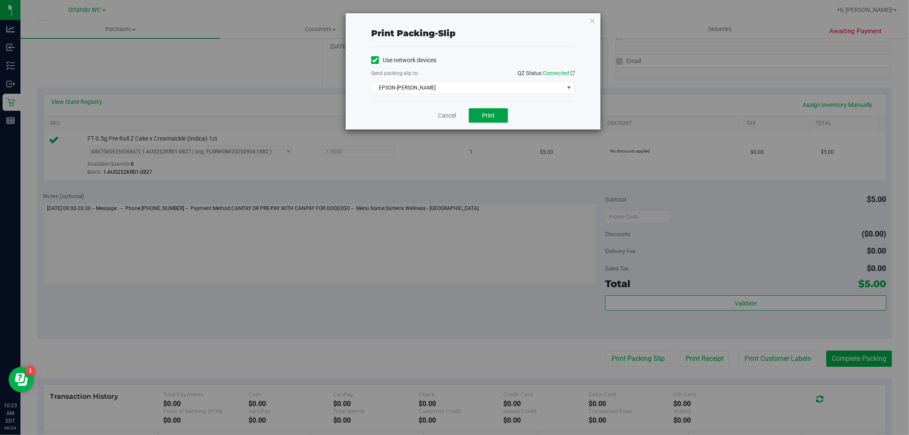
click at [496, 117] on button "Print" at bounding box center [488, 115] width 39 height 14
click at [446, 118] on link "Cancel" at bounding box center [447, 115] width 18 height 9
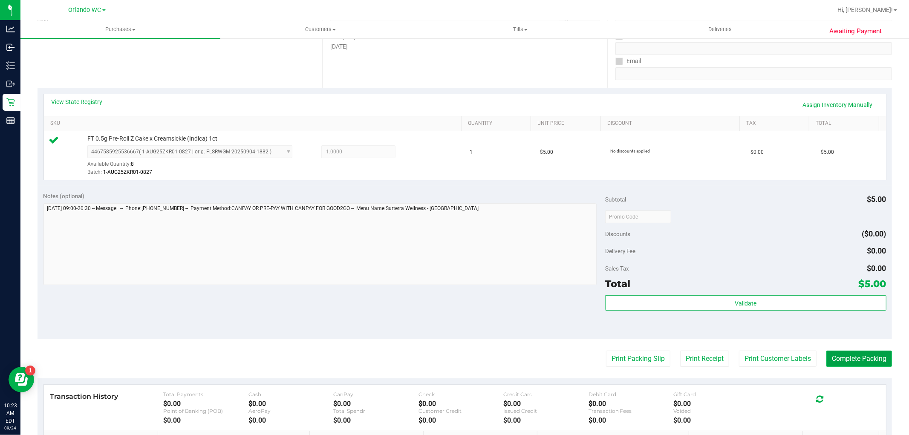
click at [841, 358] on button "Complete Packing" at bounding box center [859, 359] width 66 height 16
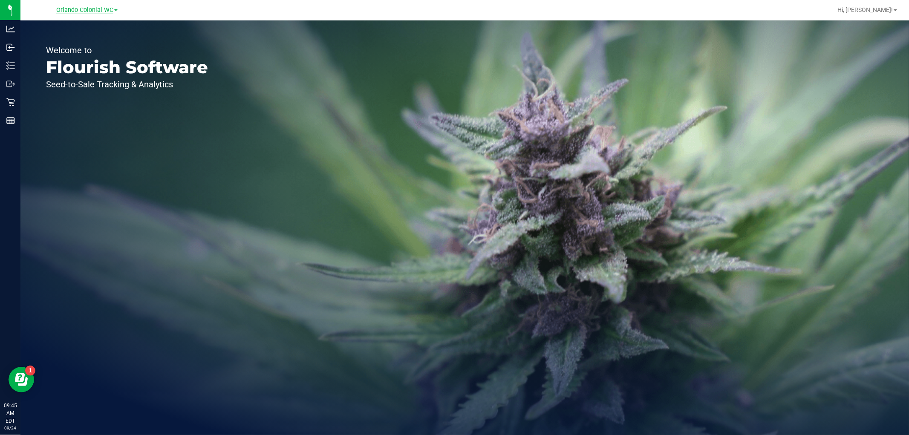
click at [106, 9] on span "Orlando Colonial WC" at bounding box center [84, 10] width 57 height 8
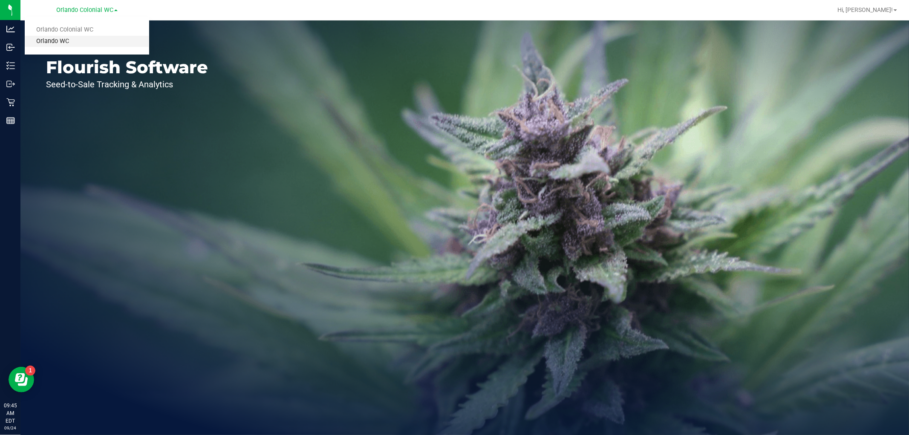
click at [53, 44] on link "Orlando WC" at bounding box center [87, 42] width 124 height 12
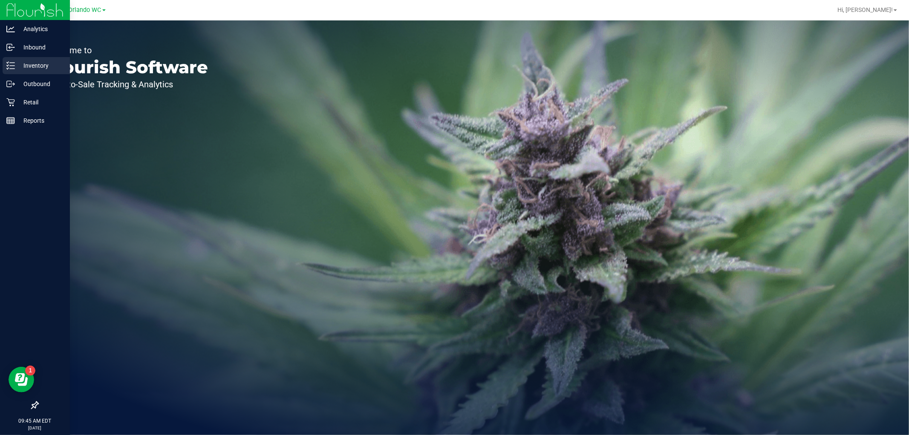
click at [20, 66] on p "Inventory" at bounding box center [40, 65] width 51 height 10
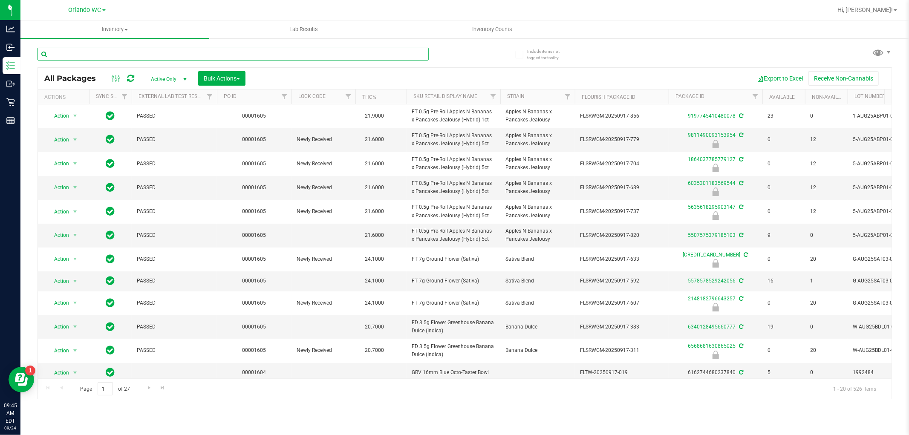
click at [201, 56] on input "text" at bounding box center [232, 54] width 391 height 13
paste input "HT 100mg Dark Chocolate Mint Bar (THC)"
type input "HT 100mg Dark Chocolate Mint Bar (THC)"
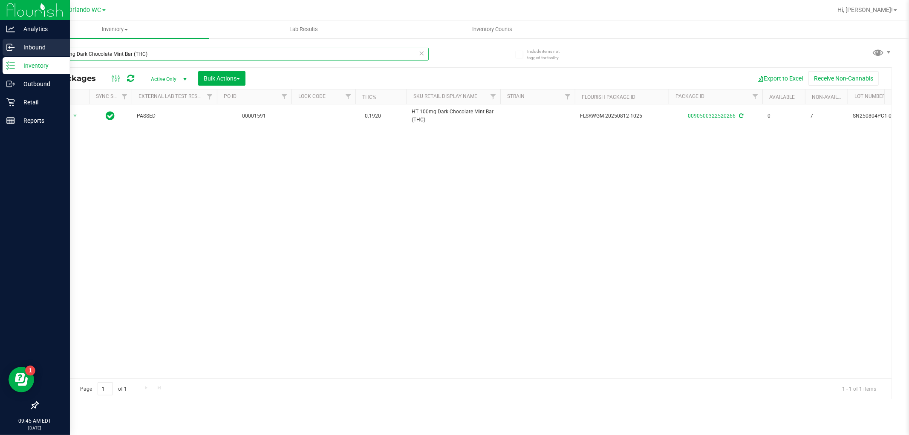
drag, startPoint x: 184, startPoint y: 56, endPoint x: 0, endPoint y: 46, distance: 184.8
click at [0, 46] on div "Analytics Inbound Inventory Outbound Retail Reports 09:45 AM EDT 09/24/2025 09/…" at bounding box center [454, 217] width 909 height 435
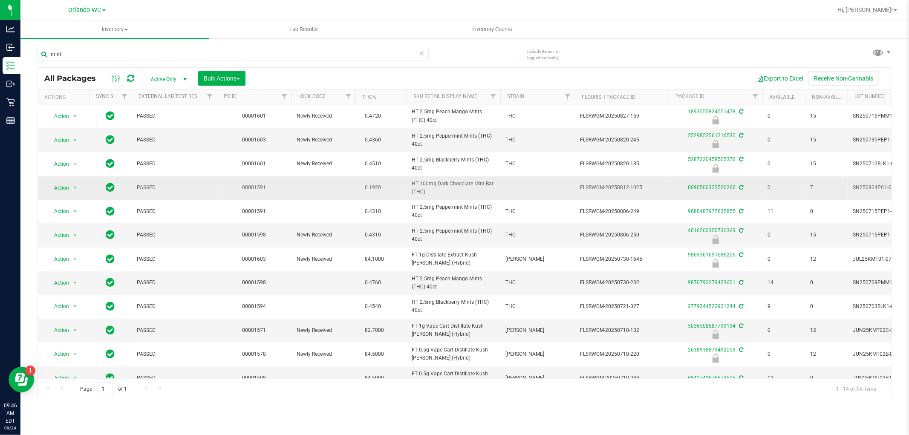
click at [412, 182] on span "HT 100mg Dark Chocolate Mint Bar (THC)" at bounding box center [453, 188] width 83 height 16
drag, startPoint x: 437, startPoint y: 184, endPoint x: 494, endPoint y: 185, distance: 57.5
click at [494, 185] on span "HT 100mg Dark Chocolate Mint Bar (THC)" at bounding box center [453, 188] width 83 height 16
copy span "Dark Chocolate Mint Bar"
click at [104, 53] on input "mint" at bounding box center [232, 54] width 391 height 13
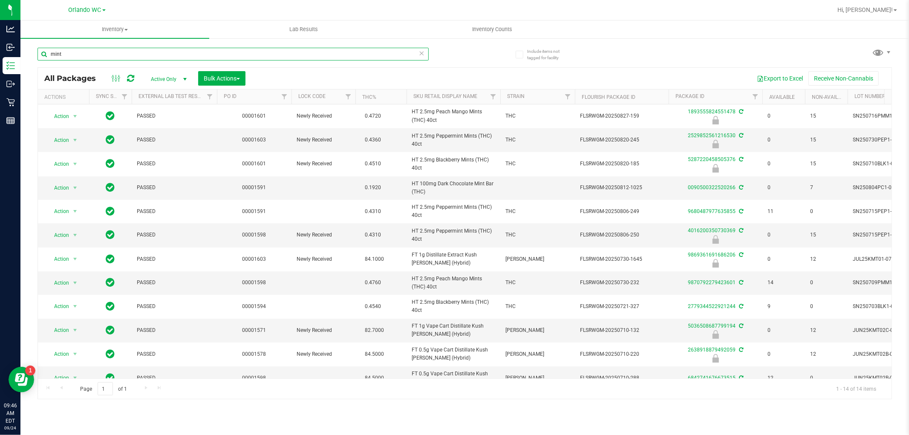
click at [104, 53] on input "mint" at bounding box center [232, 54] width 391 height 13
paste input "Dark Chocolate Mint Bar"
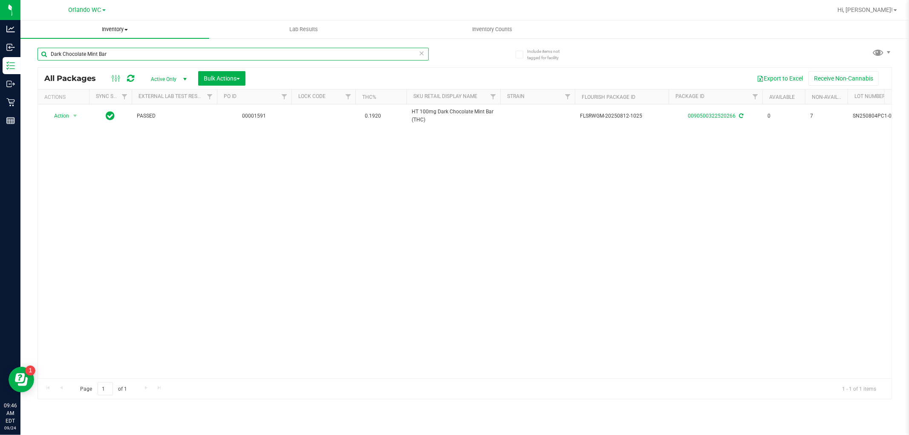
type input "Dark Chocolate Mint Bar"
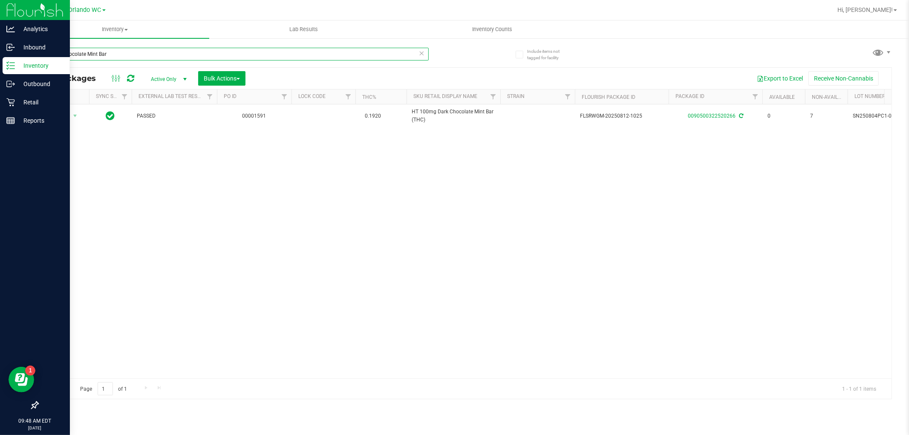
drag, startPoint x: 127, startPoint y: 53, endPoint x: 0, endPoint y: 72, distance: 128.4
click at [0, 70] on div "Analytics Inbound Inventory Outbound Retail Reports 09:48 AM EDT 09/24/2025 09/…" at bounding box center [454, 217] width 909 height 435
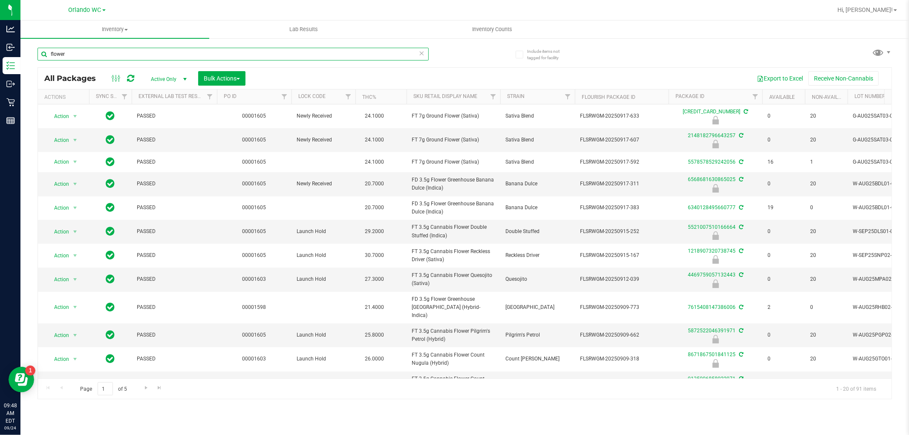
type input "flower"
click at [388, 95] on th "THC%" at bounding box center [380, 96] width 51 height 15
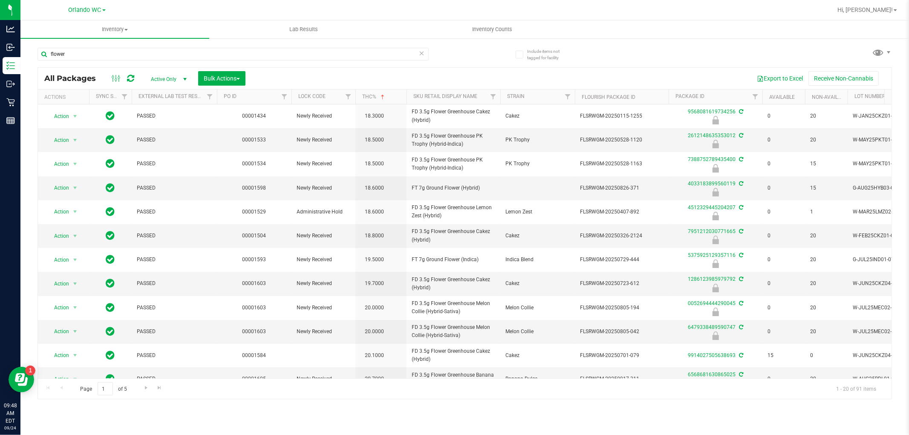
click at [392, 99] on th "THC%" at bounding box center [380, 96] width 51 height 15
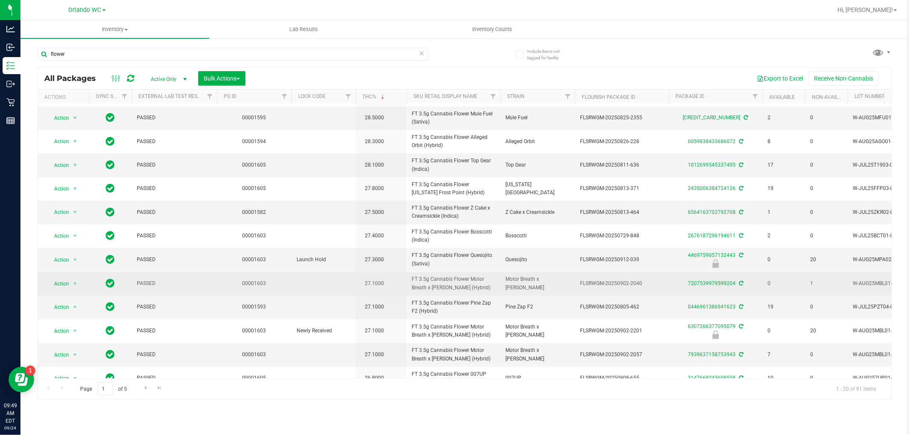
scroll to position [207, 0]
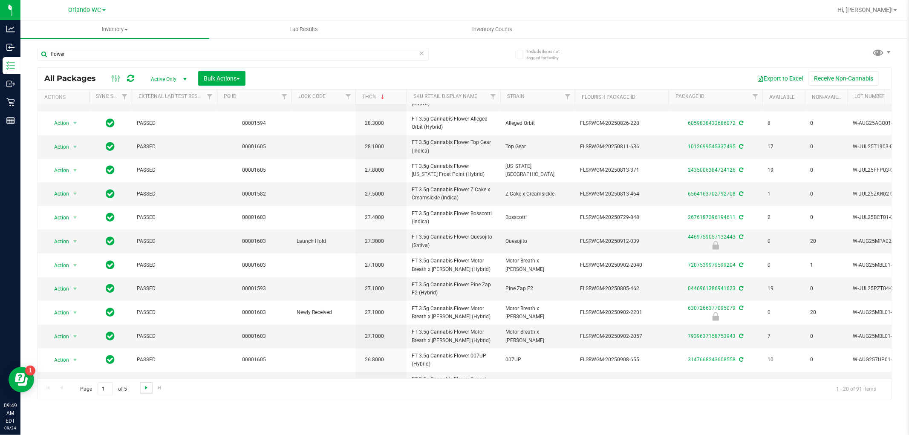
click at [143, 389] on span "Go to the next page" at bounding box center [146, 387] width 7 height 7
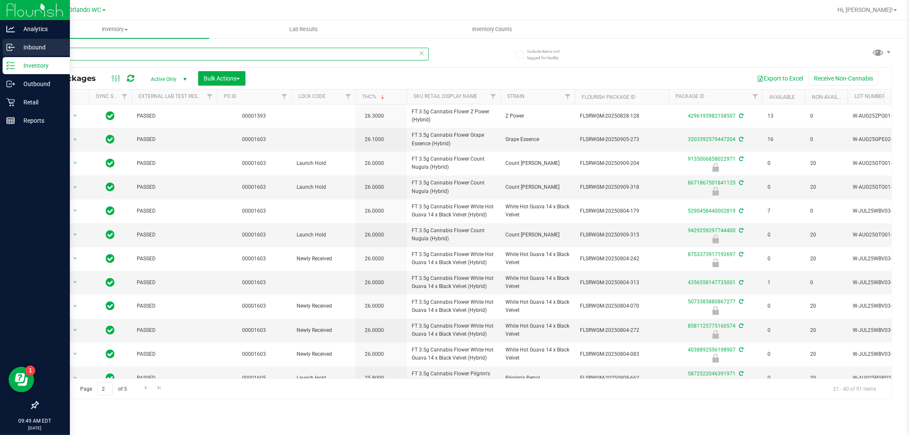
drag, startPoint x: 86, startPoint y: 56, endPoint x: 6, endPoint y: 54, distance: 80.1
click at [17, 56] on div "Analytics Inbound Inventory Outbound Retail Reports 09:49 AM EDT 09/24/2025 09/…" at bounding box center [454, 217] width 909 height 435
type input "zoap"
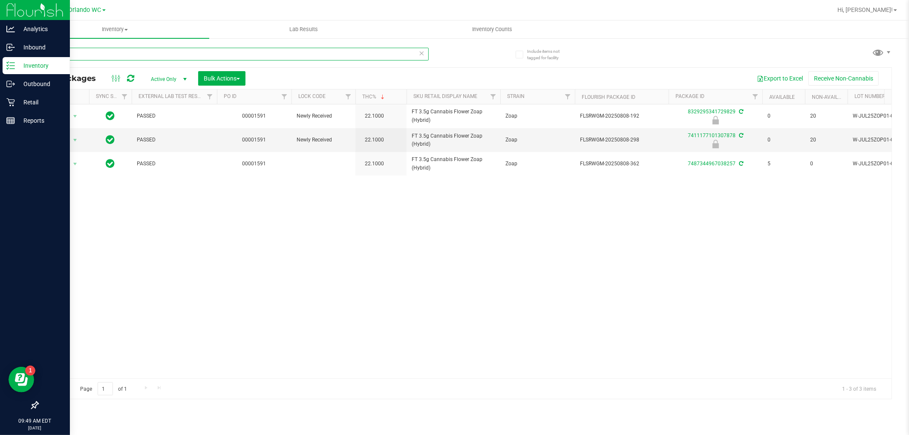
drag, startPoint x: 69, startPoint y: 56, endPoint x: 0, endPoint y: 57, distance: 69.4
click at [15, 57] on div "Analytics Inbound Inventory Outbound Retail Reports 09:49 AM EDT 09/24/2025 09/…" at bounding box center [454, 217] width 909 height 435
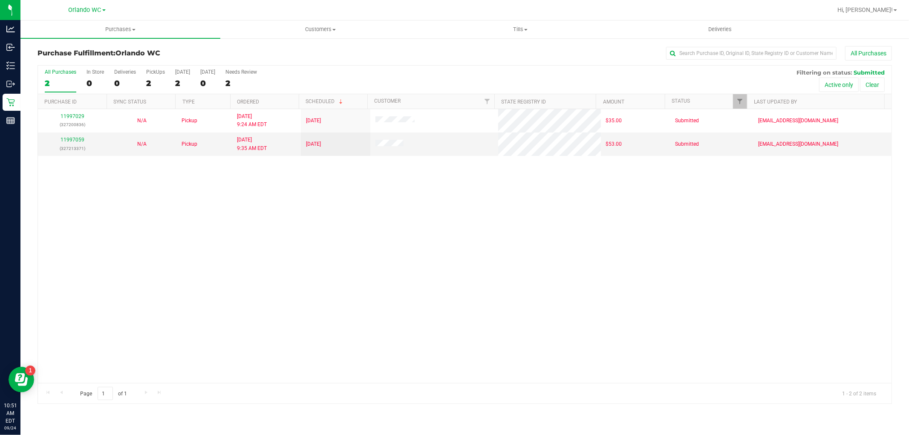
click at [66, 420] on div "Purchases Summary of purchases Fulfillment All purchases Customers All customer…" at bounding box center [464, 227] width 888 height 414
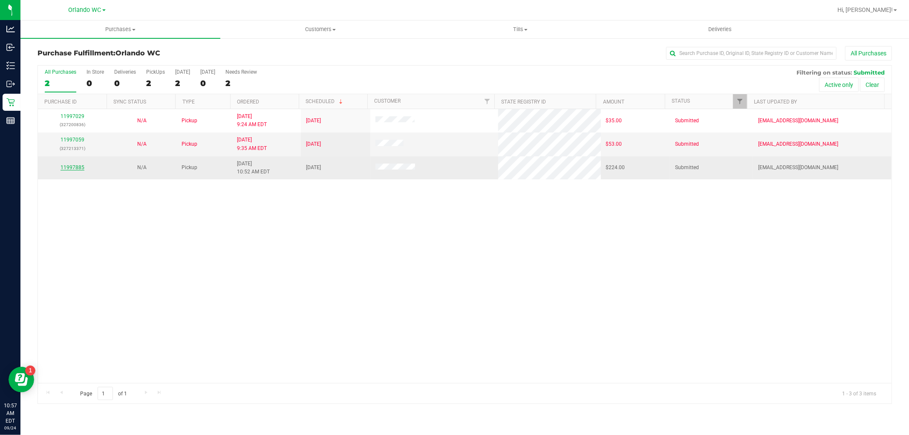
click at [72, 168] on link "11997885" at bounding box center [72, 167] width 24 height 6
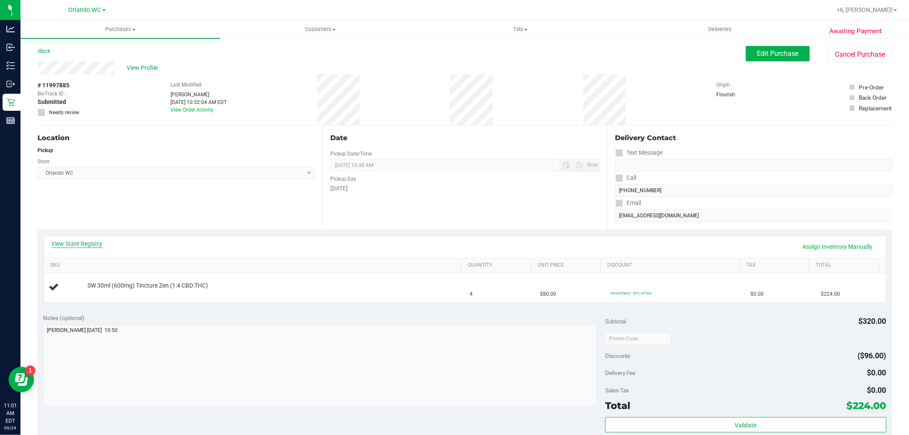
click at [84, 243] on link "View State Registry" at bounding box center [77, 243] width 51 height 9
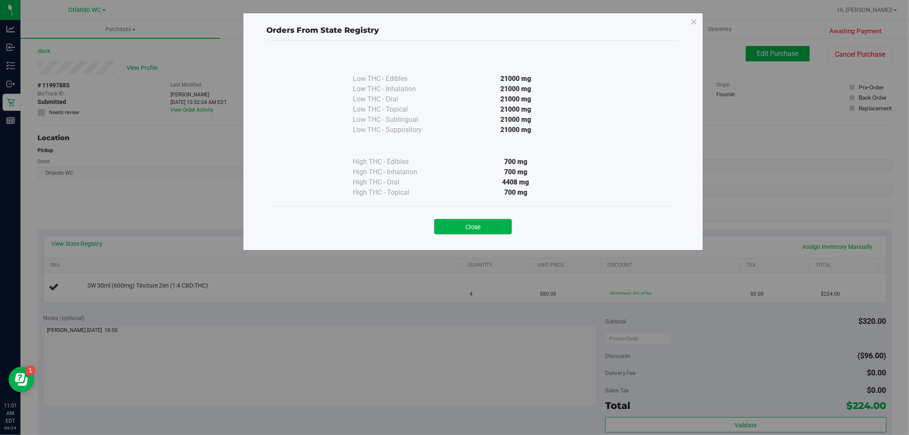
drag, startPoint x: 530, startPoint y: 182, endPoint x: 499, endPoint y: 180, distance: 30.7
click at [499, 180] on div "4408 mg" at bounding box center [515, 182] width 155 height 10
click at [466, 229] on button "Close" at bounding box center [473, 226] width 78 height 15
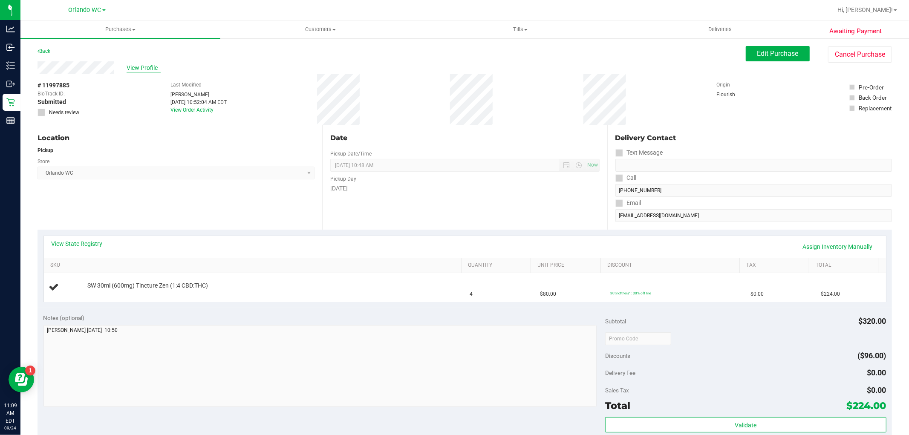
click at [141, 71] on span "View Profile" at bounding box center [144, 67] width 34 height 9
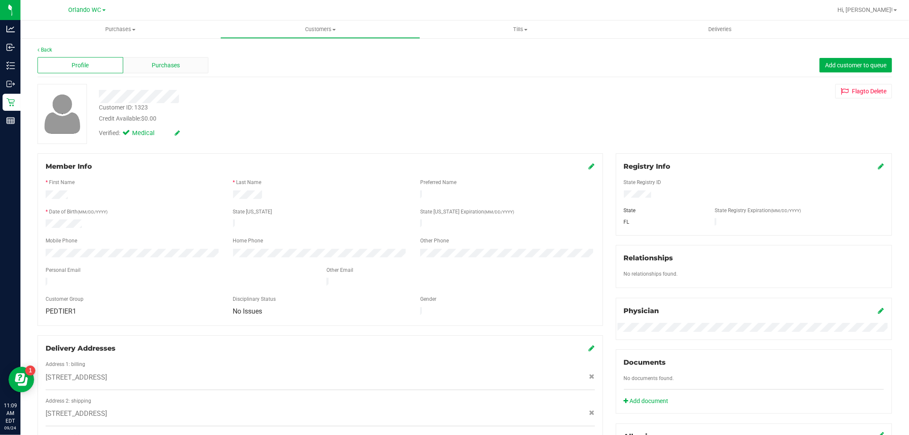
click at [184, 68] on div "Purchases" at bounding box center [166, 65] width 86 height 16
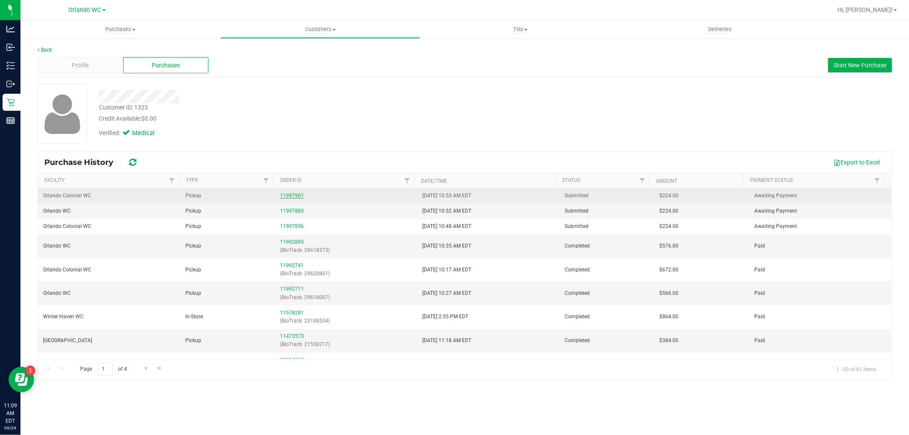
click at [293, 198] on link "11997901" at bounding box center [292, 196] width 24 height 6
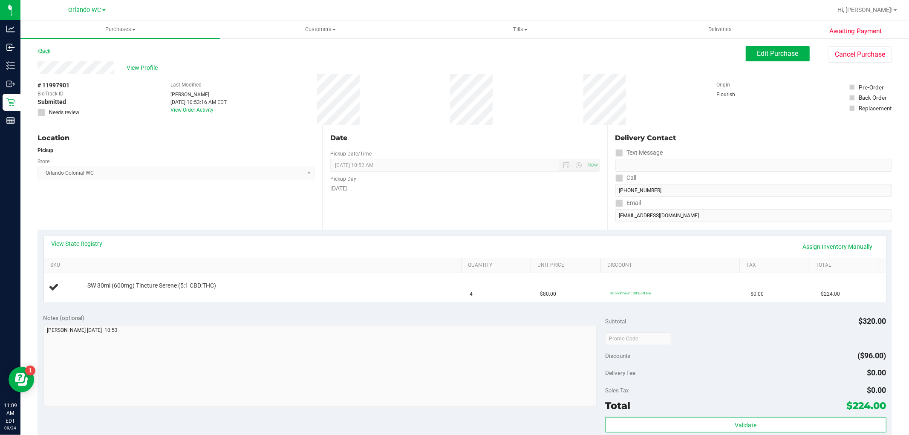
click at [44, 50] on link "Back" at bounding box center [43, 51] width 13 height 6
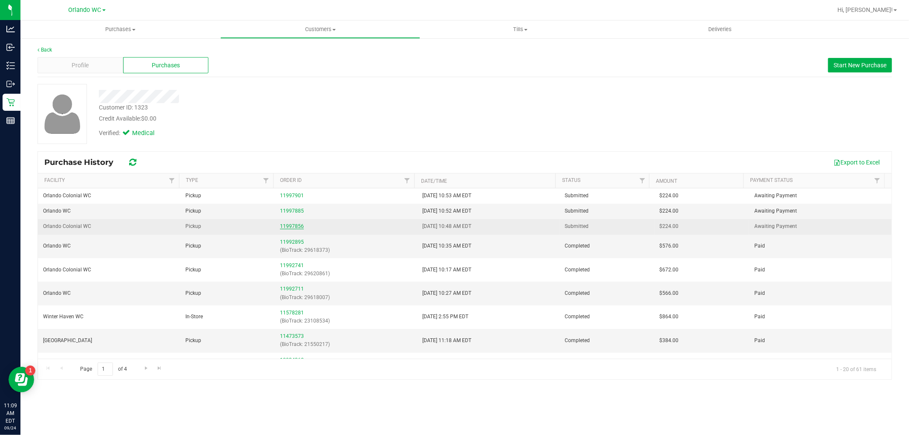
click at [290, 229] on link "11997856" at bounding box center [292, 226] width 24 height 6
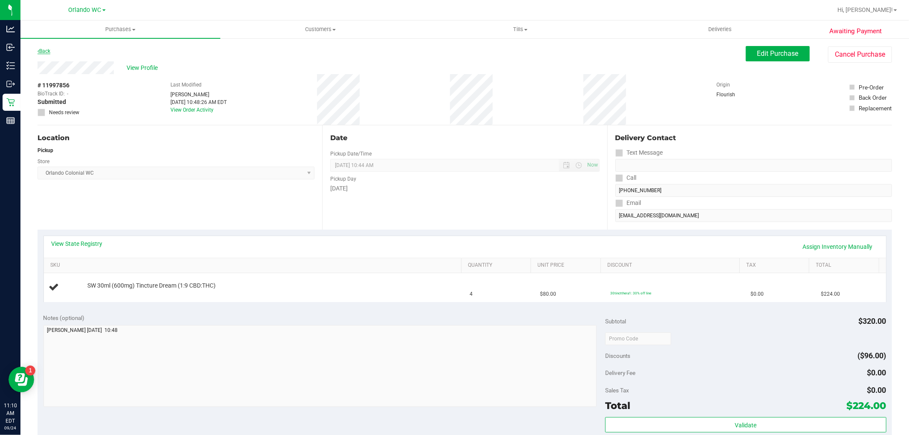
click at [43, 49] on link "Back" at bounding box center [43, 51] width 13 height 6
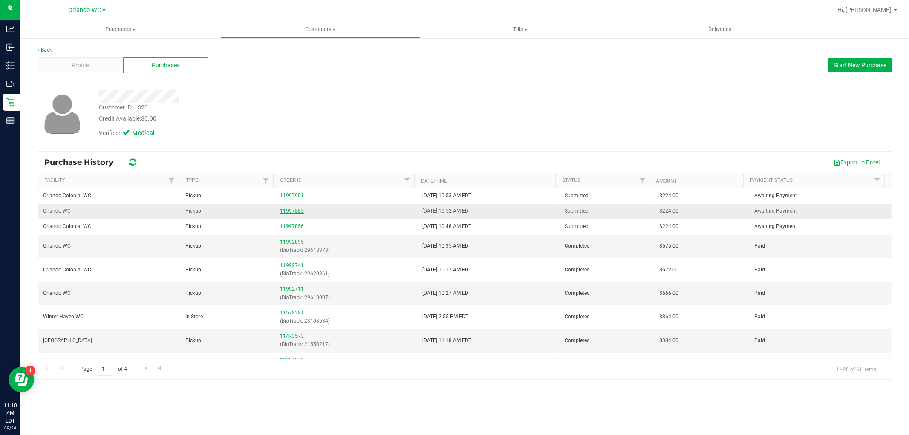
click at [292, 212] on link "11997885" at bounding box center [292, 211] width 24 height 6
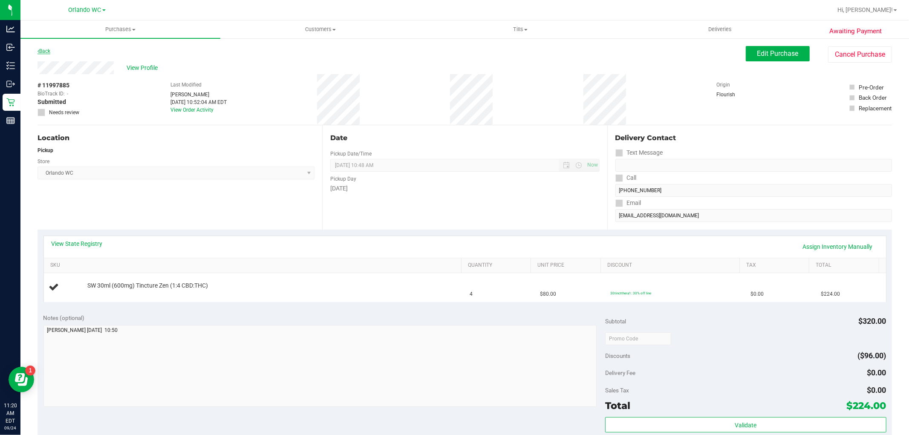
click at [41, 51] on link "Back" at bounding box center [43, 51] width 13 height 6
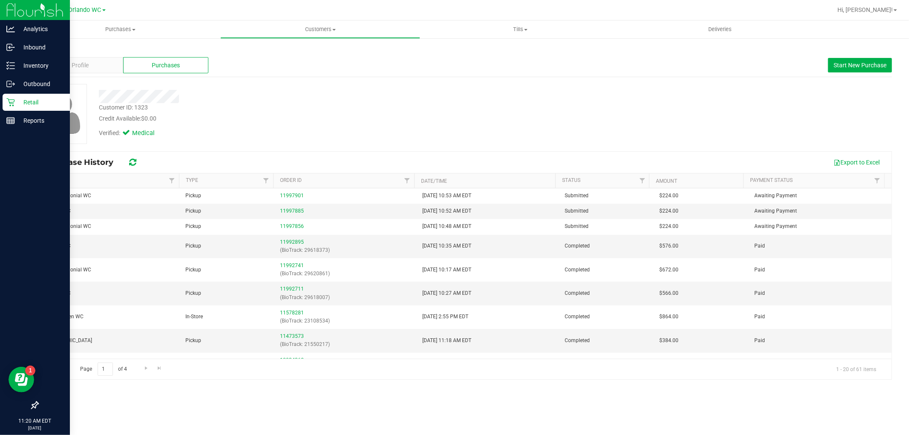
click at [20, 100] on p "Retail" at bounding box center [40, 102] width 51 height 10
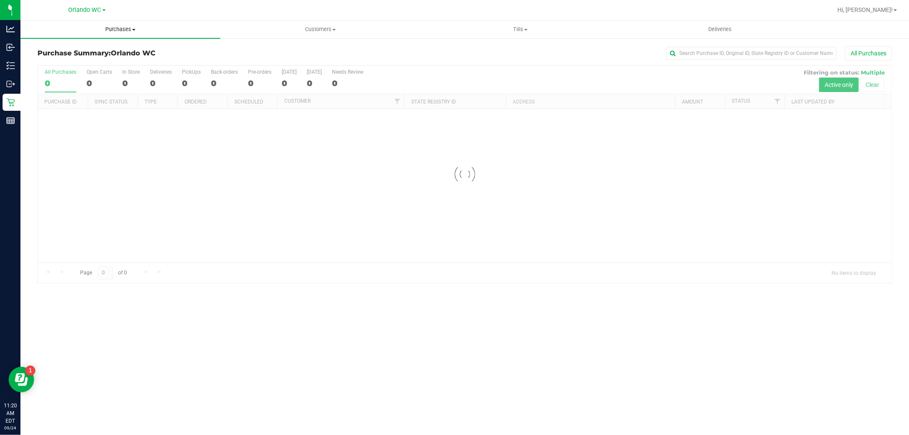
click at [132, 30] on span at bounding box center [133, 30] width 3 height 2
click at [66, 61] on span "Fulfillment" at bounding box center [46, 61] width 53 height 7
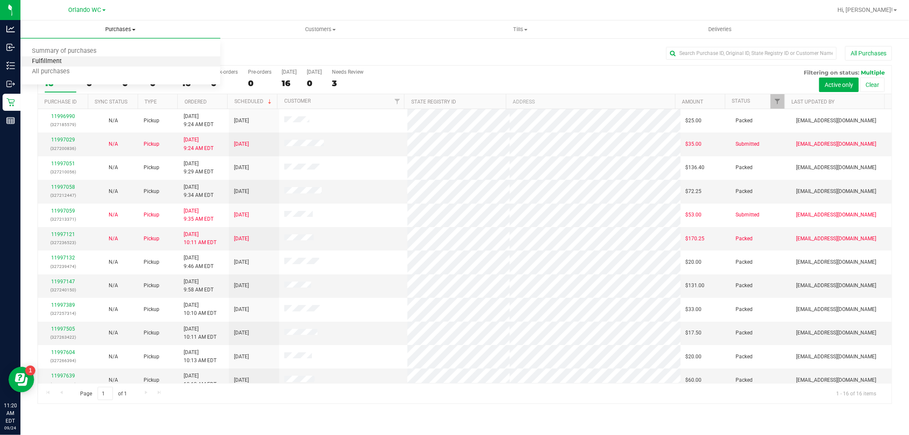
click at [61, 62] on span "Fulfillment" at bounding box center [46, 61] width 53 height 7
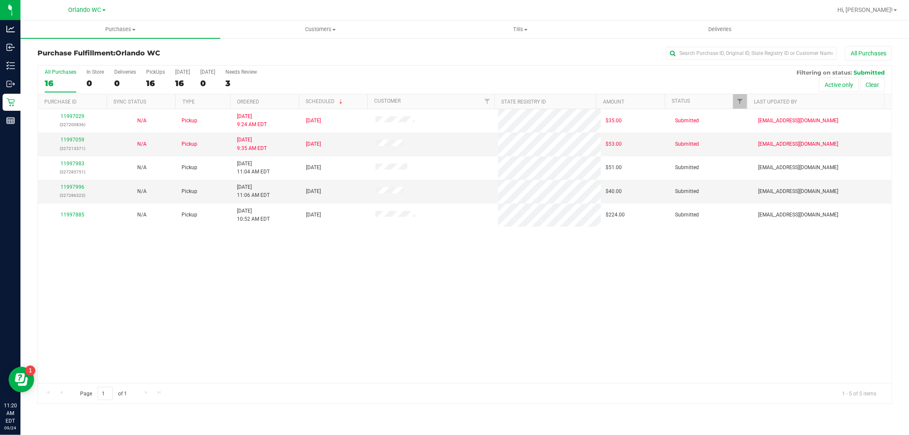
click at [274, 93] on div "All Purchases 16 In Store 0 Deliveries 0 PickUps 16 [DATE] 16 [DATE] 0 Needs Re…" at bounding box center [464, 80] width 853 height 29
click at [279, 100] on th "Ordered" at bounding box center [264, 101] width 69 height 15
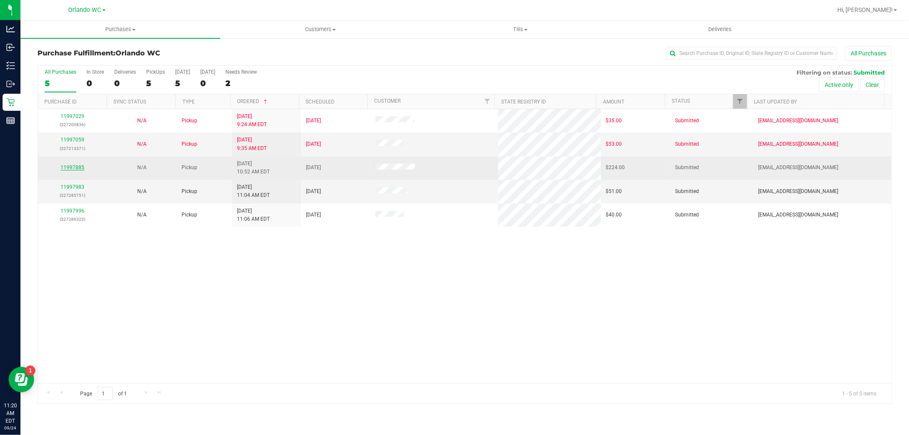
click at [83, 165] on link "11997885" at bounding box center [72, 167] width 24 height 6
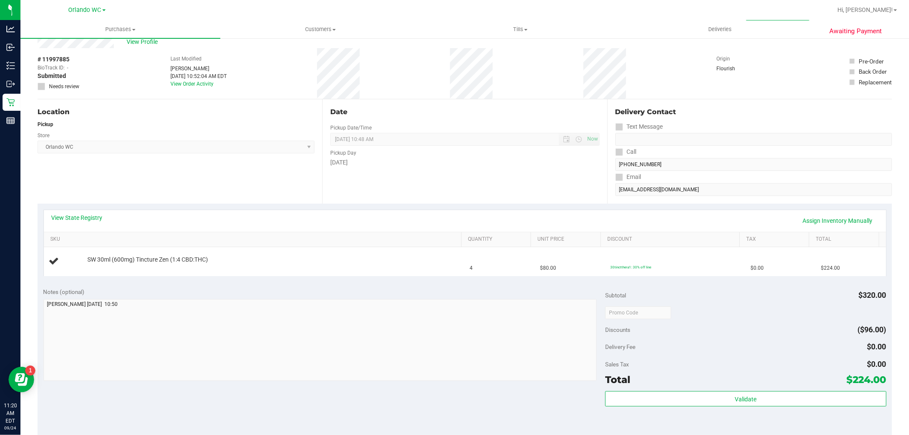
scroll to position [47, 0]
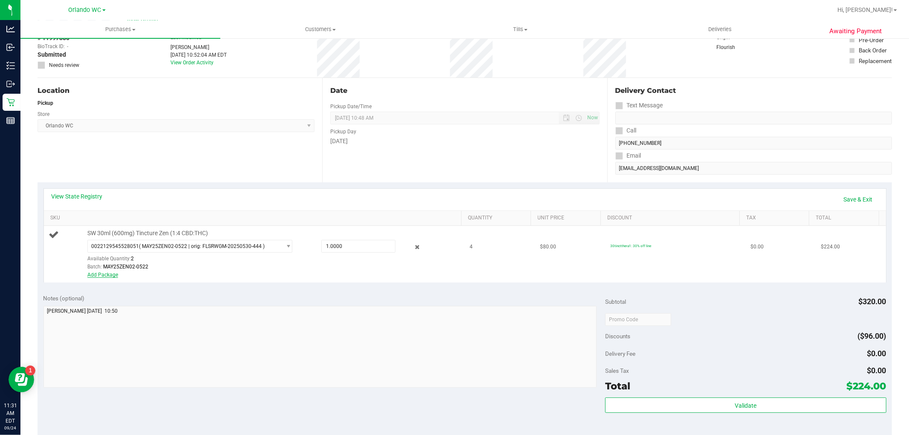
click at [109, 273] on link "Add Package" at bounding box center [102, 275] width 31 height 6
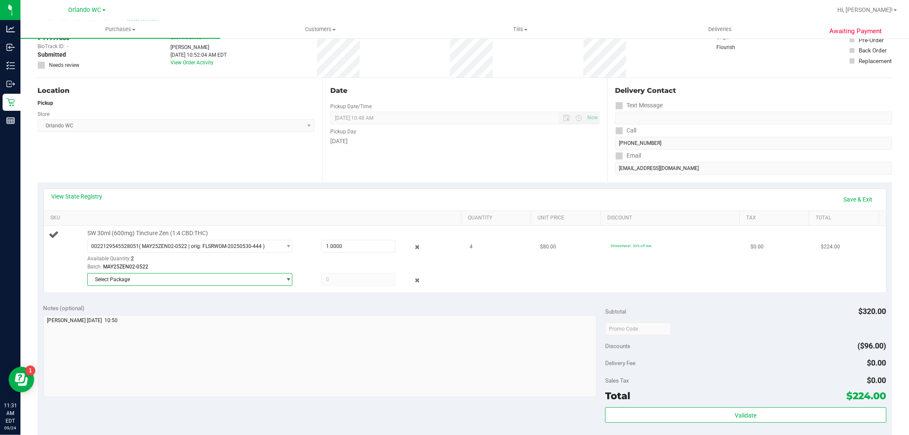
click at [138, 274] on span "Select Package" at bounding box center [184, 279] width 193 height 12
click at [203, 278] on span "Select Package" at bounding box center [184, 279] width 193 height 12
click at [285, 245] on span "select" at bounding box center [288, 246] width 6 height 7
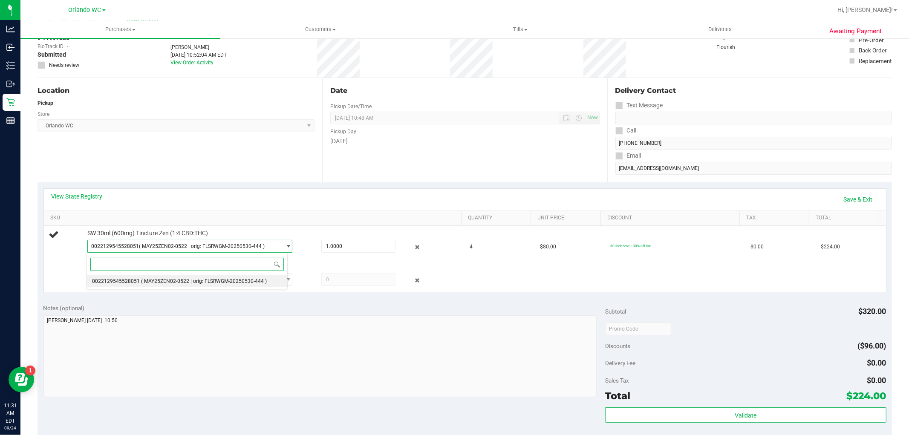
click at [254, 283] on span "( MAY25ZEN02-0522 | orig: FLSRWGM-20250530-444 )" at bounding box center [204, 281] width 126 height 6
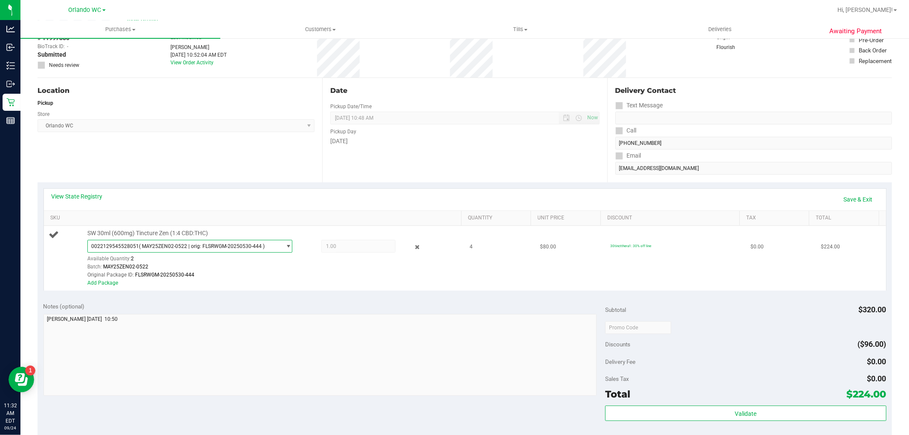
click at [286, 248] on span "select" at bounding box center [288, 246] width 6 height 7
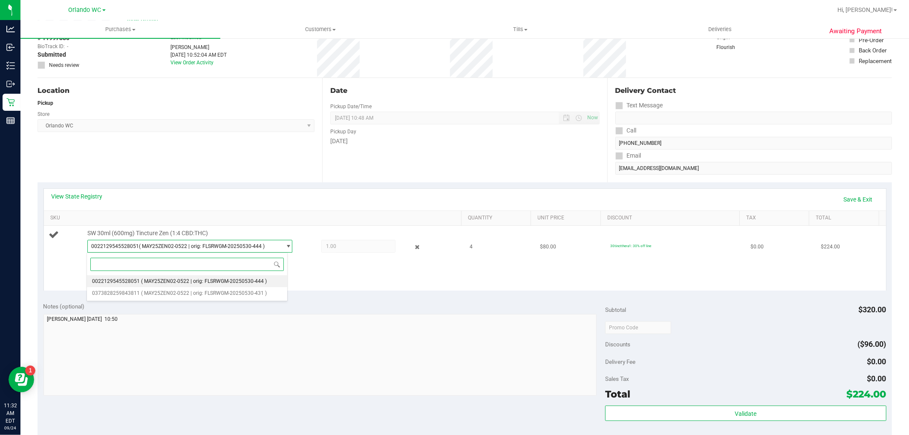
drag, startPoint x: 238, startPoint y: 282, endPoint x: 356, endPoint y: 280, distance: 118.4
click at [239, 282] on span "( MAY25ZEN02-0522 | orig: FLSRWGM-20250530-444 )" at bounding box center [204, 281] width 126 height 6
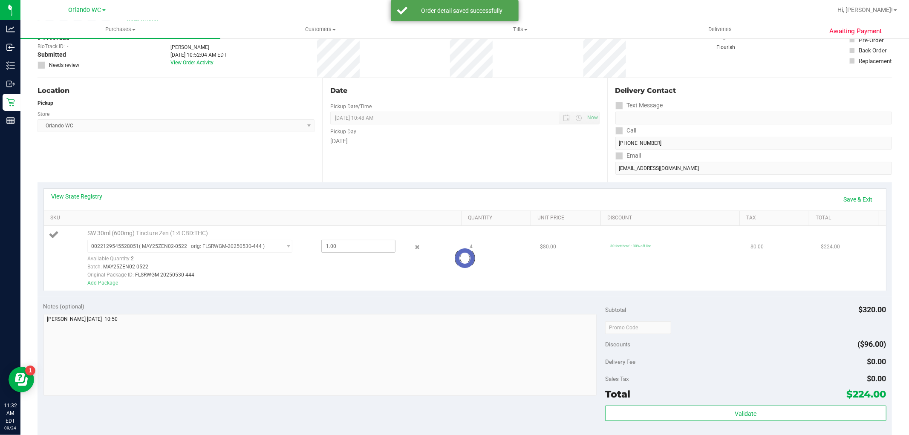
click at [351, 246] on div at bounding box center [465, 258] width 842 height 65
click at [343, 244] on span "1.00 1" at bounding box center [358, 246] width 74 height 13
click at [347, 248] on span "1.00 1" at bounding box center [358, 246] width 74 height 13
click at [344, 269] on div "Batch: MAY25ZEN02-0522" at bounding box center [272, 267] width 370 height 8
click at [285, 246] on span "select" at bounding box center [288, 246] width 6 height 7
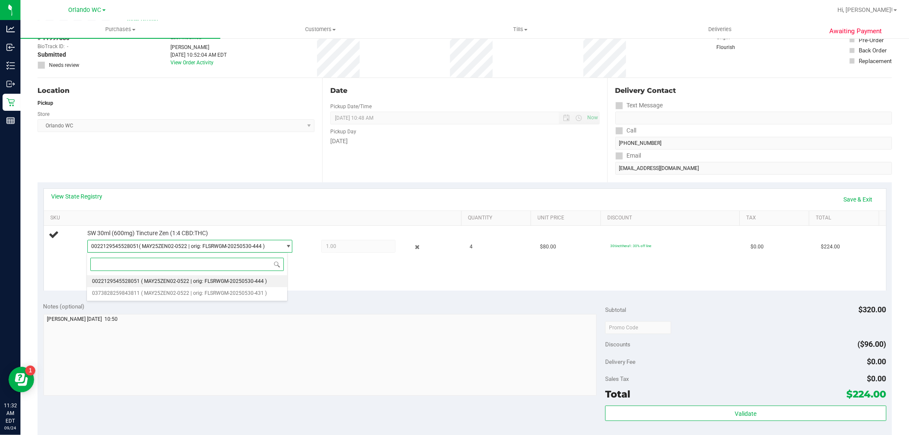
click at [197, 279] on span "( MAY25ZEN02-0522 | orig: FLSRWGM-20250530-444 )" at bounding box center [204, 281] width 126 height 6
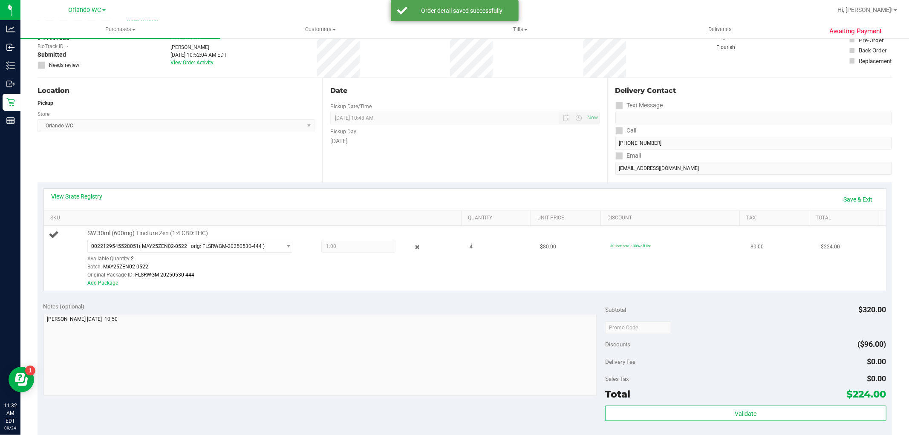
click at [345, 247] on span "1.00 1" at bounding box center [358, 246] width 74 height 13
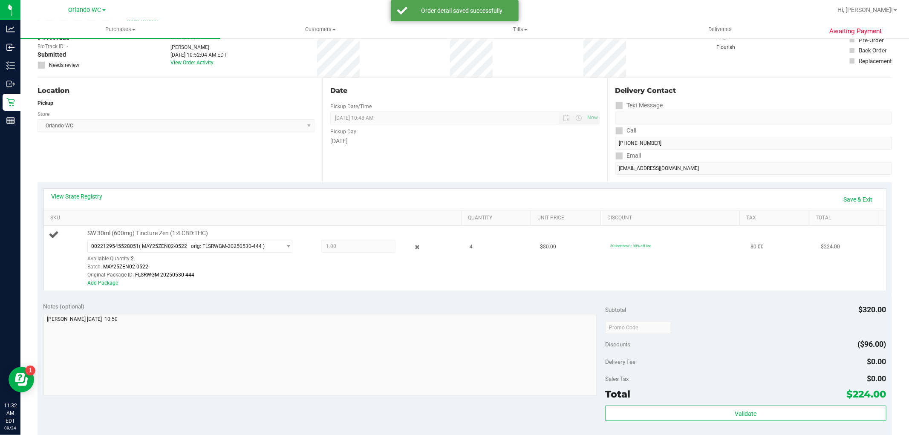
click at [345, 247] on span "1.00 1" at bounding box center [358, 246] width 74 height 13
click at [342, 270] on div "Batch: MAY25ZEN02-0522" at bounding box center [272, 267] width 370 height 8
click at [412, 245] on icon at bounding box center [416, 247] width 9 height 10
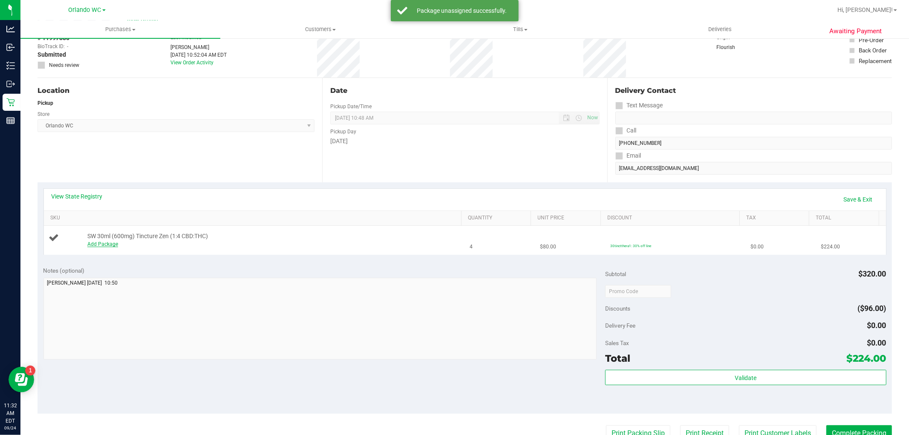
click at [98, 244] on link "Add Package" at bounding box center [102, 244] width 31 height 6
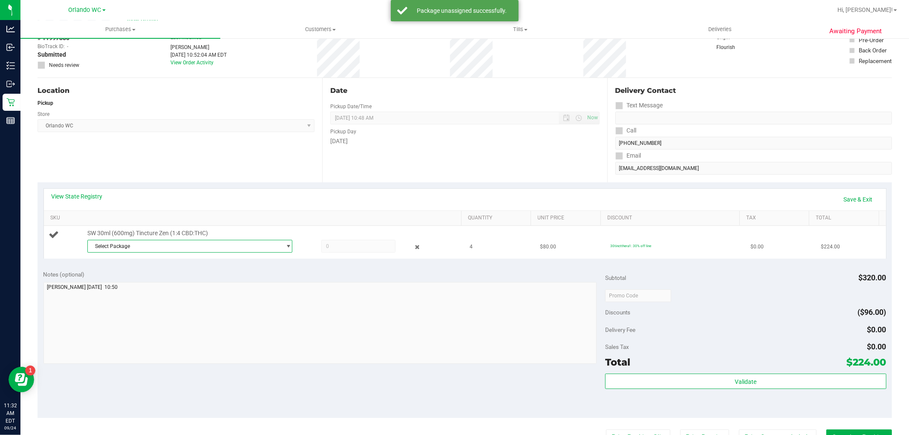
click at [273, 243] on span "Select Package" at bounding box center [184, 246] width 193 height 12
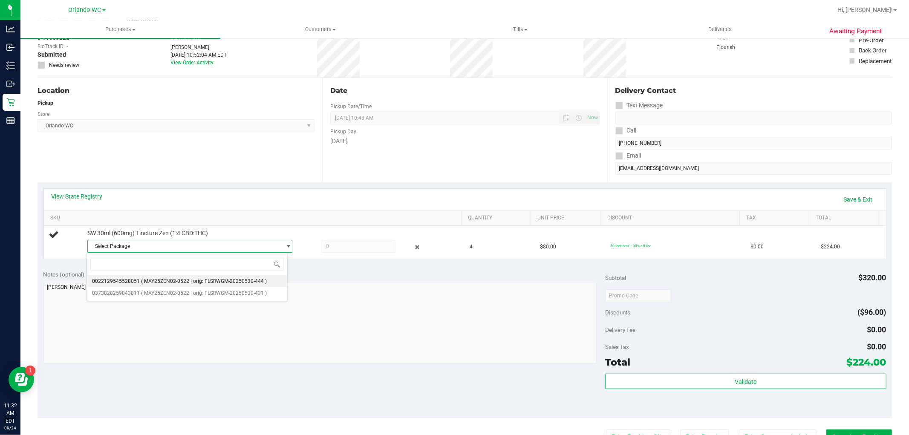
click at [204, 281] on span "( MAY25ZEN02-0522 | orig: FLSRWGM-20250530-444 )" at bounding box center [204, 281] width 126 height 6
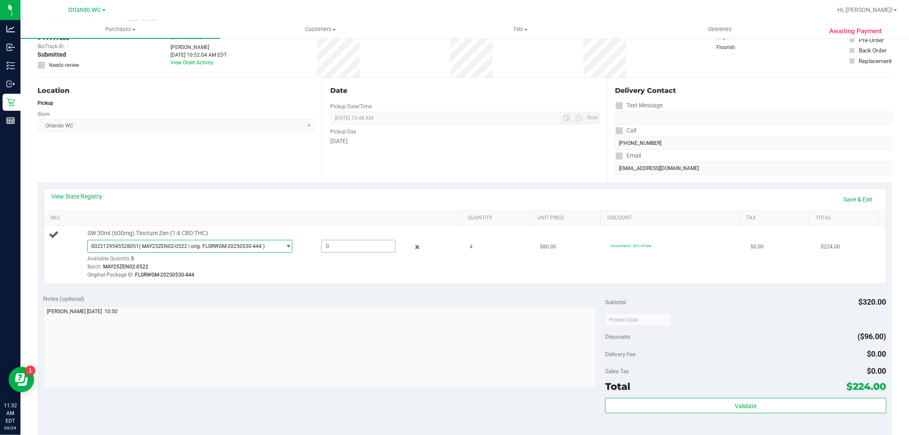
click at [347, 246] on span at bounding box center [358, 246] width 74 height 13
type input "3"
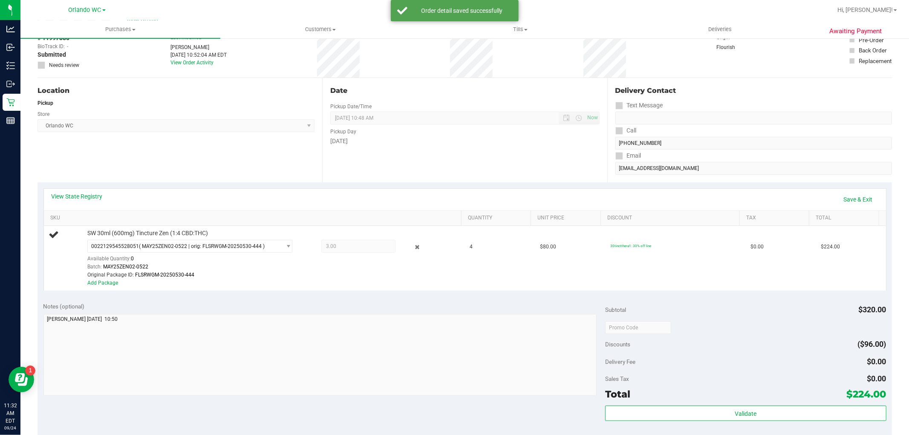
click at [360, 290] on td "SW 30ml (600mg) Tincture Zen (1:4 CBD:THC) 0022129545528051 ( MAY25ZEN02-0522 |…" at bounding box center [254, 258] width 421 height 65
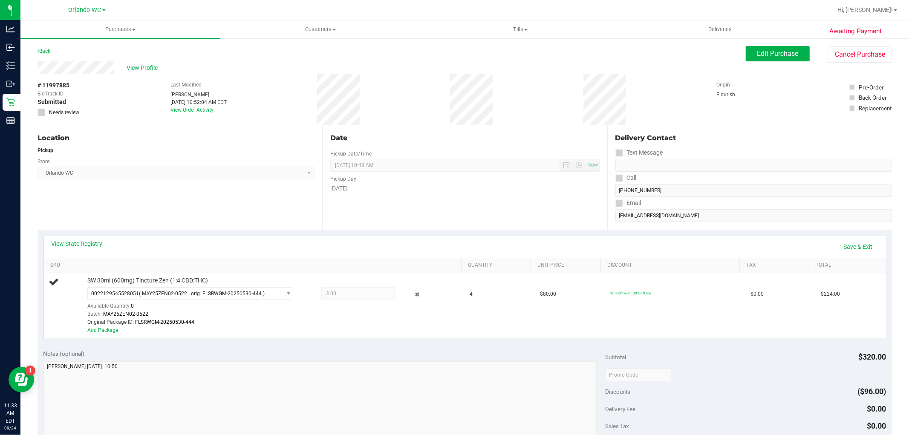
click at [47, 52] on link "Back" at bounding box center [43, 51] width 13 height 6
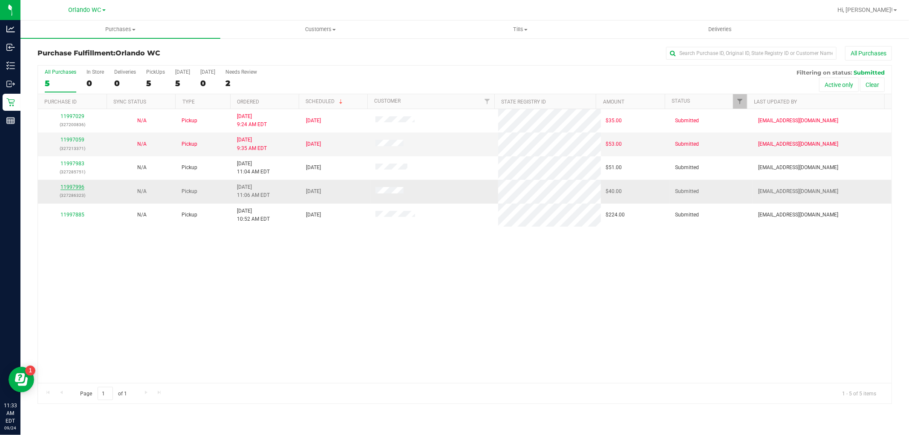
click at [66, 185] on link "11997996" at bounding box center [72, 187] width 24 height 6
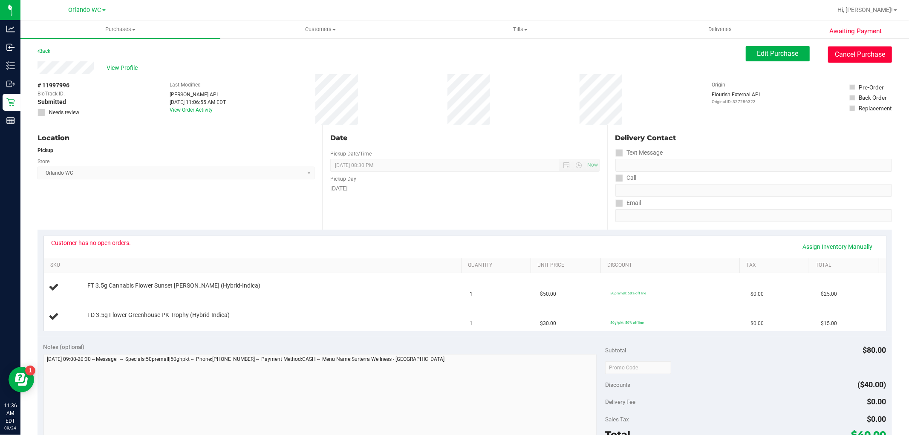
click at [871, 50] on button "Cancel Purchase" at bounding box center [860, 54] width 64 height 16
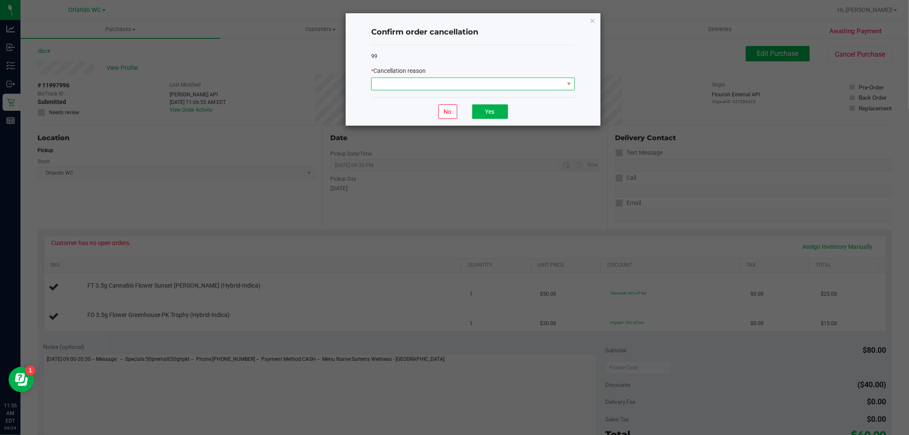
click at [472, 86] on span at bounding box center [467, 84] width 192 height 12
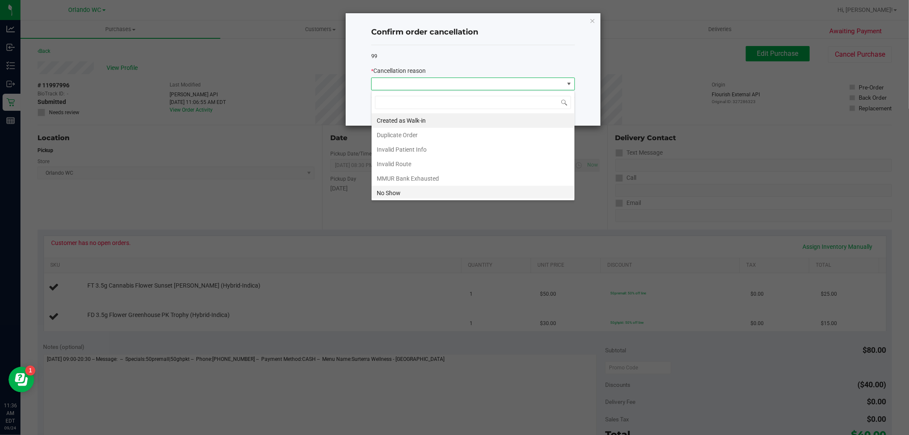
scroll to position [46, 0]
click at [429, 135] on li "MMUR Bank Exhausted" at bounding box center [472, 133] width 203 height 14
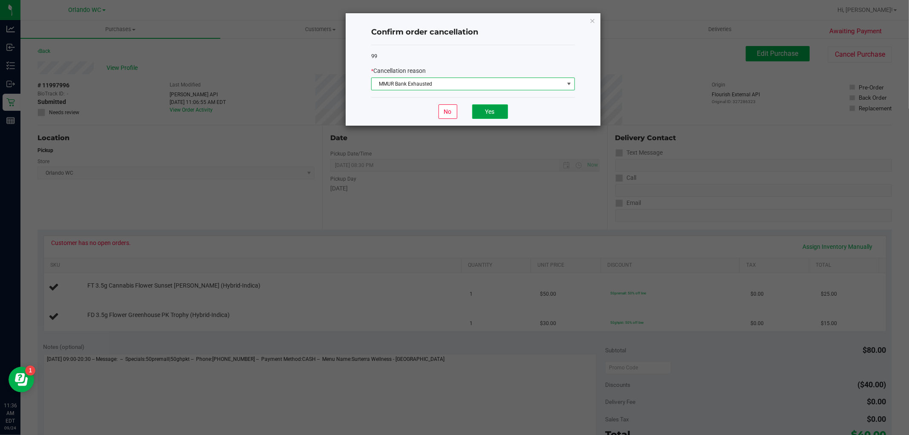
click at [498, 115] on button "Yes" at bounding box center [490, 111] width 36 height 14
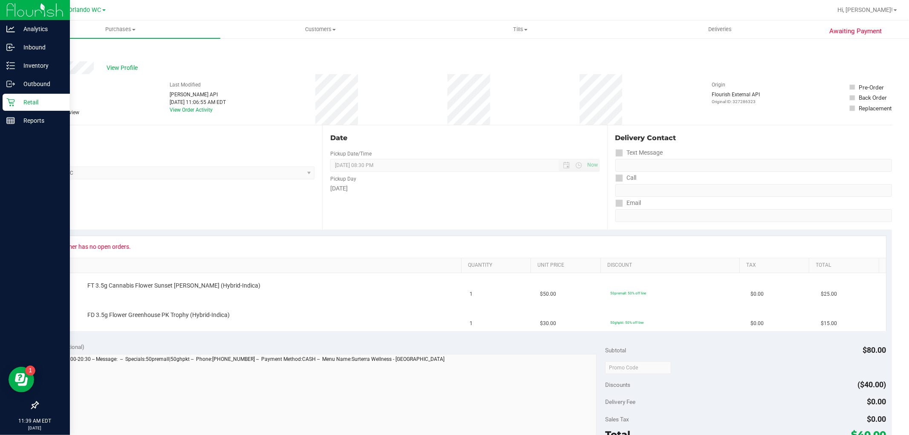
click at [12, 101] on icon at bounding box center [10, 102] width 9 height 9
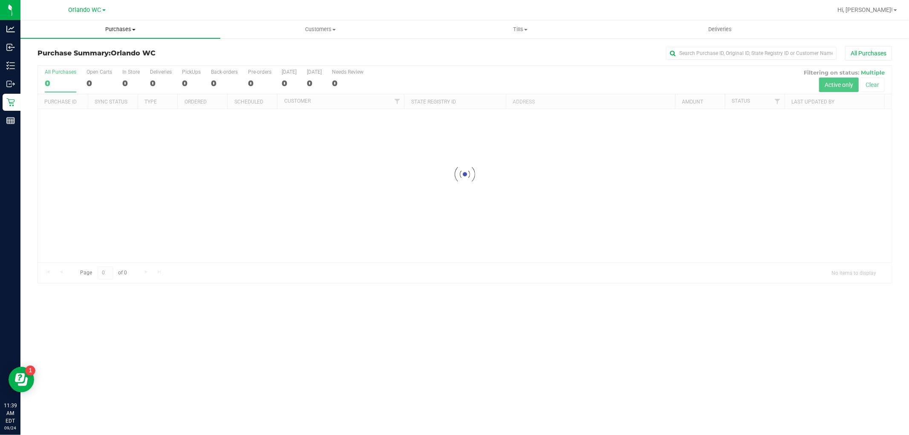
click at [130, 26] on span "Purchases" at bounding box center [120, 30] width 200 height 8
click at [90, 60] on li "Fulfillment" at bounding box center [120, 62] width 200 height 10
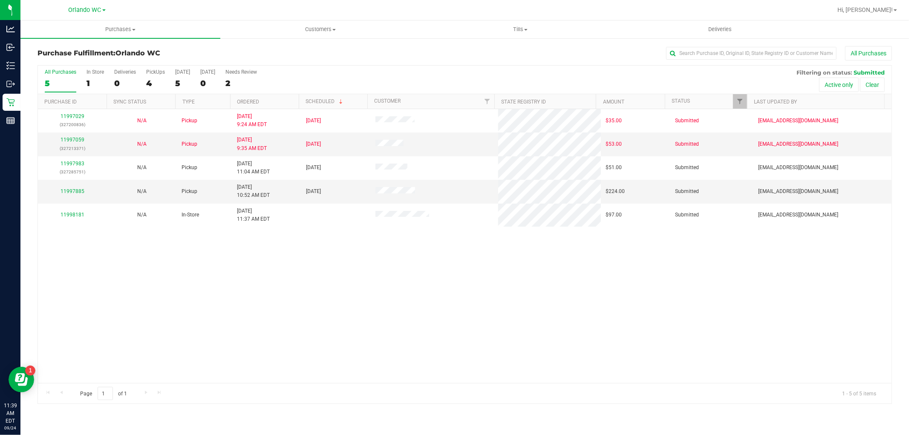
click at [286, 99] on th "Ordered" at bounding box center [264, 101] width 69 height 15
click at [83, 140] on link "11997059" at bounding box center [72, 140] width 24 height 6
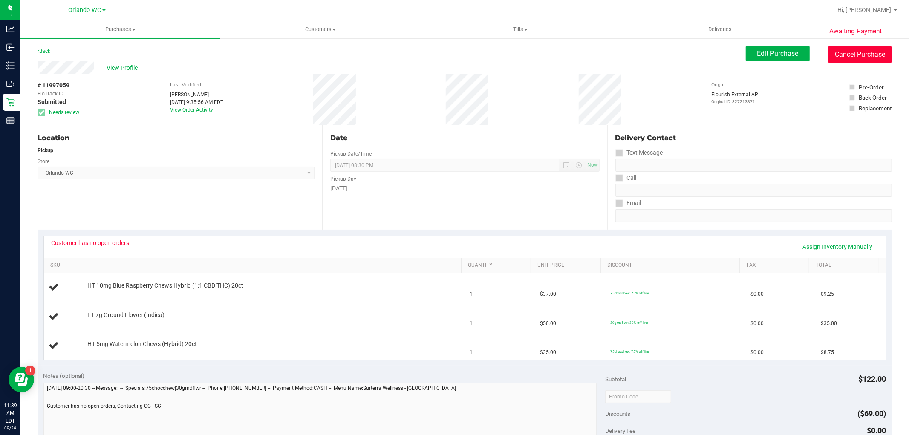
click at [840, 50] on button "Cancel Purchase" at bounding box center [860, 54] width 64 height 16
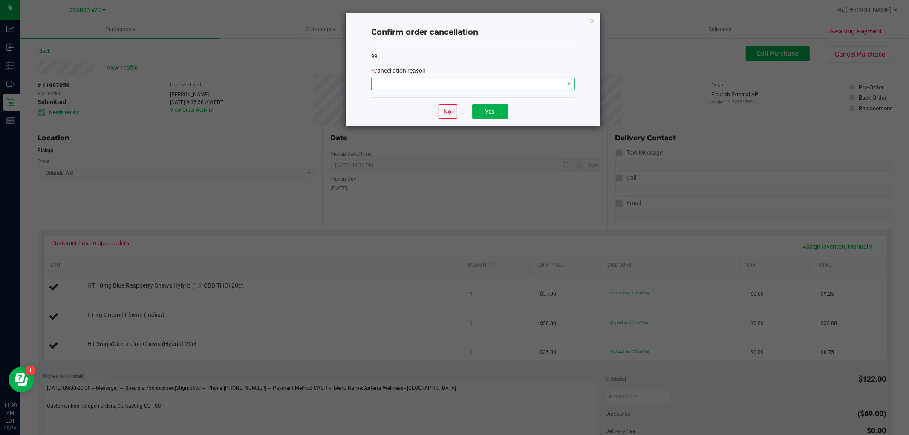
click at [495, 79] on span at bounding box center [467, 84] width 192 height 12
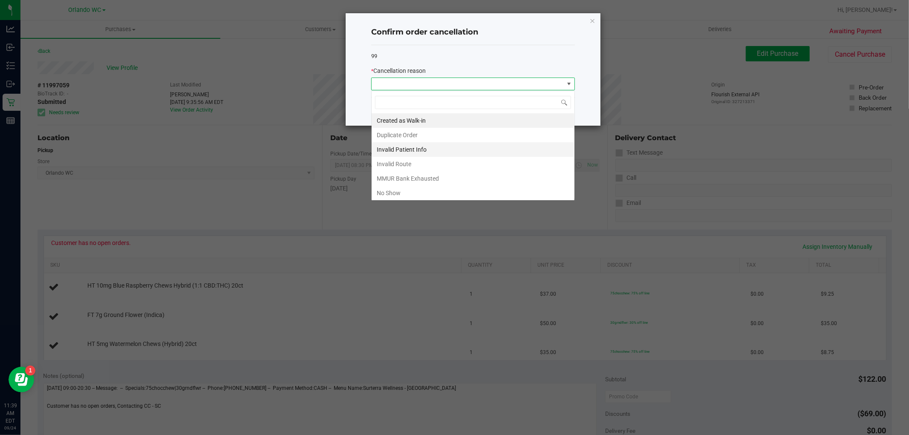
scroll to position [13, 203]
click at [422, 184] on li "MMUR Bank Exhausted" at bounding box center [472, 178] width 203 height 14
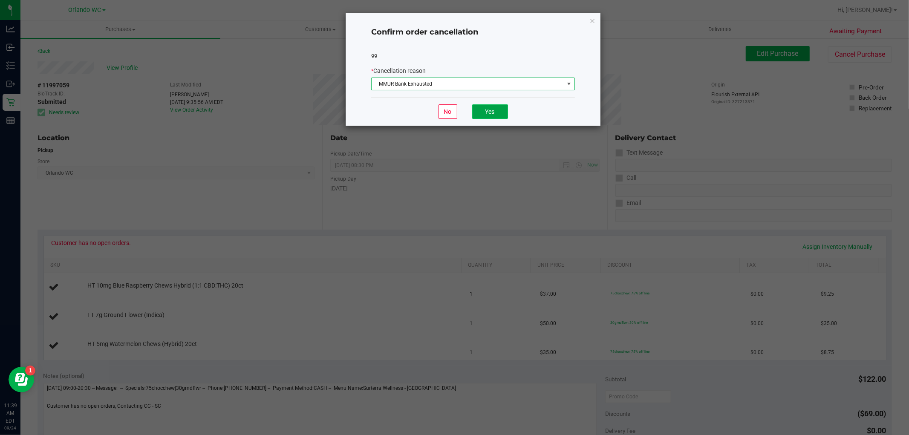
click at [495, 113] on button "Yes" at bounding box center [490, 111] width 36 height 14
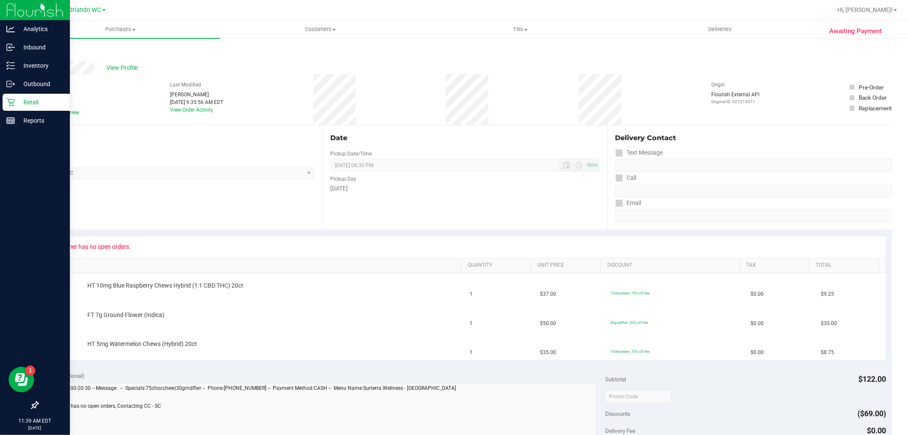
click at [18, 98] on p "Retail" at bounding box center [40, 102] width 51 height 10
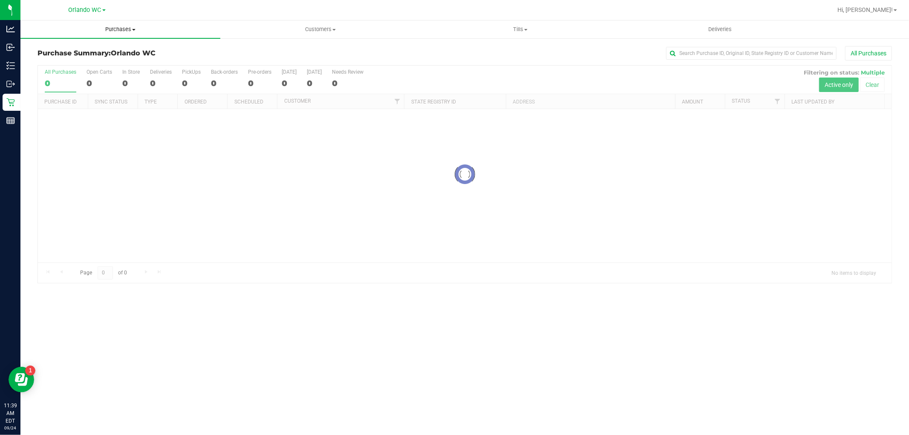
click at [122, 26] on span "Purchases" at bounding box center [120, 30] width 200 height 8
click at [100, 63] on li "Fulfillment" at bounding box center [120, 62] width 200 height 10
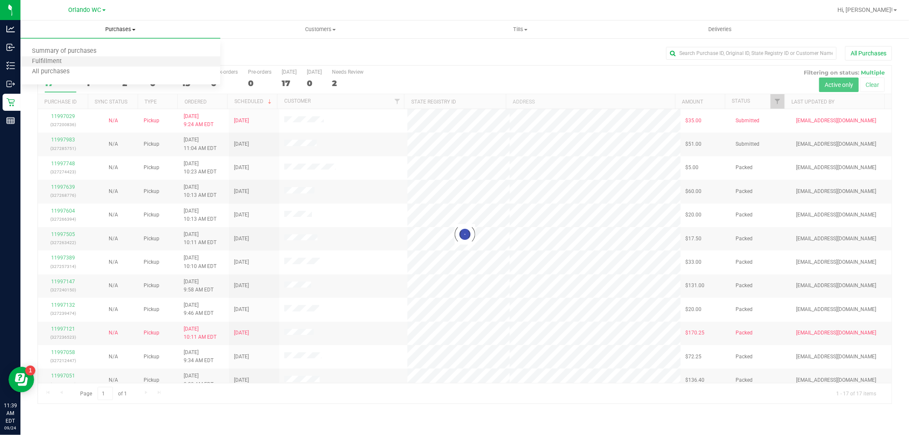
click at [97, 61] on li "Fulfillment" at bounding box center [120, 62] width 200 height 10
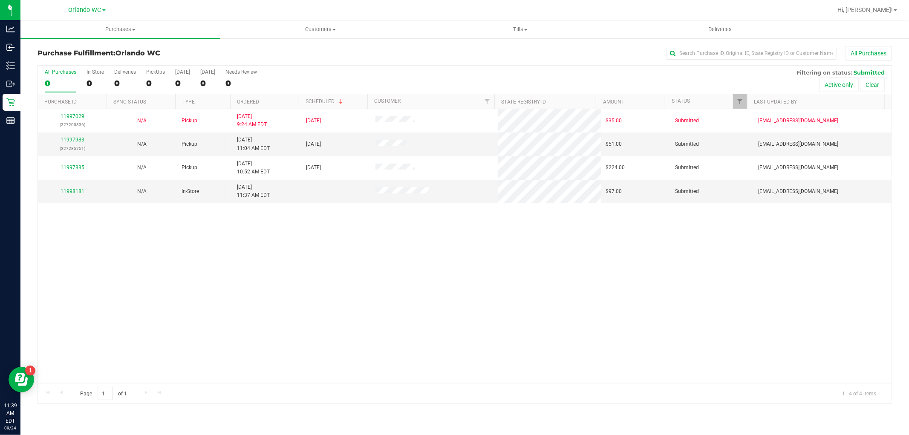
click at [275, 101] on th "Ordered" at bounding box center [264, 101] width 69 height 15
click at [77, 144] on link "11997885" at bounding box center [72, 144] width 24 height 6
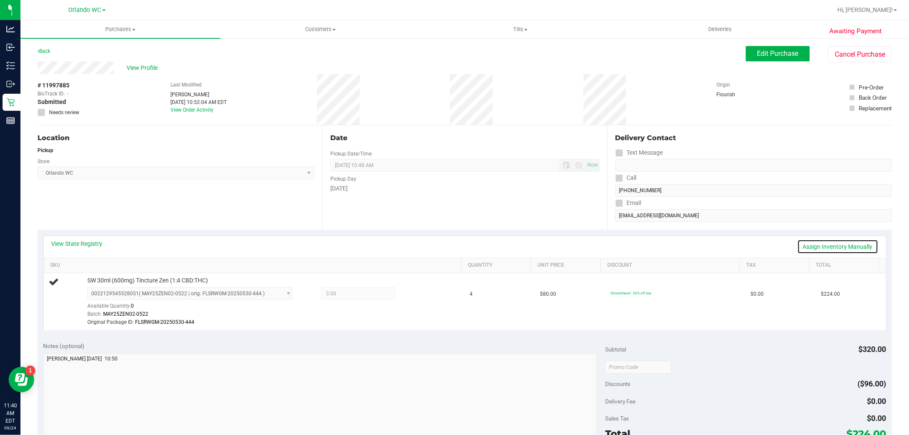
click at [821, 244] on link "Assign Inventory Manually" at bounding box center [837, 246] width 81 height 14
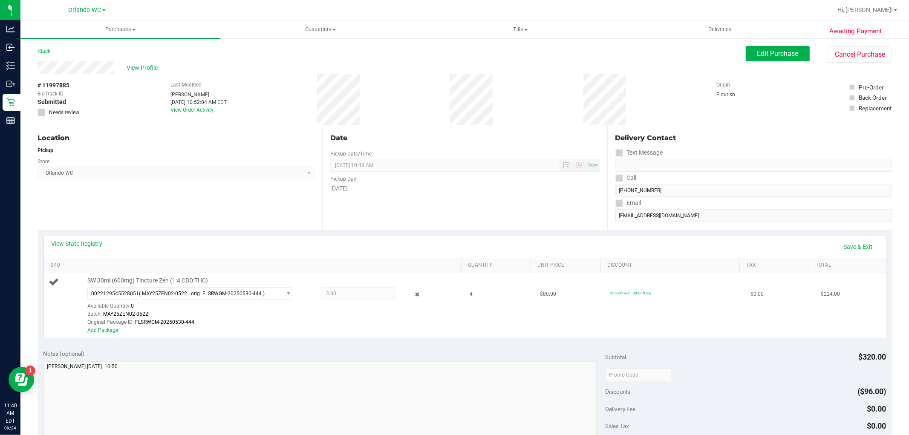
click at [101, 330] on link "Add Package" at bounding box center [102, 330] width 31 height 6
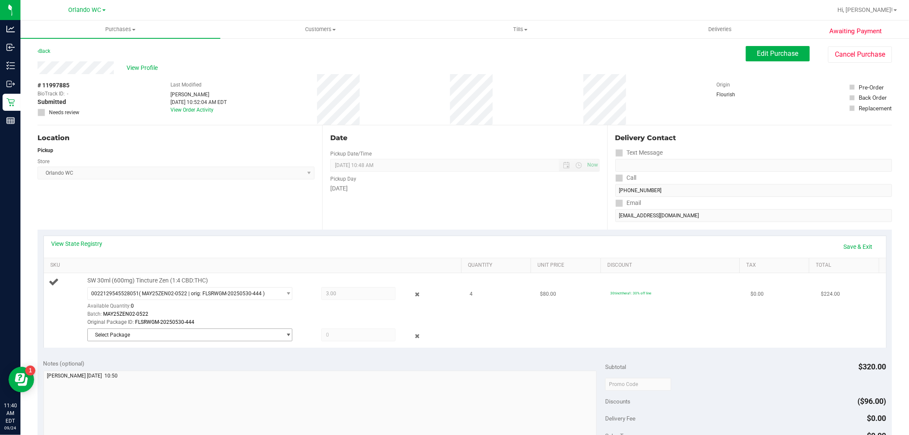
click at [231, 335] on span "Select Package" at bounding box center [184, 335] width 193 height 12
click at [226, 371] on span "( MAY25ZEN02-0522 | orig: FLSRWGM-20250530-431 )" at bounding box center [204, 370] width 126 height 6
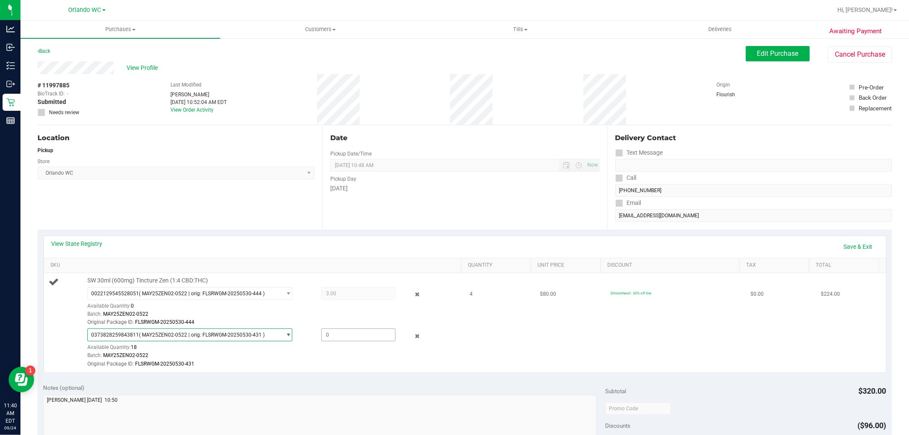
click at [337, 335] on span at bounding box center [358, 334] width 74 height 13
type input "1"
type input "1.0000"
click at [842, 245] on link "Save & Exit" at bounding box center [858, 246] width 40 height 14
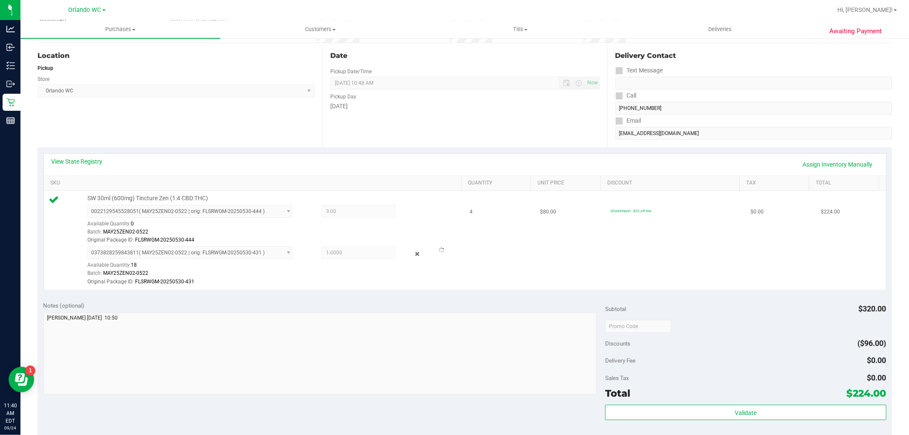
scroll to position [95, 0]
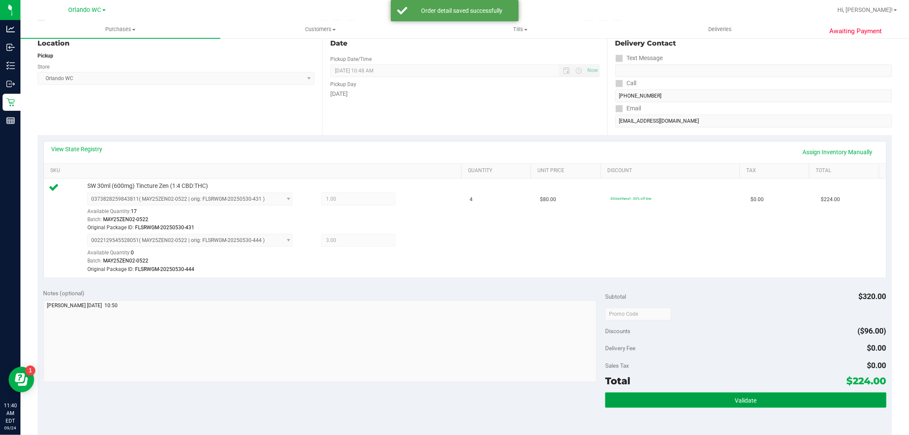
click at [717, 395] on button "Validate" at bounding box center [745, 399] width 281 height 15
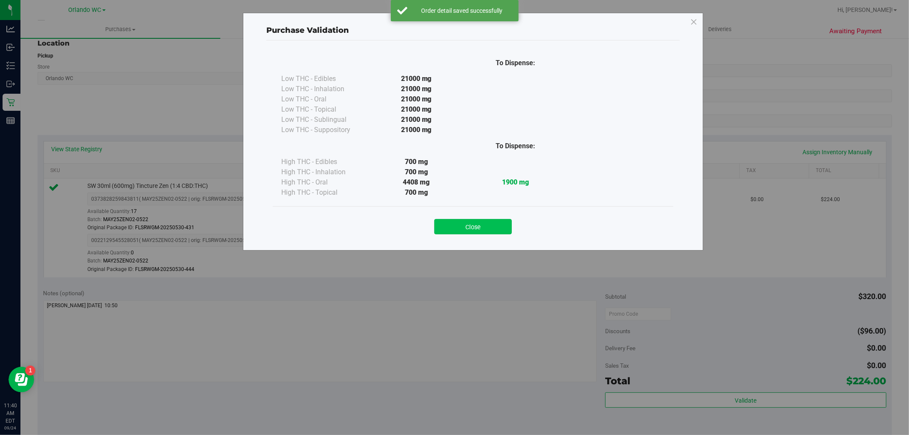
click at [480, 226] on button "Close" at bounding box center [473, 226] width 78 height 15
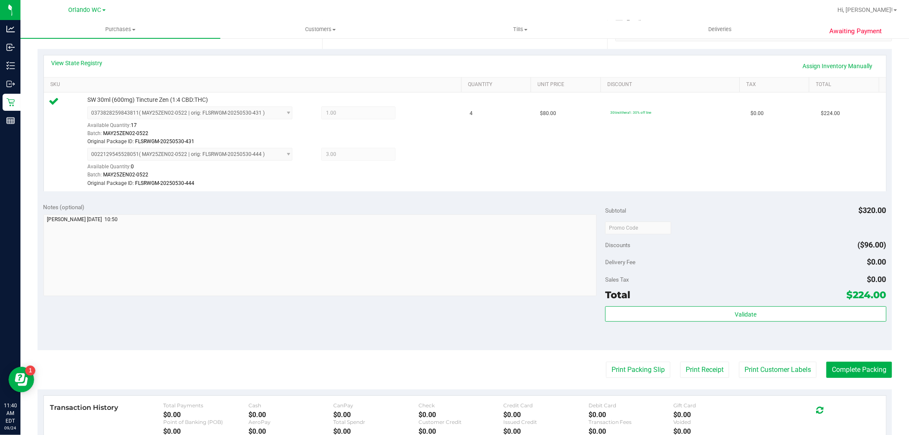
scroll to position [312, 0]
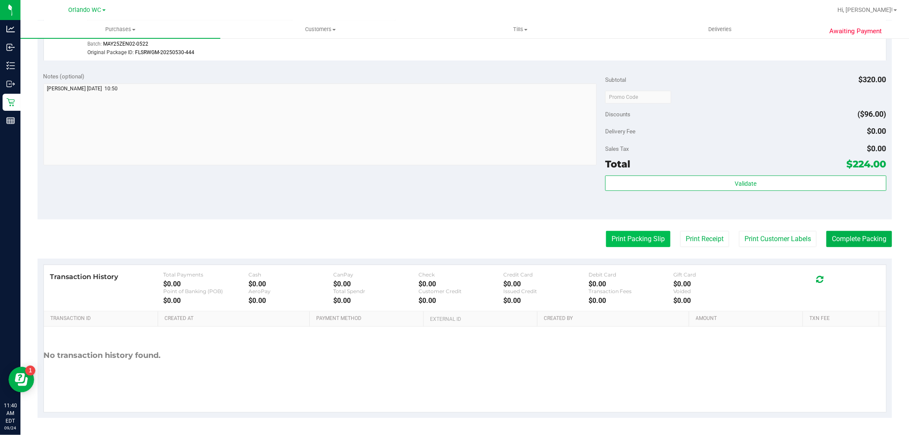
click at [623, 245] on button "Print Packing Slip" at bounding box center [638, 239] width 64 height 16
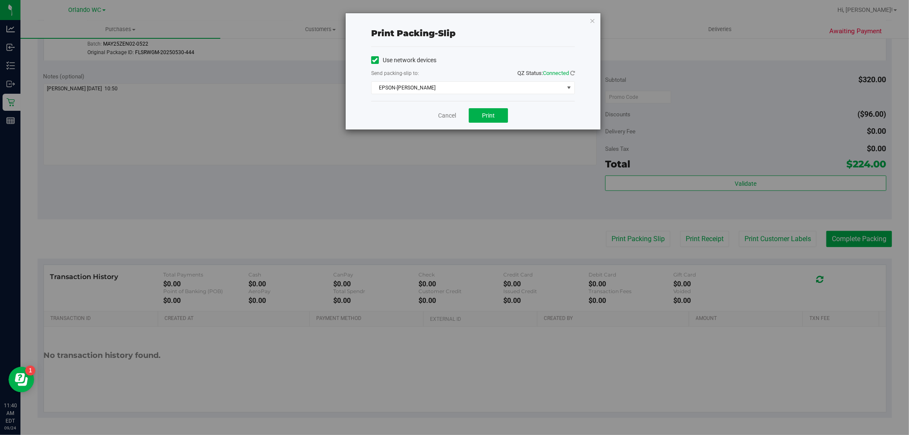
click at [494, 123] on div "Cancel Print" at bounding box center [473, 115] width 204 height 29
click at [494, 112] on span "Print" at bounding box center [488, 115] width 13 height 7
click at [453, 115] on link "Cancel" at bounding box center [447, 115] width 18 height 9
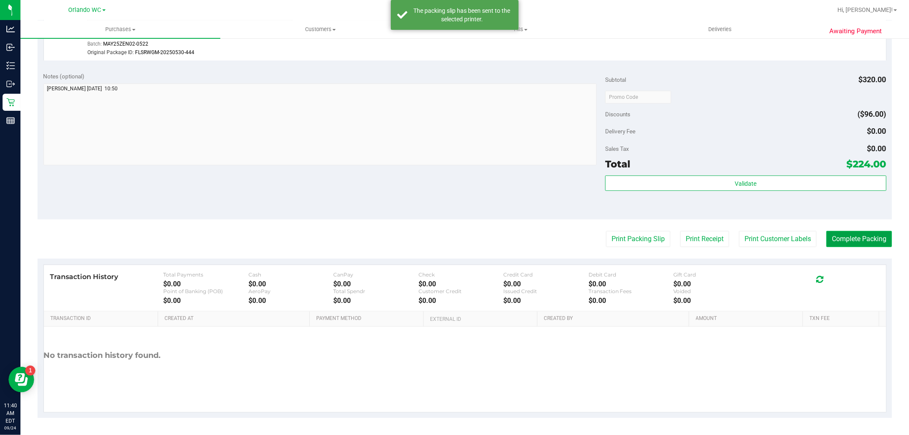
click at [846, 240] on button "Complete Packing" at bounding box center [859, 239] width 66 height 16
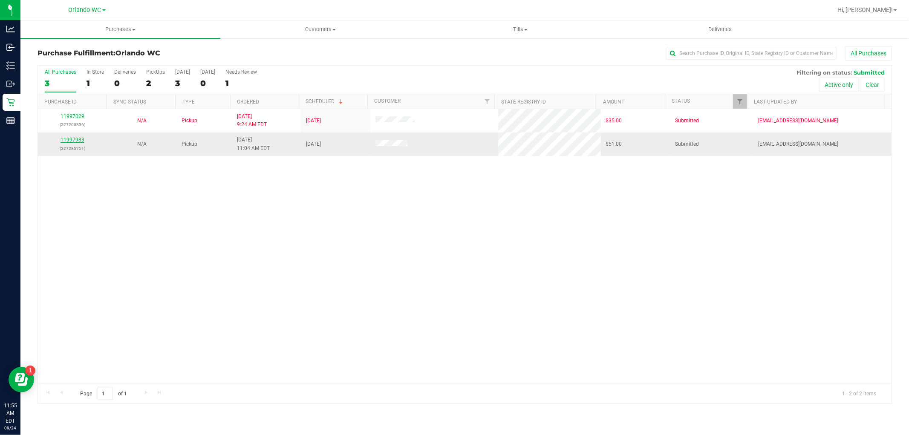
click at [74, 138] on link "11997983" at bounding box center [72, 140] width 24 height 6
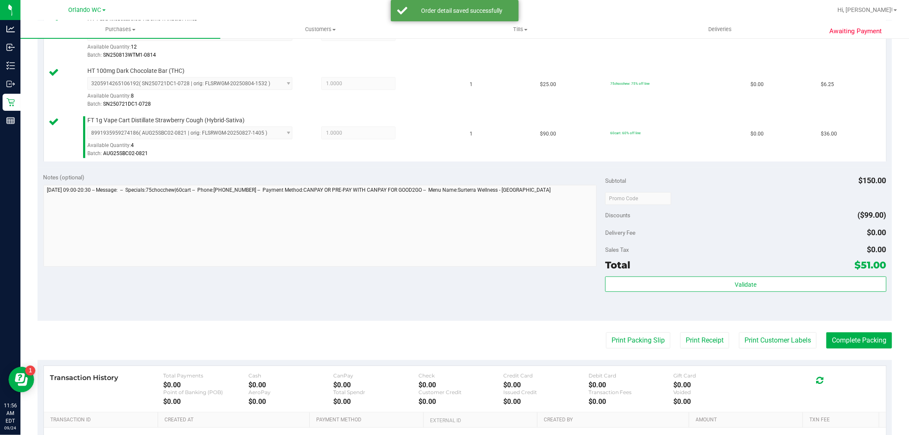
scroll to position [258, 0]
click at [739, 301] on div "Validate" at bounding box center [745, 296] width 281 height 38
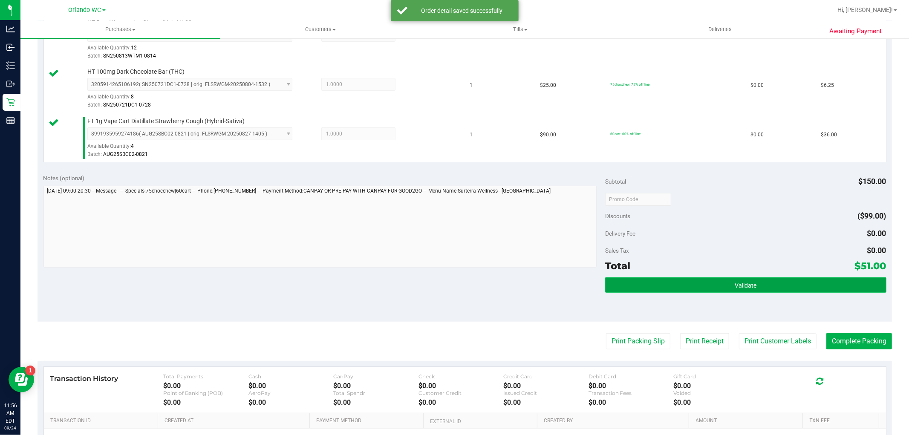
click at [734, 283] on span "Validate" at bounding box center [745, 285] width 22 height 7
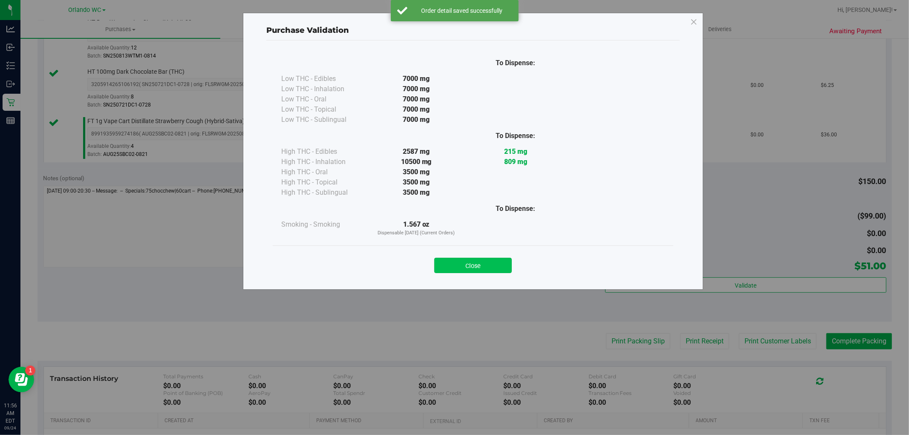
click at [488, 265] on button "Close" at bounding box center [473, 265] width 78 height 15
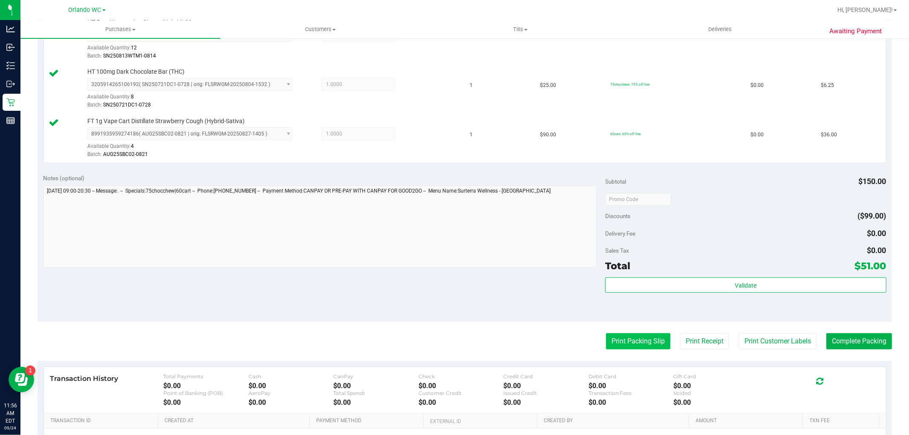
click at [619, 341] on button "Print Packing Slip" at bounding box center [638, 341] width 64 height 16
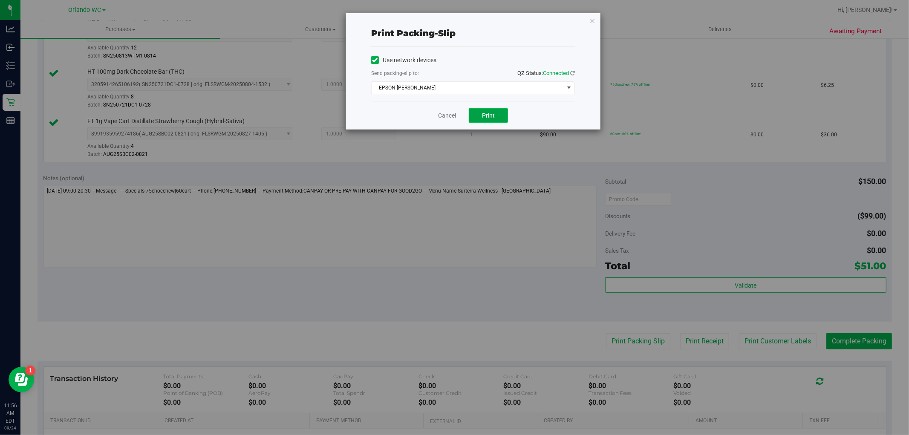
click at [488, 115] on span "Print" at bounding box center [488, 115] width 13 height 7
click at [443, 117] on link "Cancel" at bounding box center [447, 115] width 18 height 9
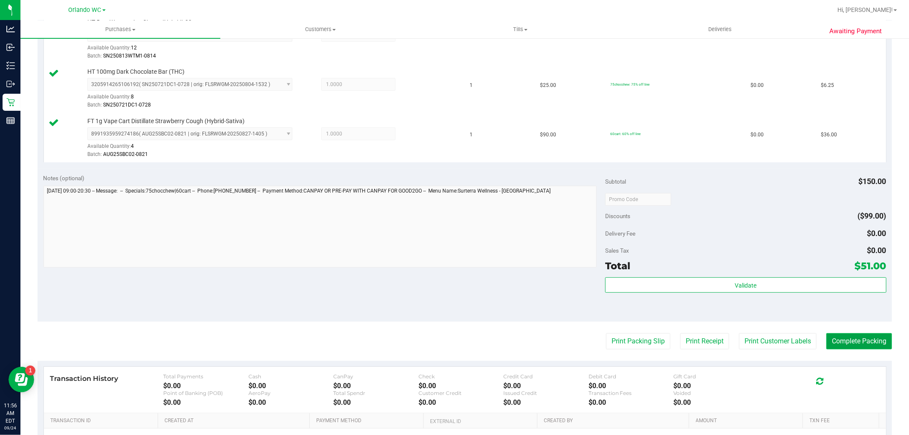
click at [863, 338] on button "Complete Packing" at bounding box center [859, 341] width 66 height 16
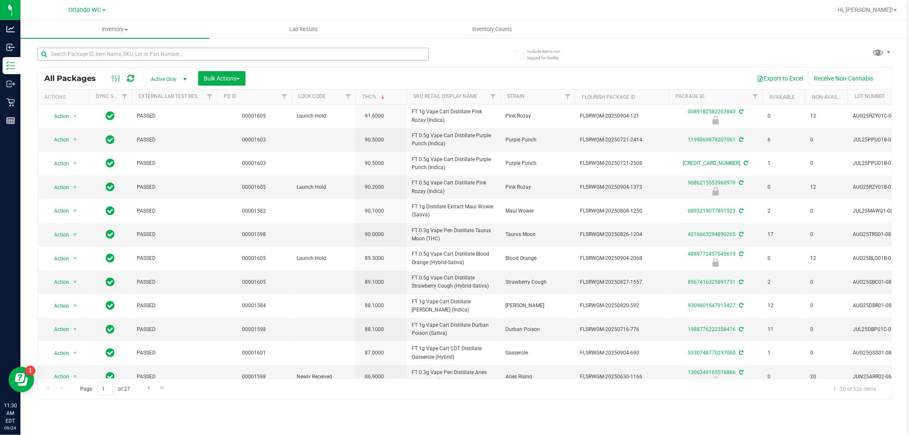
click at [149, 58] on input "text" at bounding box center [232, 54] width 391 height 13
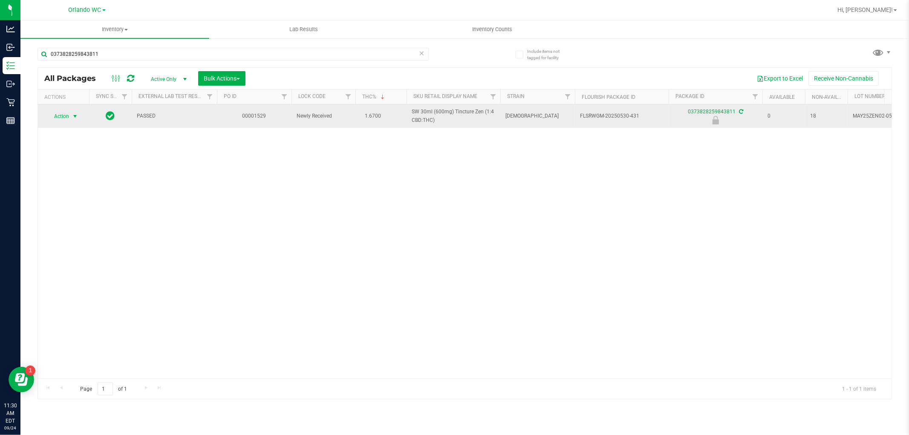
type input "0373828259843811"
click at [67, 115] on span "Action" at bounding box center [57, 116] width 23 height 12
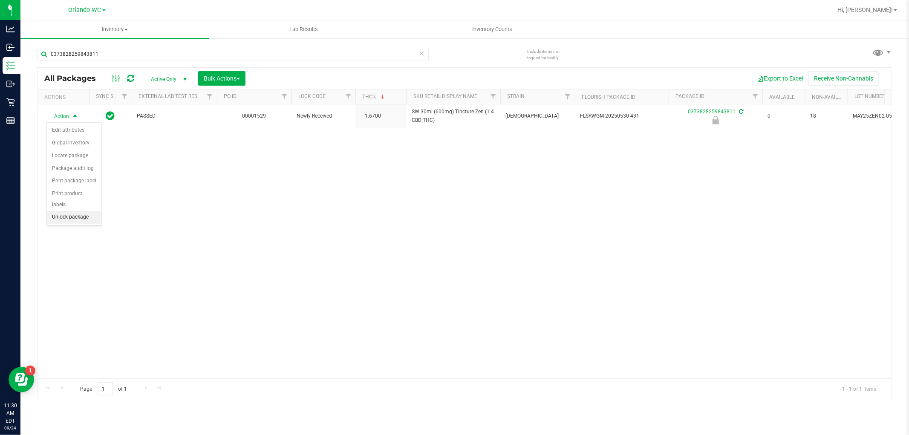
click at [73, 223] on li "Unlock package" at bounding box center [74, 217] width 55 height 13
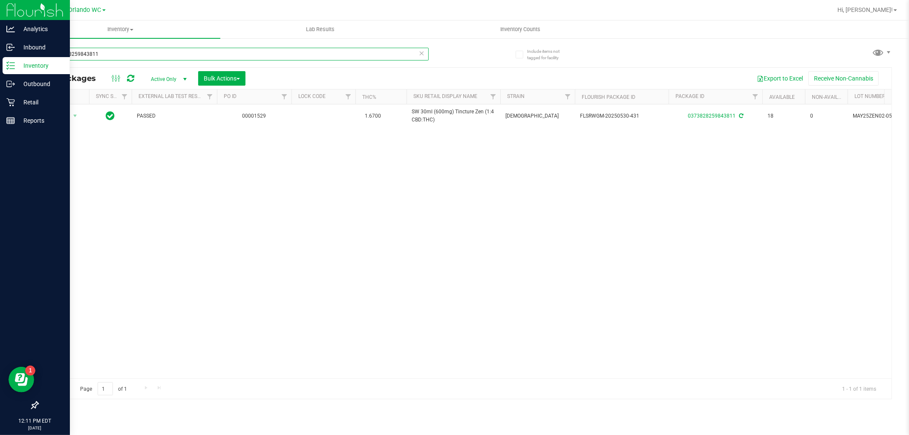
drag, startPoint x: 149, startPoint y: 60, endPoint x: 0, endPoint y: 69, distance: 149.4
click at [0, 71] on div "Analytics Inbound Inventory Outbound Retail Reports 12:11 PM EDT 09/24/2025 09/…" at bounding box center [454, 217] width 909 height 435
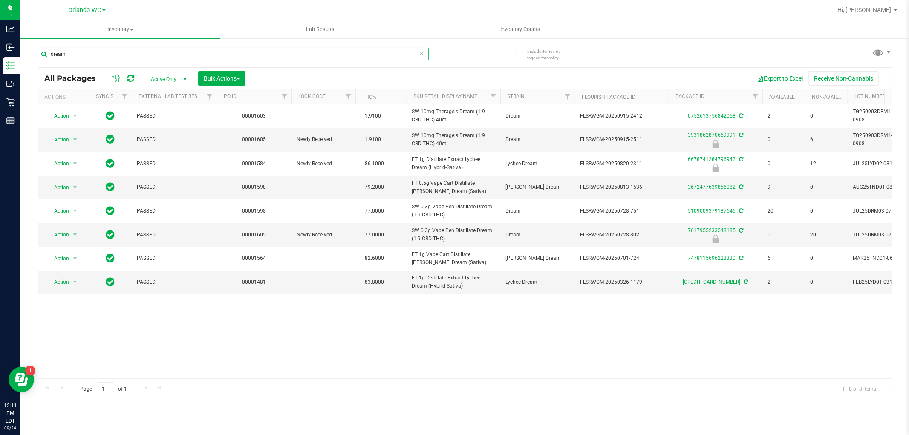
type input "dream"
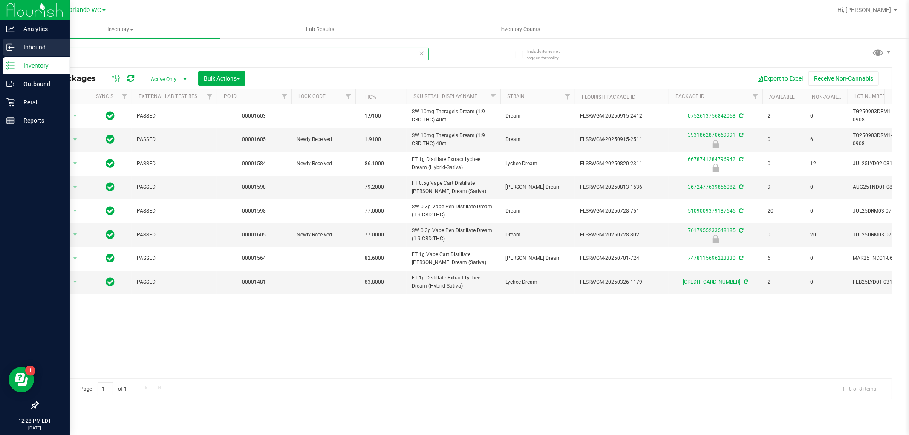
drag, startPoint x: 79, startPoint y: 60, endPoint x: 0, endPoint y: 55, distance: 79.4
click at [0, 56] on div "Analytics Inbound Inventory Outbound Retail Reports 12:28 PM EDT 09/24/2025 09/…" at bounding box center [454, 217] width 909 height 435
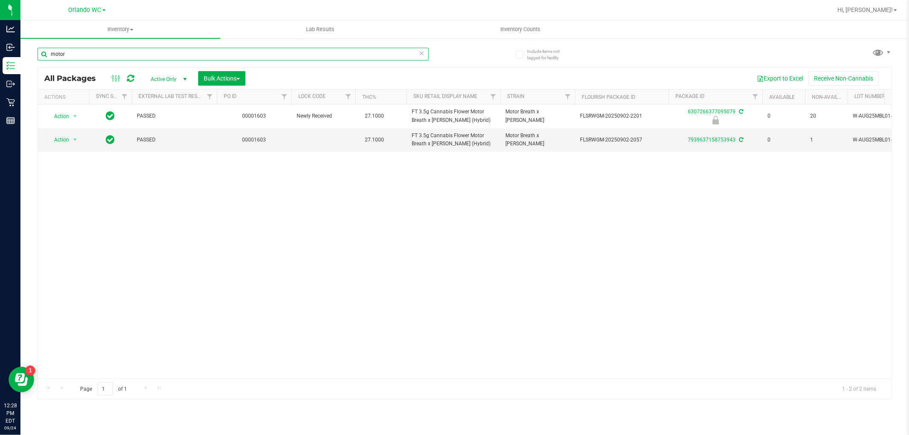
scroll to position [0, 0]
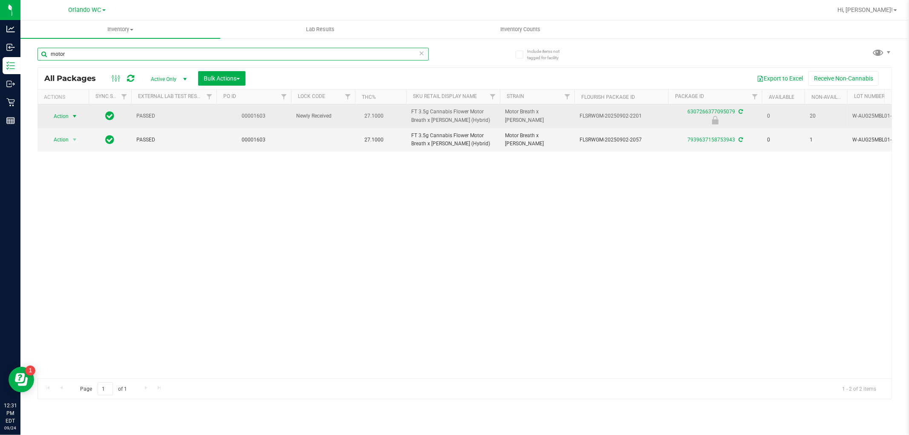
type input "motor"
click at [67, 118] on span "Action" at bounding box center [57, 116] width 23 height 12
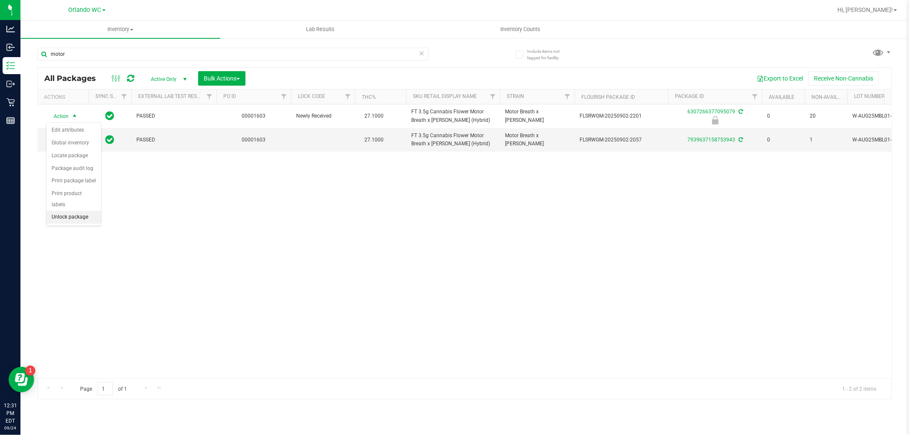
click at [78, 219] on li "Unlock package" at bounding box center [73, 217] width 55 height 13
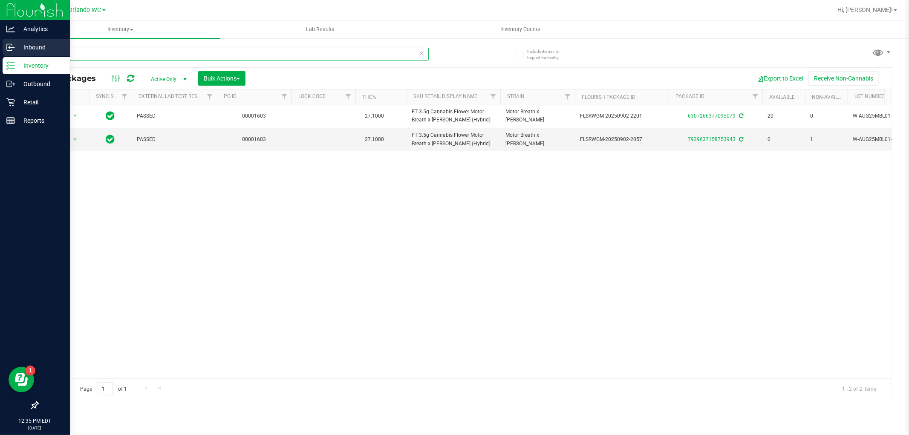
drag, startPoint x: 85, startPoint y: 53, endPoint x: 0, endPoint y: 53, distance: 85.2
click at [0, 53] on div "Analytics Inbound Inventory Outbound Retail Reports 12:35 PM EDT 09/24/2025 09/…" at bounding box center [454, 217] width 909 height 435
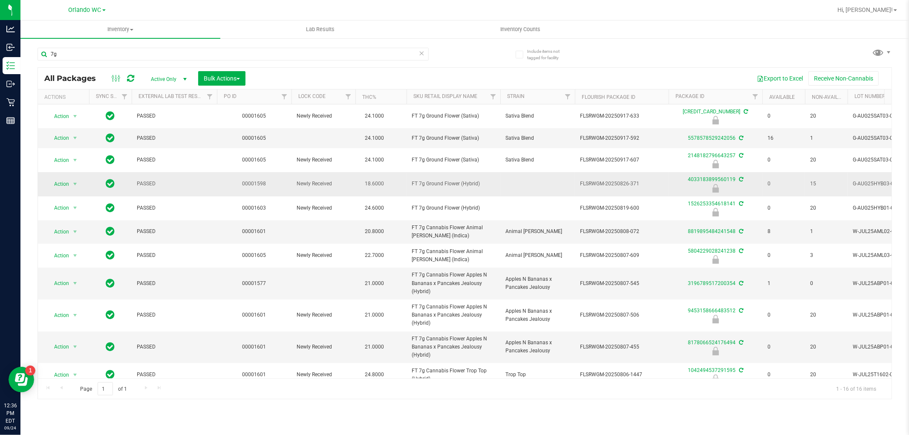
drag, startPoint x: 406, startPoint y: 184, endPoint x: 490, endPoint y: 186, distance: 83.9
click at [490, 186] on td "FT 7g Ground Flower (Hybrid)" at bounding box center [453, 184] width 94 height 24
copy span "FT 7g Ground Flower (Hybrid)"
click at [89, 55] on input "7g" at bounding box center [232, 54] width 391 height 13
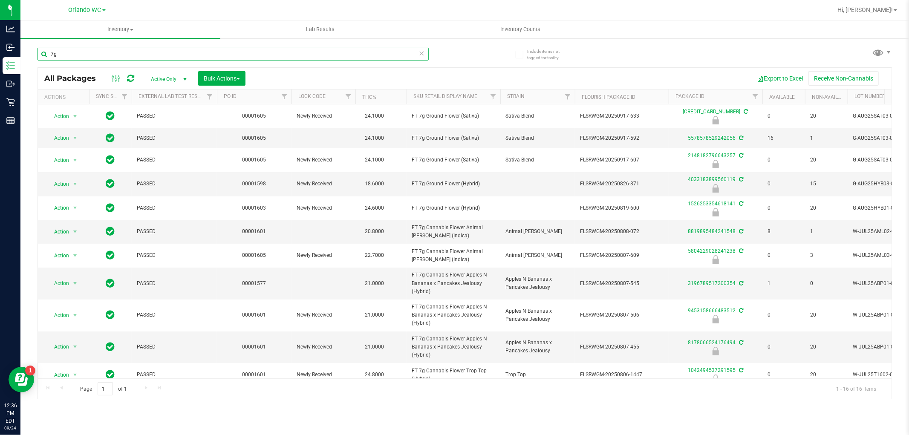
paste input "FT 7g Ground Flower (Hybrid)"
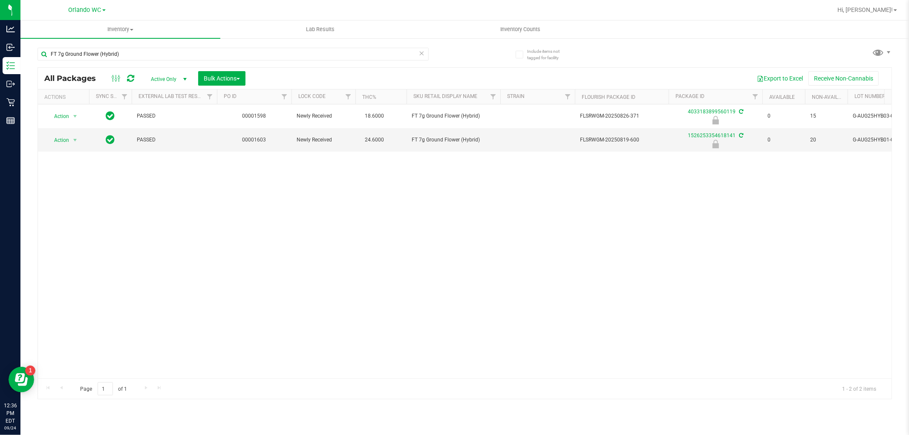
click at [360, 321] on div "Action Action Edit attributes Global inventory Locate package Package audit log…" at bounding box center [464, 241] width 853 height 274
click at [423, 261] on div "Action Action Edit attributes Global inventory Locate package Package audit log…" at bounding box center [464, 241] width 853 height 274
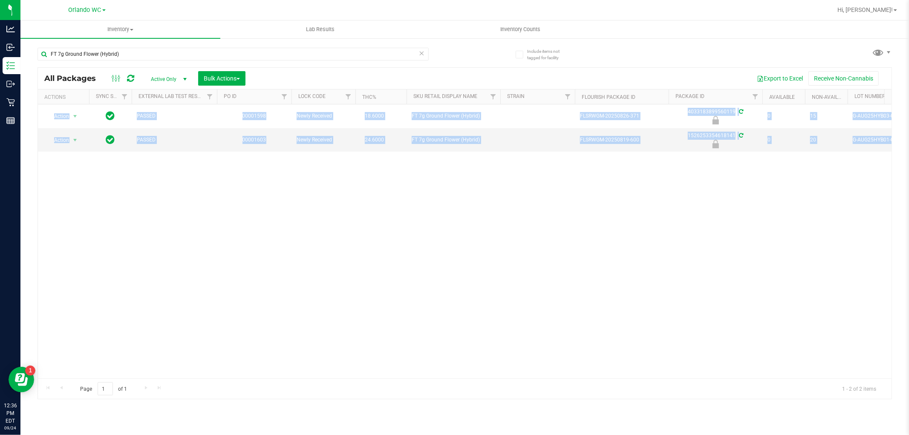
click at [423, 261] on div "Action Action Edit attributes Global inventory Locate package Package audit log…" at bounding box center [464, 241] width 853 height 274
click at [425, 259] on div "Action Action Edit attributes Global inventory Locate package Package audit log…" at bounding box center [464, 241] width 853 height 274
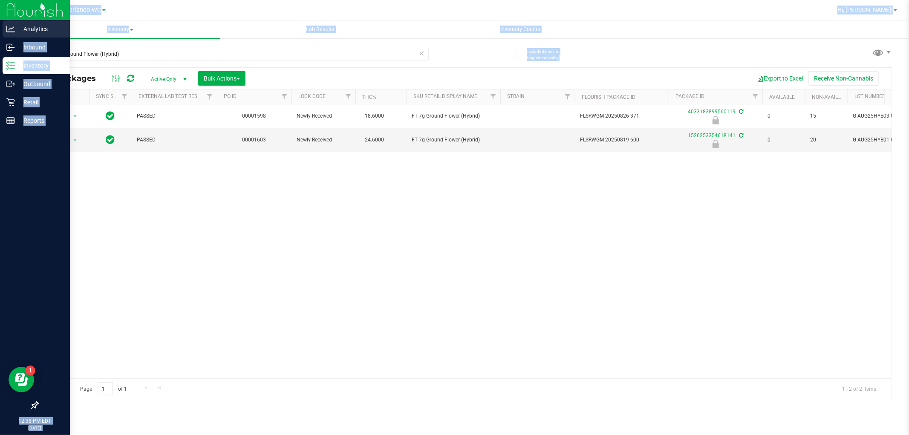
drag, startPoint x: 158, startPoint y: 46, endPoint x: 0, endPoint y: 36, distance: 157.9
click at [0, 37] on div "Analytics Inbound Inventory Outbound Retail Reports 12:38 PM EDT 09/24/2025 09/…" at bounding box center [454, 217] width 909 height 435
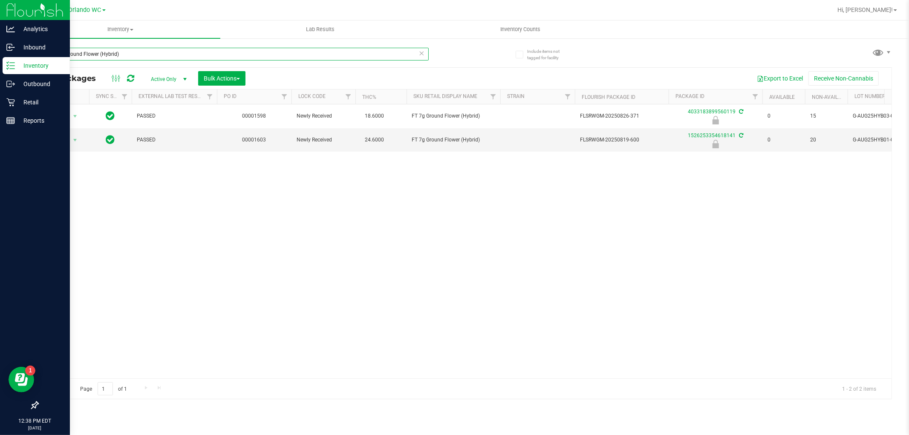
drag, startPoint x: 161, startPoint y: 60, endPoint x: 0, endPoint y: 63, distance: 161.0
click at [52, 56] on input "FT 7g Ground Flower (Hybrid)" at bounding box center [232, 54] width 391 height 13
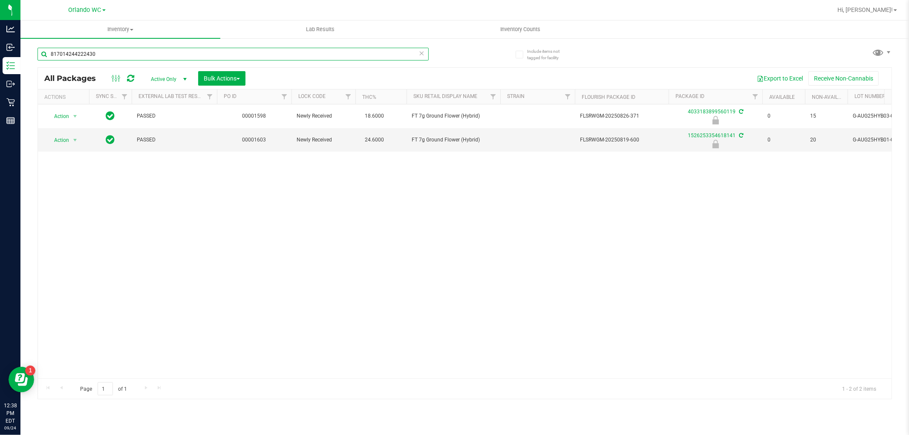
type input "8170142442224309"
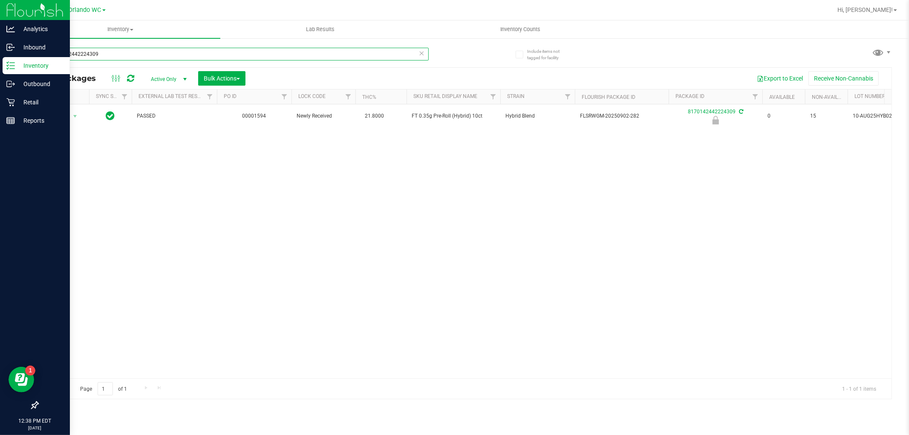
drag, startPoint x: 121, startPoint y: 57, endPoint x: 20, endPoint y: 57, distance: 101.0
click at [26, 57] on div "Include items not tagged for facility 8170142442224309 All Packages Active Only…" at bounding box center [464, 167] width 888 height 260
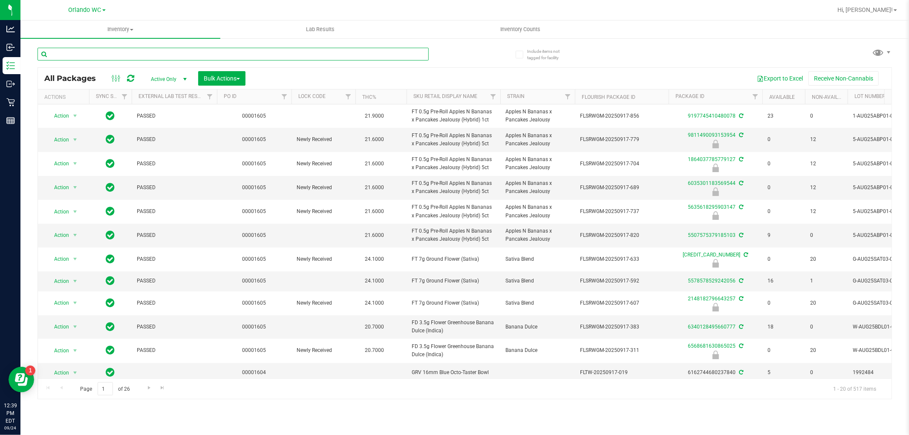
click at [69, 52] on input "text" at bounding box center [232, 54] width 391 height 13
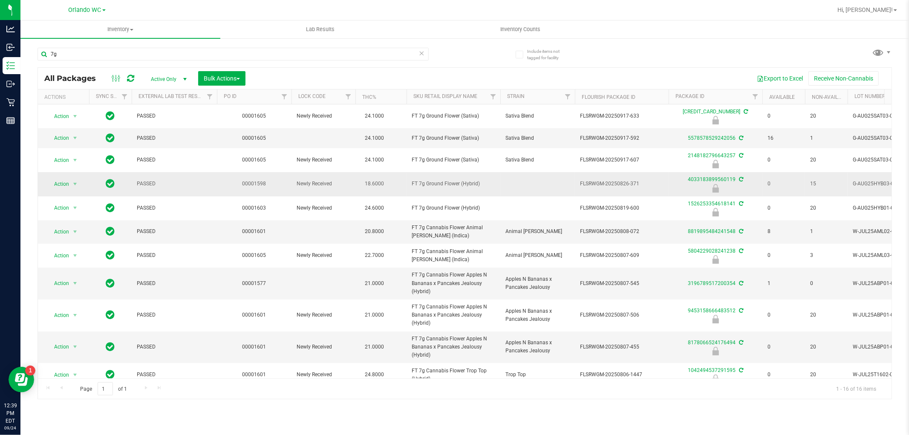
drag, startPoint x: 409, startPoint y: 186, endPoint x: 479, endPoint y: 184, distance: 69.9
click at [479, 184] on td "FT 7g Ground Flower (Hybrid)" at bounding box center [453, 184] width 94 height 24
copy span "FT 7g Ground Flower (Hybrid)"
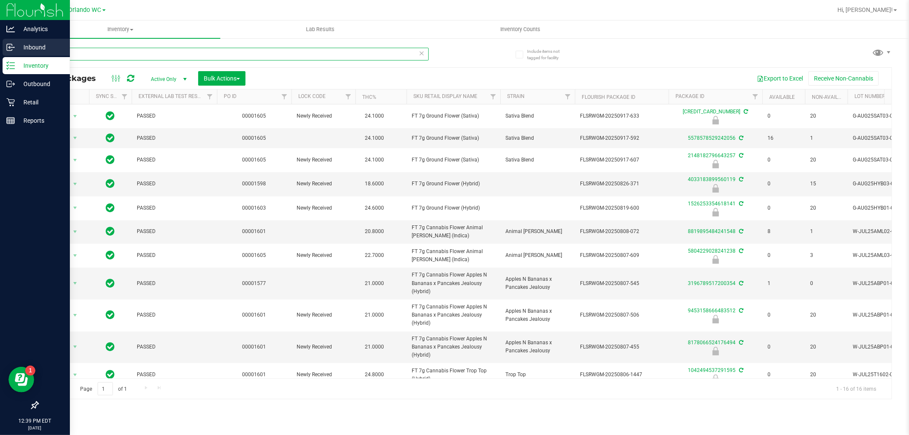
drag, startPoint x: 120, startPoint y: 56, endPoint x: 0, endPoint y: 56, distance: 120.1
click at [0, 56] on div "Analytics Inbound Inventory Outbound Retail Reports 12:39 PM EDT 09/24/2025 09/…" at bounding box center [454, 217] width 909 height 435
paste input "FT 7g Ground Flower (Hybrid)"
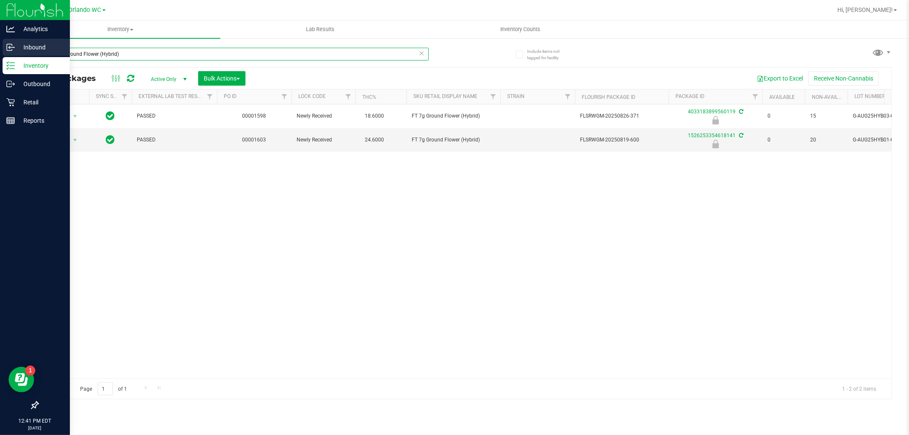
drag, startPoint x: 141, startPoint y: 47, endPoint x: 14, endPoint y: 47, distance: 127.8
click at [14, 47] on div "Analytics Inbound Inventory Outbound Retail Reports 12:41 PM EDT 09/24/2025 09/…" at bounding box center [454, 217] width 909 height 435
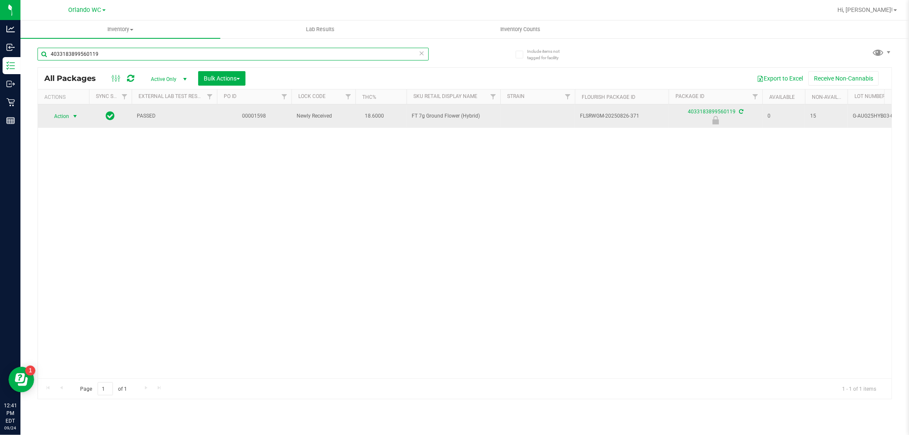
type input "4033183899560119"
click at [73, 117] on span "select" at bounding box center [75, 116] width 7 height 7
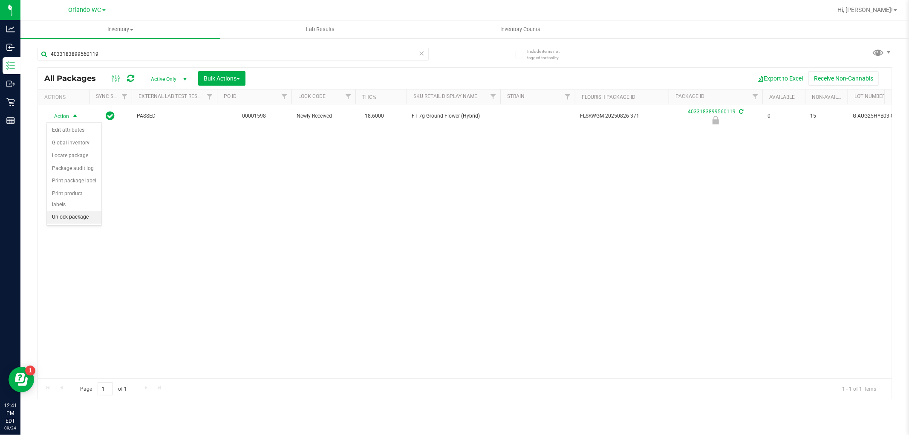
click at [83, 218] on li "Unlock package" at bounding box center [74, 217] width 55 height 13
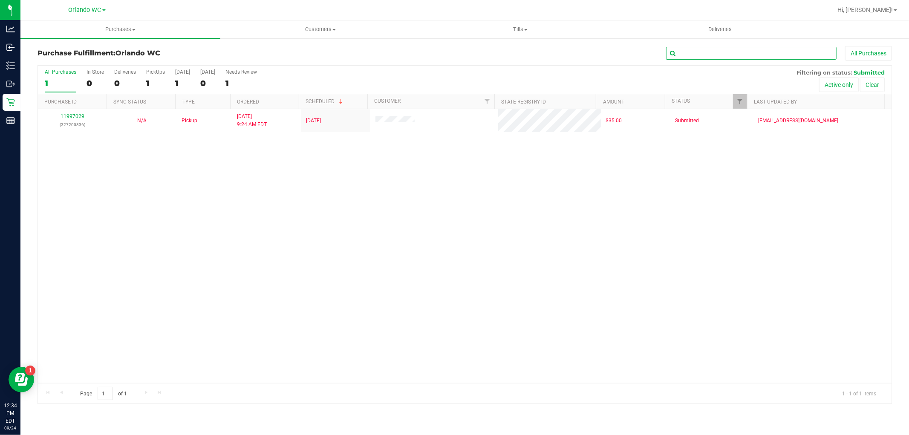
click at [707, 48] on input "text" at bounding box center [751, 53] width 170 height 13
click at [324, 30] on span "Customers" at bounding box center [320, 30] width 199 height 8
click at [278, 54] on span "All customers" at bounding box center [250, 51] width 61 height 7
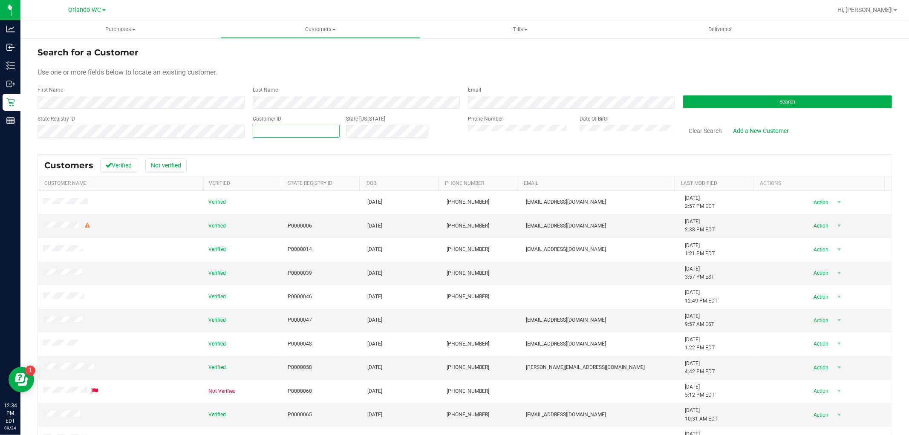
click at [279, 134] on span at bounding box center [296, 131] width 87 height 13
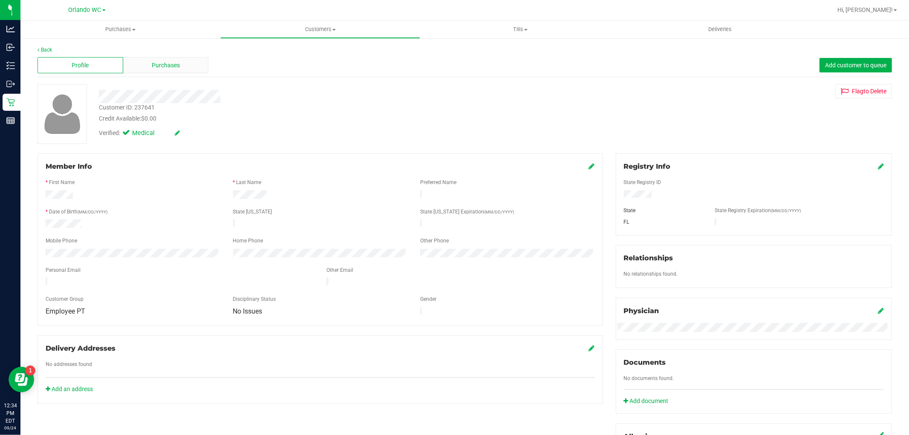
click at [159, 64] on span "Purchases" at bounding box center [166, 65] width 28 height 9
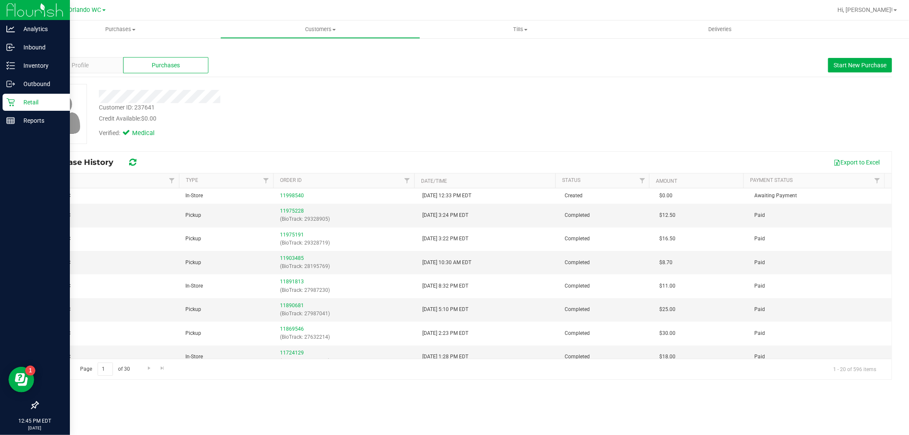
click at [14, 103] on icon at bounding box center [10, 102] width 9 height 9
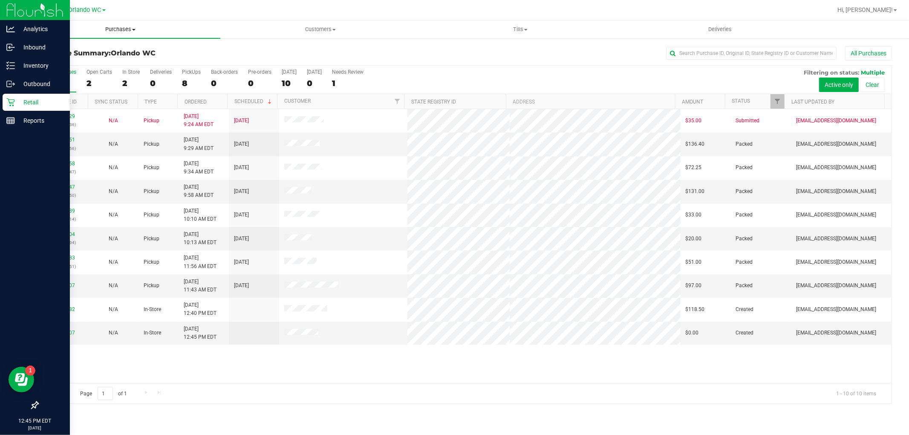
click at [116, 27] on span "Purchases" at bounding box center [120, 30] width 200 height 8
click at [92, 64] on li "Fulfillment" at bounding box center [120, 62] width 200 height 10
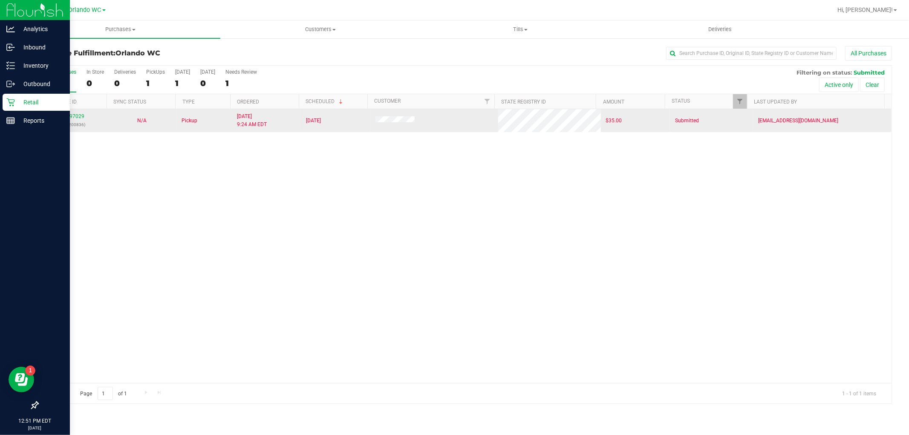
click at [81, 112] on div "11997029 (327200836)" at bounding box center [72, 120] width 59 height 16
click at [77, 115] on link "11997029" at bounding box center [72, 116] width 24 height 6
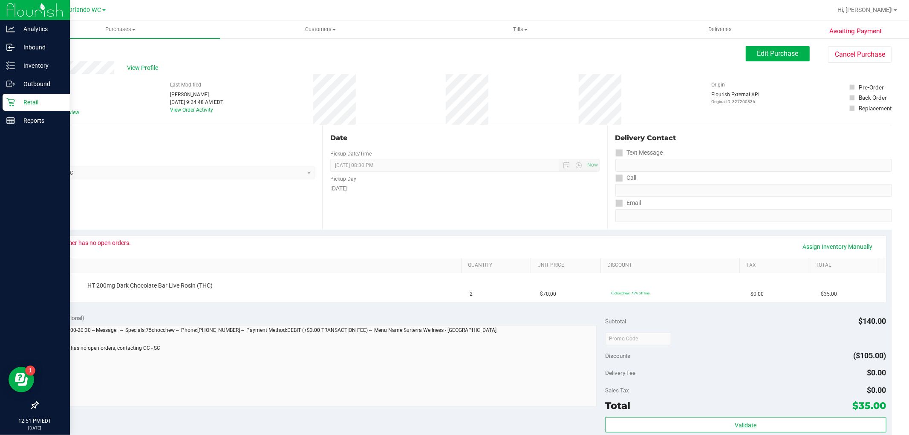
click at [45, 49] on link "Back" at bounding box center [43, 51] width 13 height 6
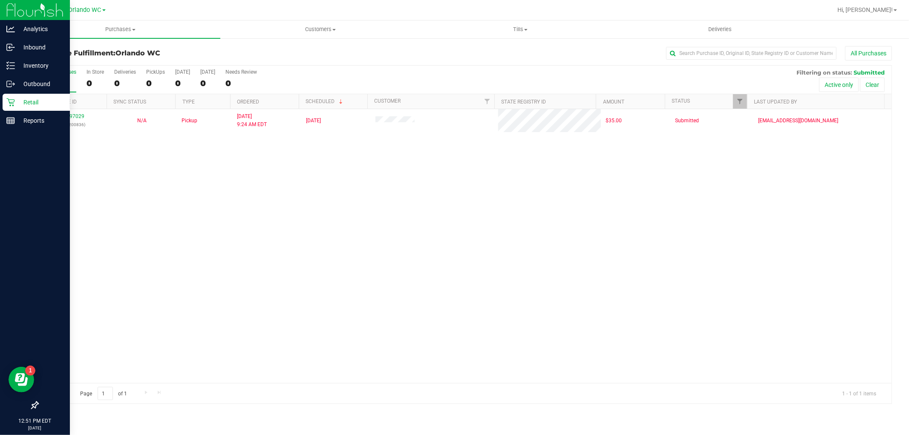
click at [277, 101] on th "Ordered" at bounding box center [264, 101] width 69 height 15
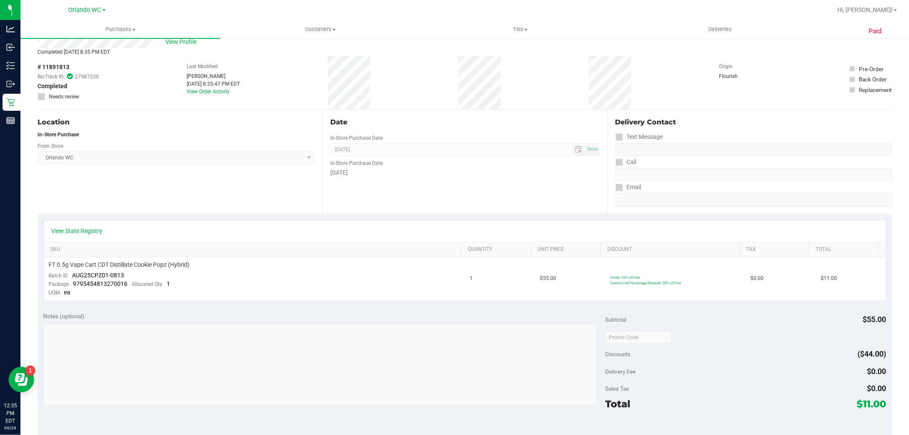
scroll to position [47, 0]
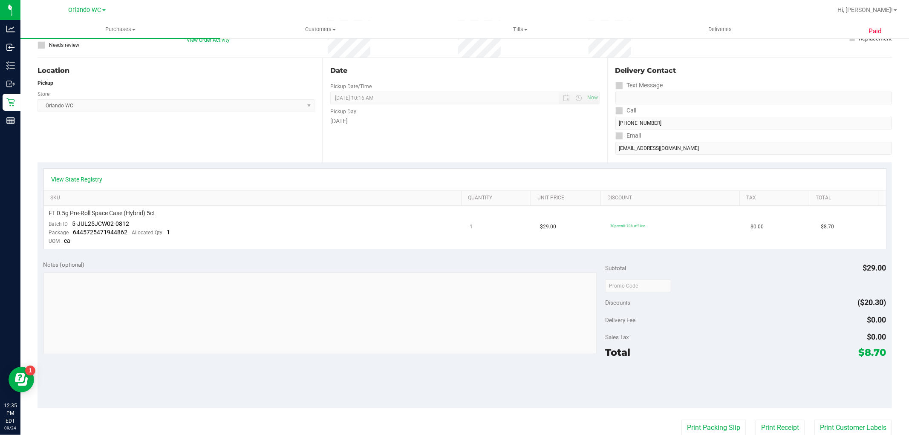
scroll to position [95, 0]
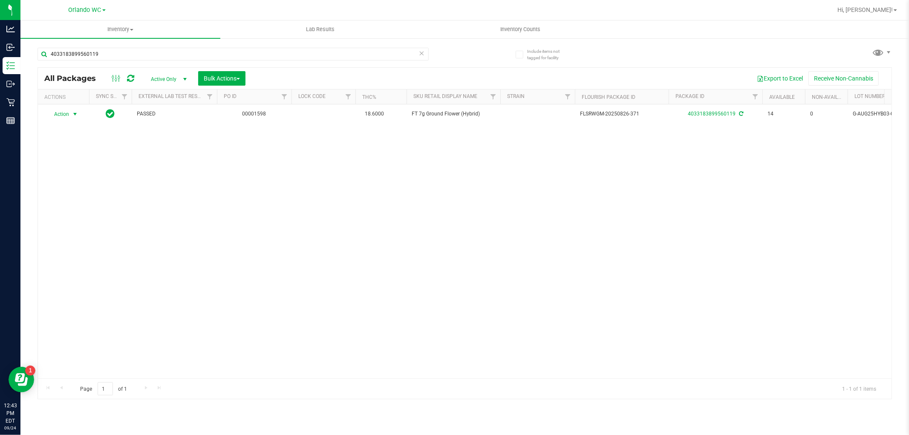
click at [70, 114] on span "select" at bounding box center [75, 114] width 11 height 12
click at [73, 194] on li "Lock package" at bounding box center [80, 192] width 66 height 13
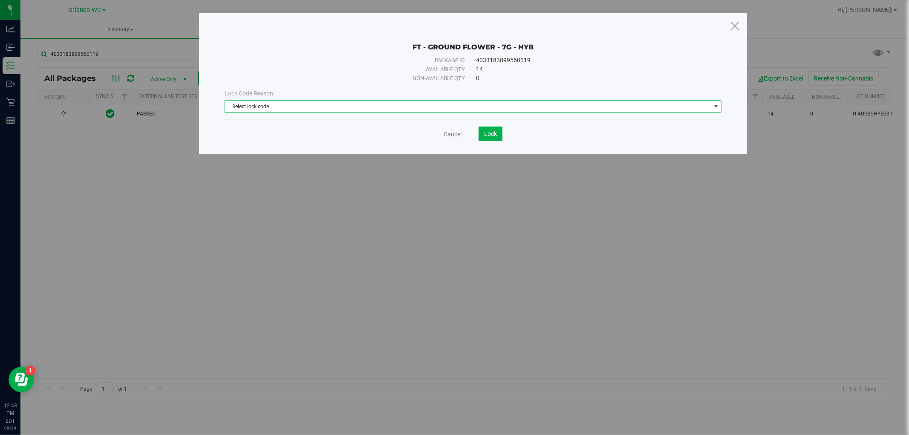
click at [280, 103] on span "Select lock code" at bounding box center [468, 107] width 486 height 12
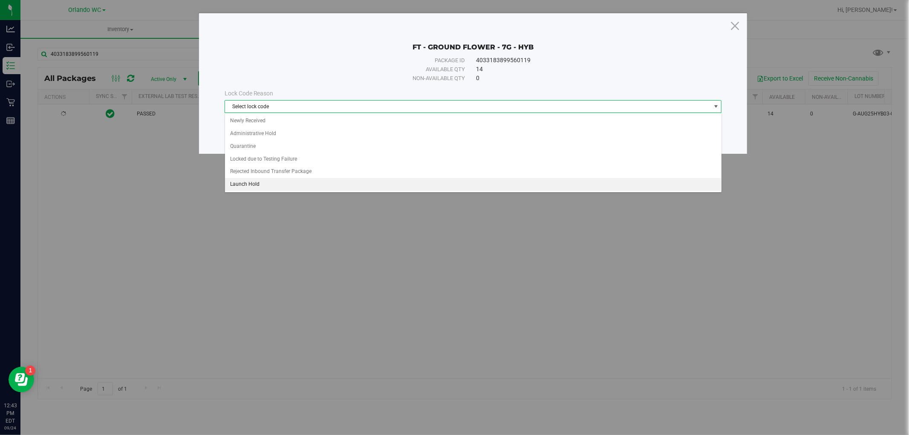
click at [261, 184] on li "Launch Hold" at bounding box center [473, 184] width 496 height 13
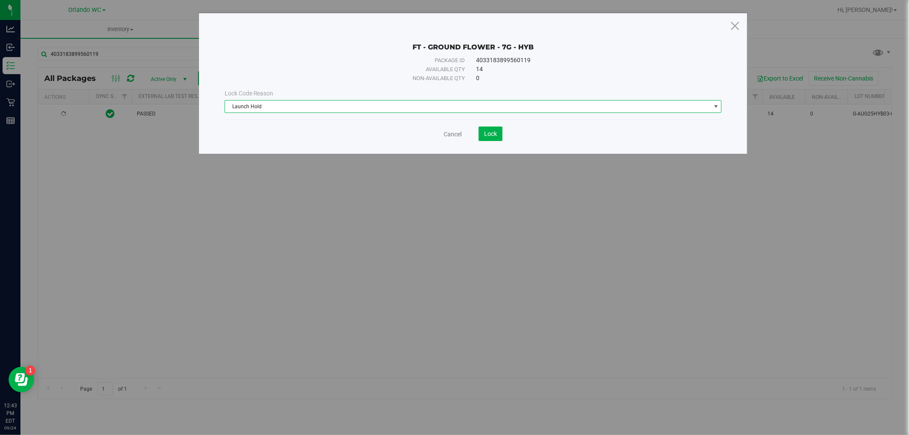
click at [370, 104] on span "Launch Hold" at bounding box center [468, 107] width 486 height 12
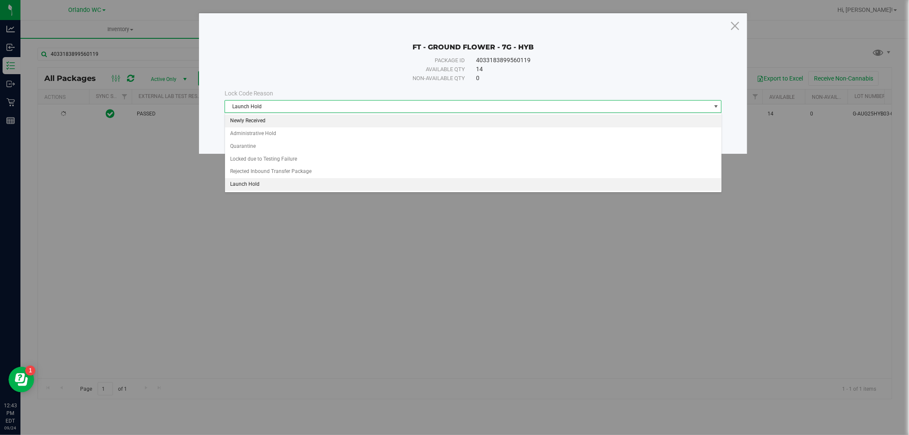
click at [291, 125] on li "Newly Received" at bounding box center [473, 121] width 496 height 13
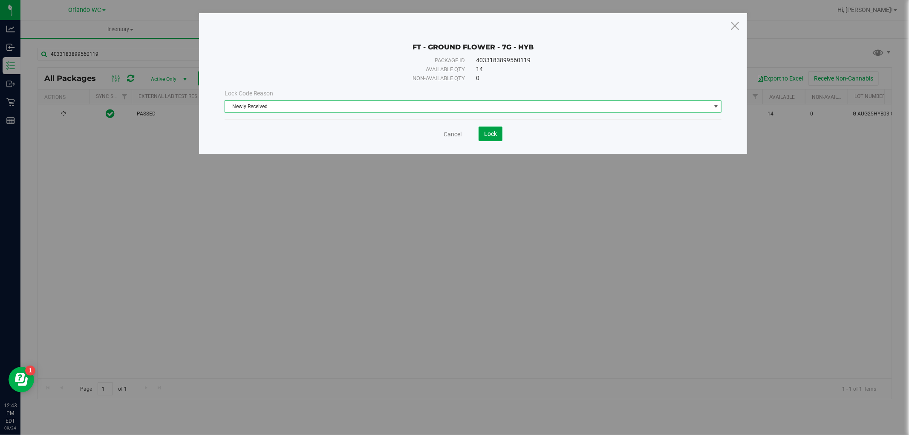
click at [495, 138] on button "Lock" at bounding box center [490, 134] width 24 height 14
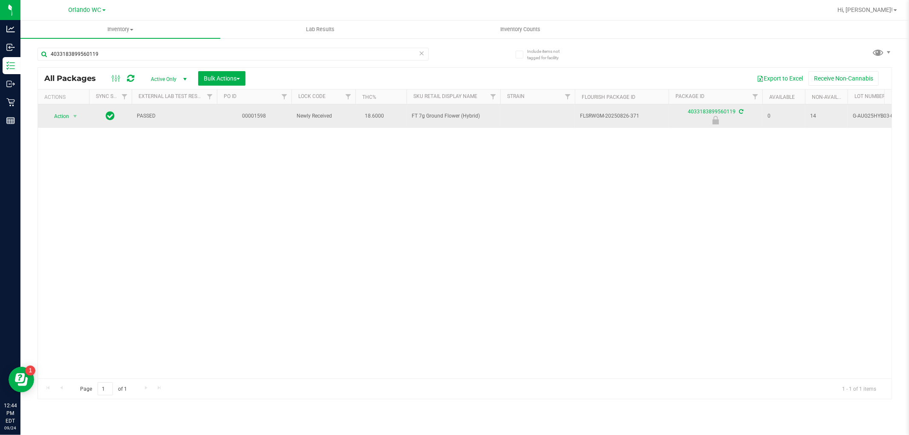
drag, startPoint x: 398, startPoint y: 117, endPoint x: 486, endPoint y: 117, distance: 87.3
click at [486, 117] on tr "Action Action Edit attributes Global inventory Locate package Package audit log…" at bounding box center [662, 115] width 1248 height 23
copy tr "FT 7g Ground Flower (Hybrid)"
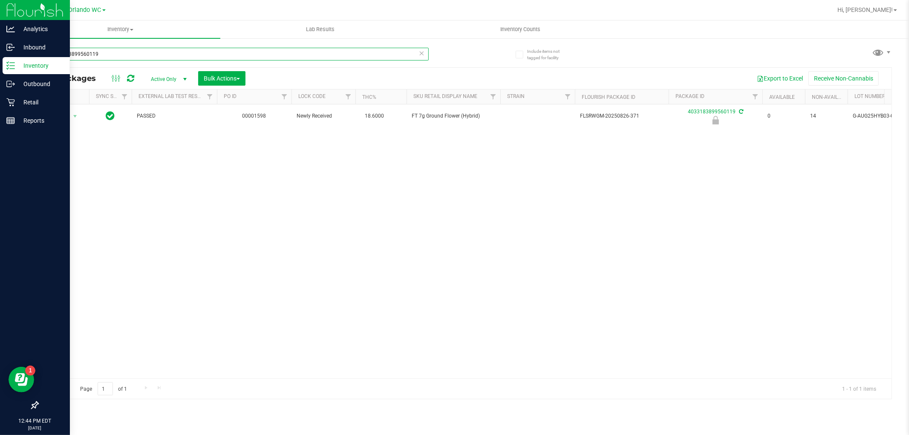
drag, startPoint x: 115, startPoint y: 51, endPoint x: 0, endPoint y: 67, distance: 116.2
click at [0, 67] on div "Analytics Inbound Inventory Outbound Retail Reports 12:44 PM EDT 09/24/2025 09/…" at bounding box center [454, 217] width 909 height 435
paste input "FT 7g Ground Flower (Hybrid)"
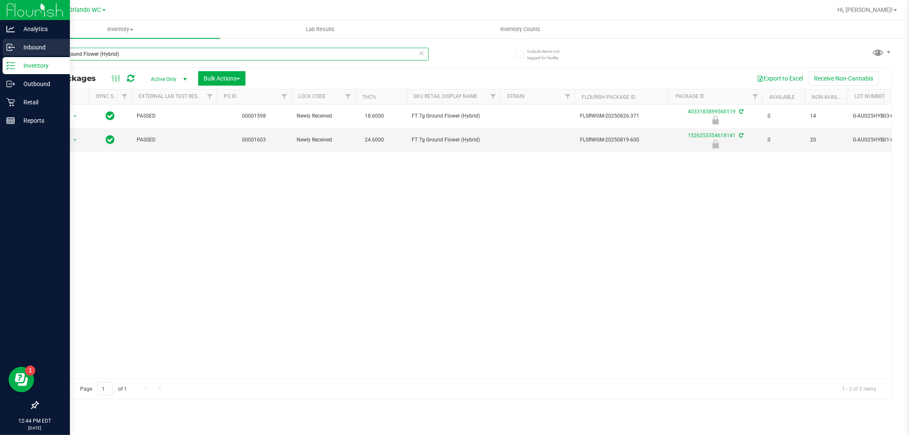
drag, startPoint x: 127, startPoint y: 53, endPoint x: 0, endPoint y: 53, distance: 126.9
click at [0, 53] on div "Analytics Inbound Inventory Outbound Retail Reports 12:44 PM EDT 09/24/2025 09/…" at bounding box center [454, 217] width 909 height 435
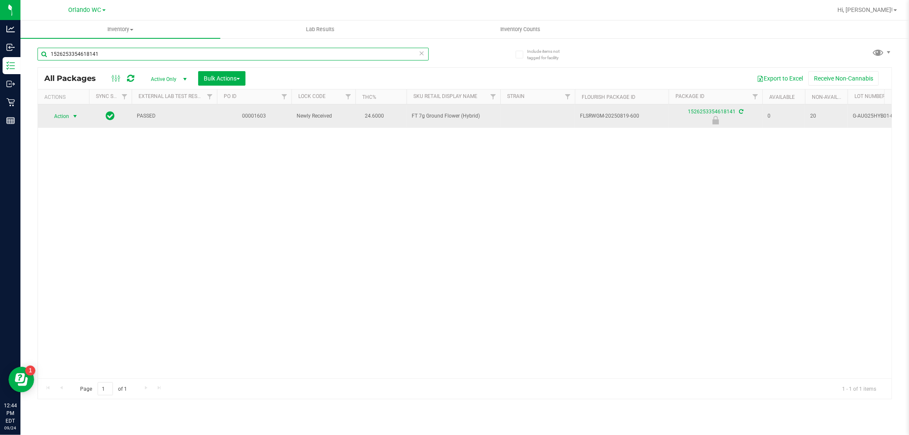
type input "1526253354618141"
click at [54, 118] on span "Action" at bounding box center [57, 116] width 23 height 12
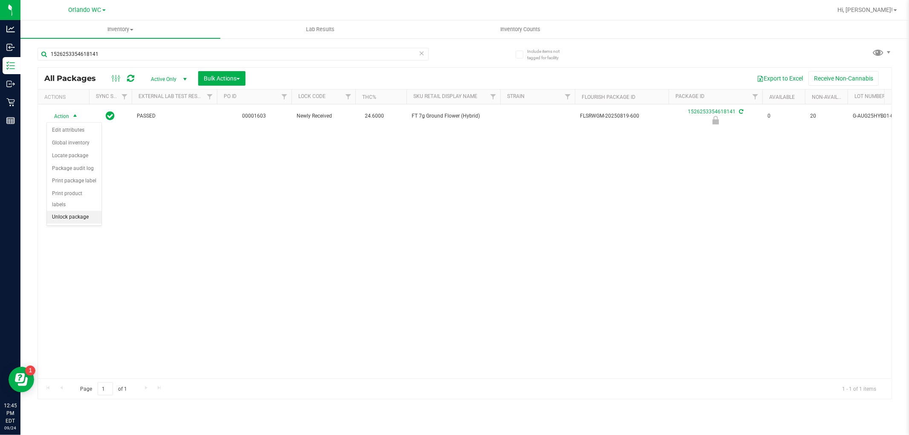
click at [80, 219] on li "Unlock package" at bounding box center [74, 217] width 55 height 13
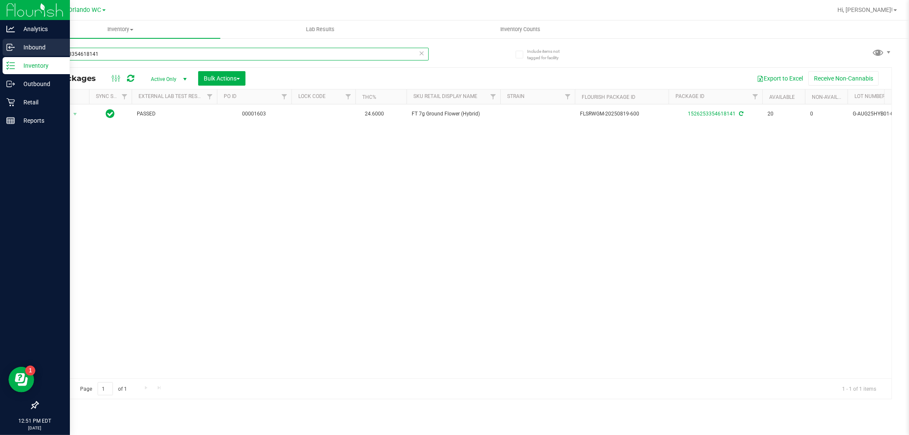
drag, startPoint x: 99, startPoint y: 55, endPoint x: 0, endPoint y: 55, distance: 99.3
click at [0, 55] on div "Analytics Inbound Inventory Outbound Retail Reports 12:51 PM EDT 09/24/2025 09/…" at bounding box center [454, 217] width 909 height 435
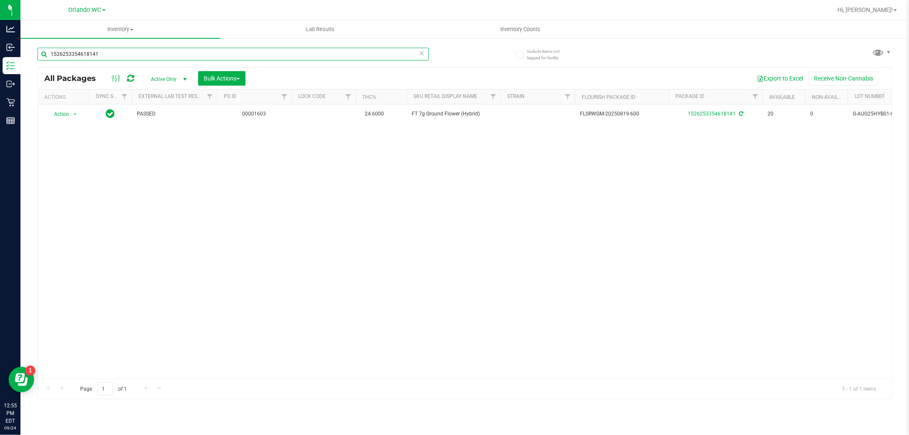
click at [111, 55] on input "1526253354618141" at bounding box center [232, 54] width 391 height 13
type input "1"
